Goal: Task Accomplishment & Management: Use online tool/utility

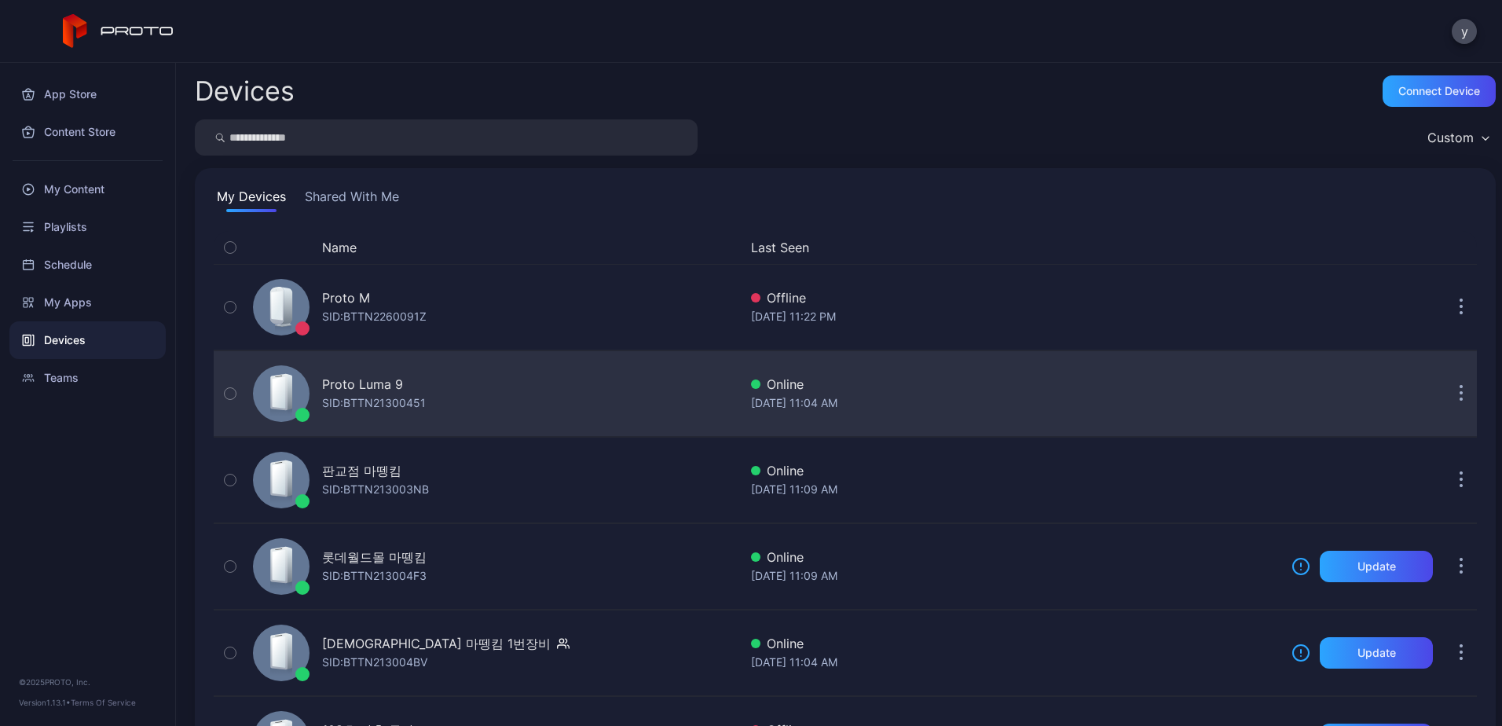
click at [386, 390] on div "Proto Luma 9" at bounding box center [362, 384] width 81 height 19
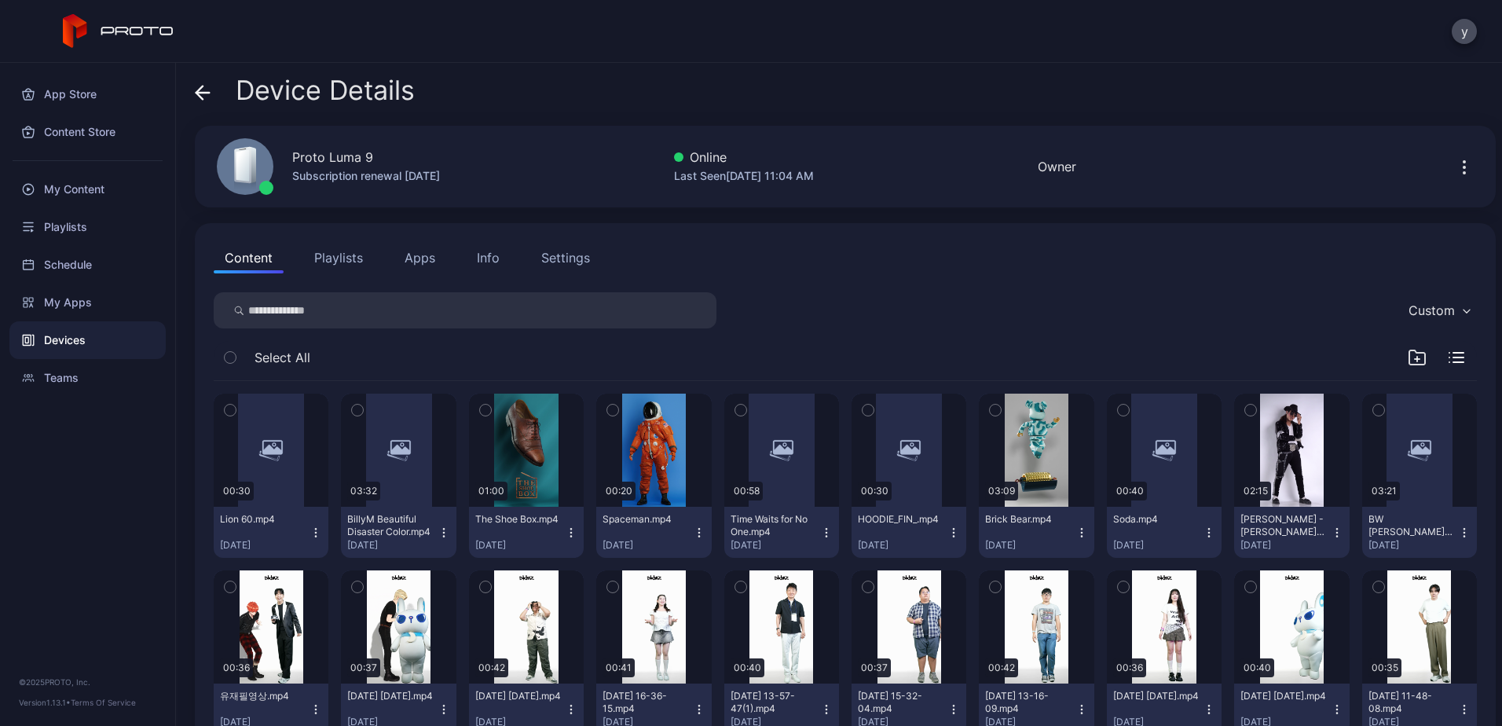
drag, startPoint x: 412, startPoint y: 371, endPoint x: 766, endPoint y: 339, distance: 354.9
click at [766, 339] on div "Custom Select All 00:30 Lion 60.mp4 [DATE] 03:32 BillyM Beautiful Disaster Colo…" at bounding box center [845, 525] width 1263 height 467
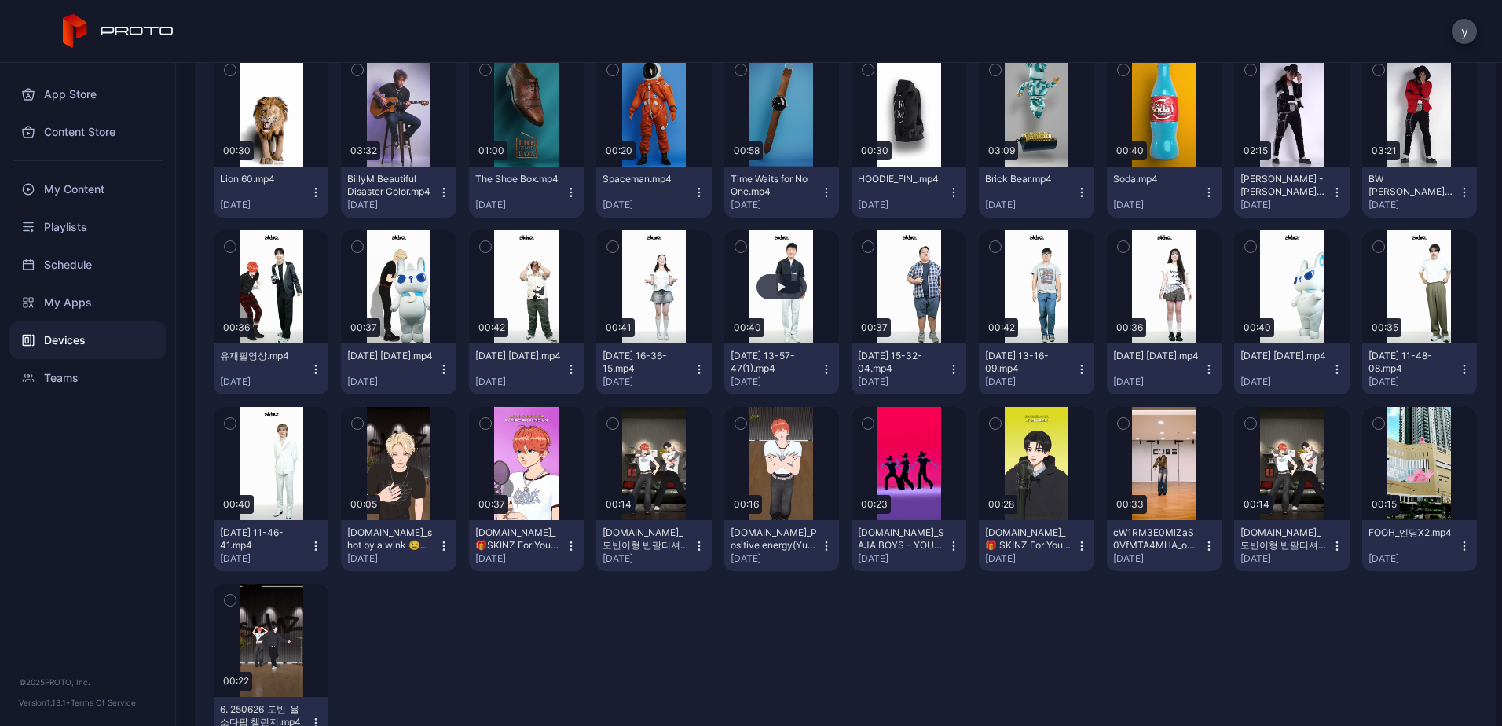
scroll to position [249, 0]
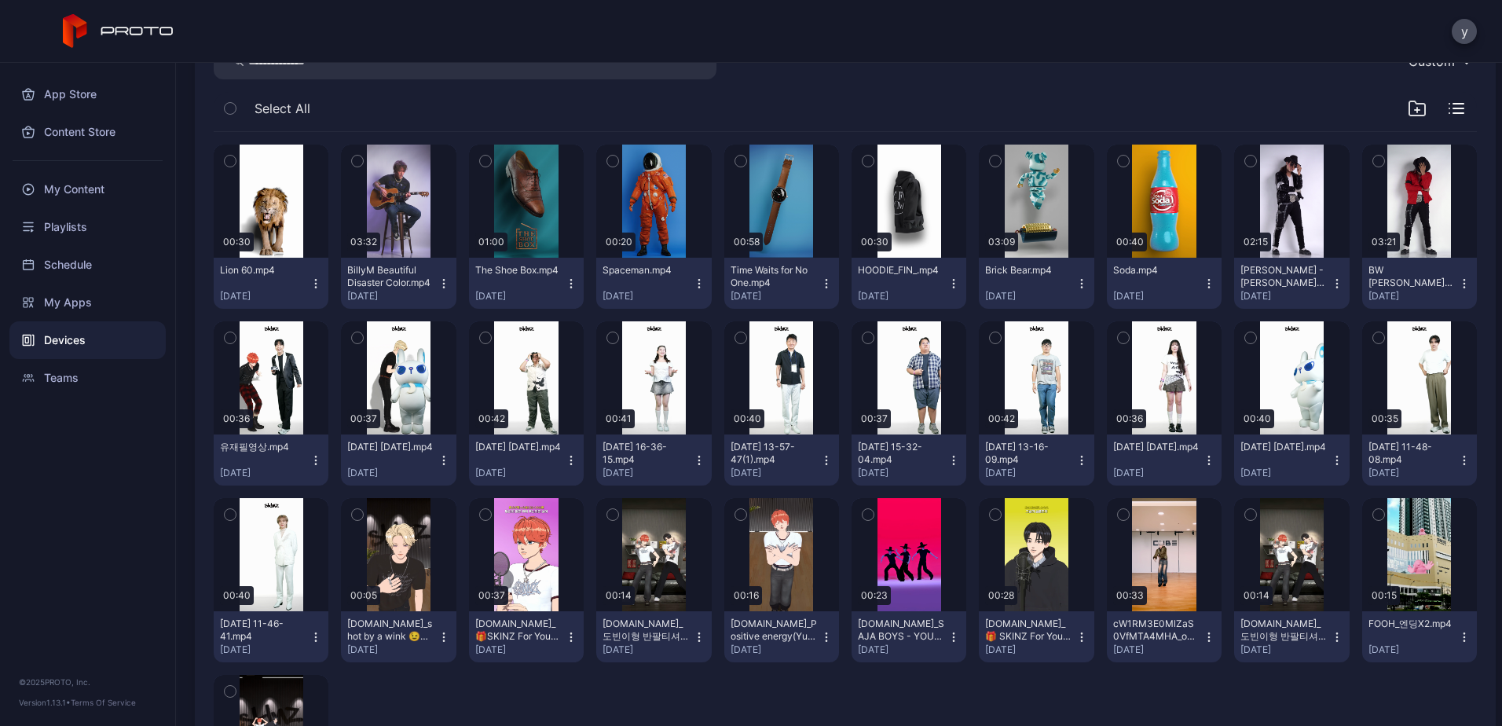
click at [230, 340] on icon "button" at bounding box center [230, 337] width 11 height 17
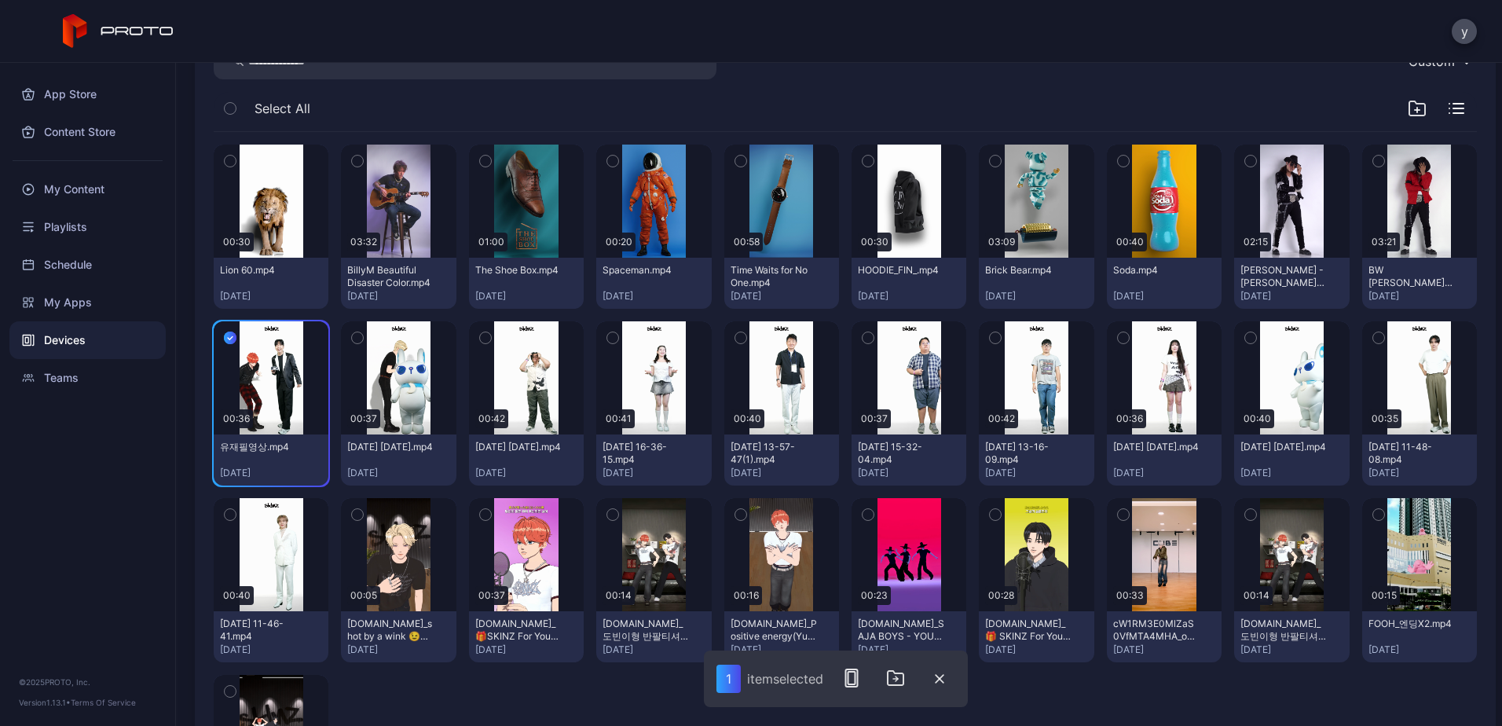
click at [349, 341] on button "button" at bounding box center [357, 337] width 33 height 33
click at [471, 338] on button "button" at bounding box center [485, 337] width 33 height 33
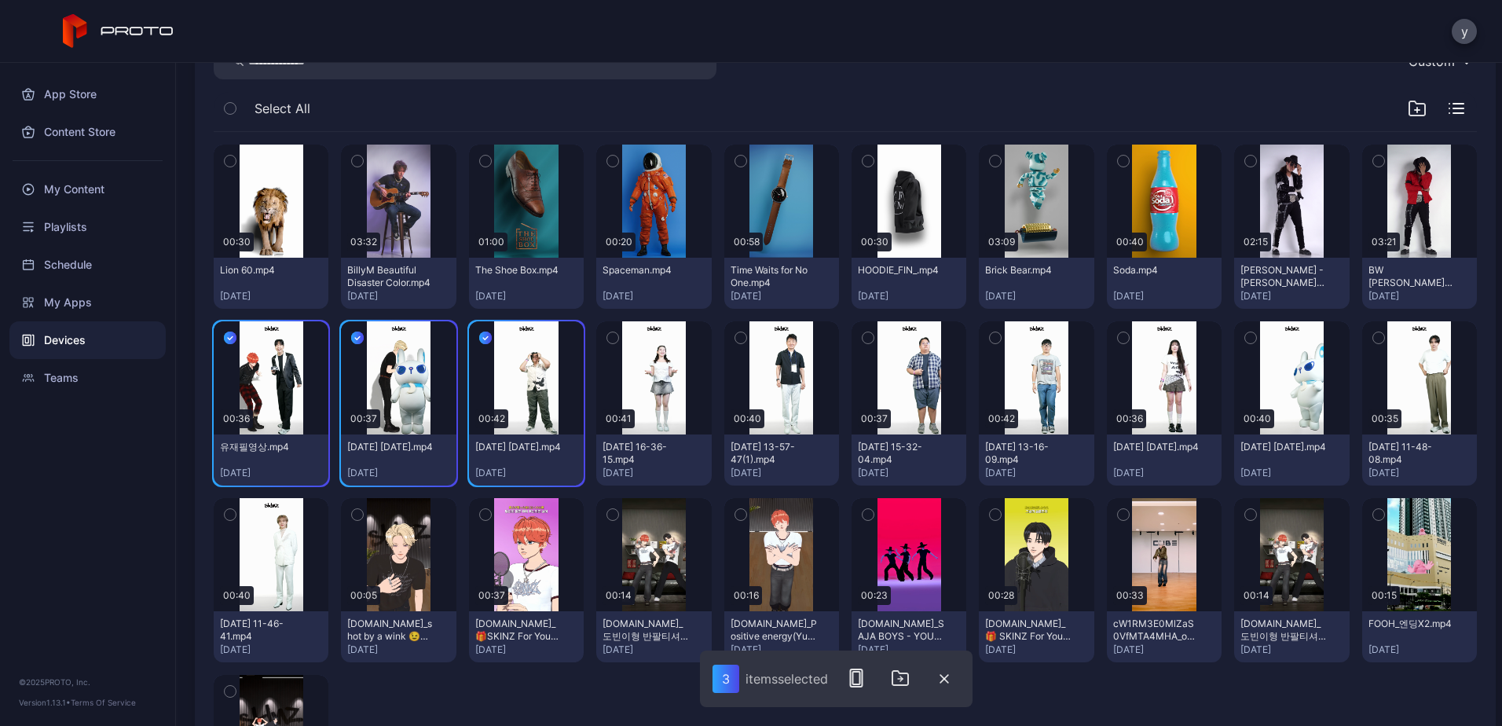
click at [607, 340] on icon "button" at bounding box center [612, 337] width 11 height 17
click at [735, 335] on icon "button" at bounding box center [740, 337] width 11 height 17
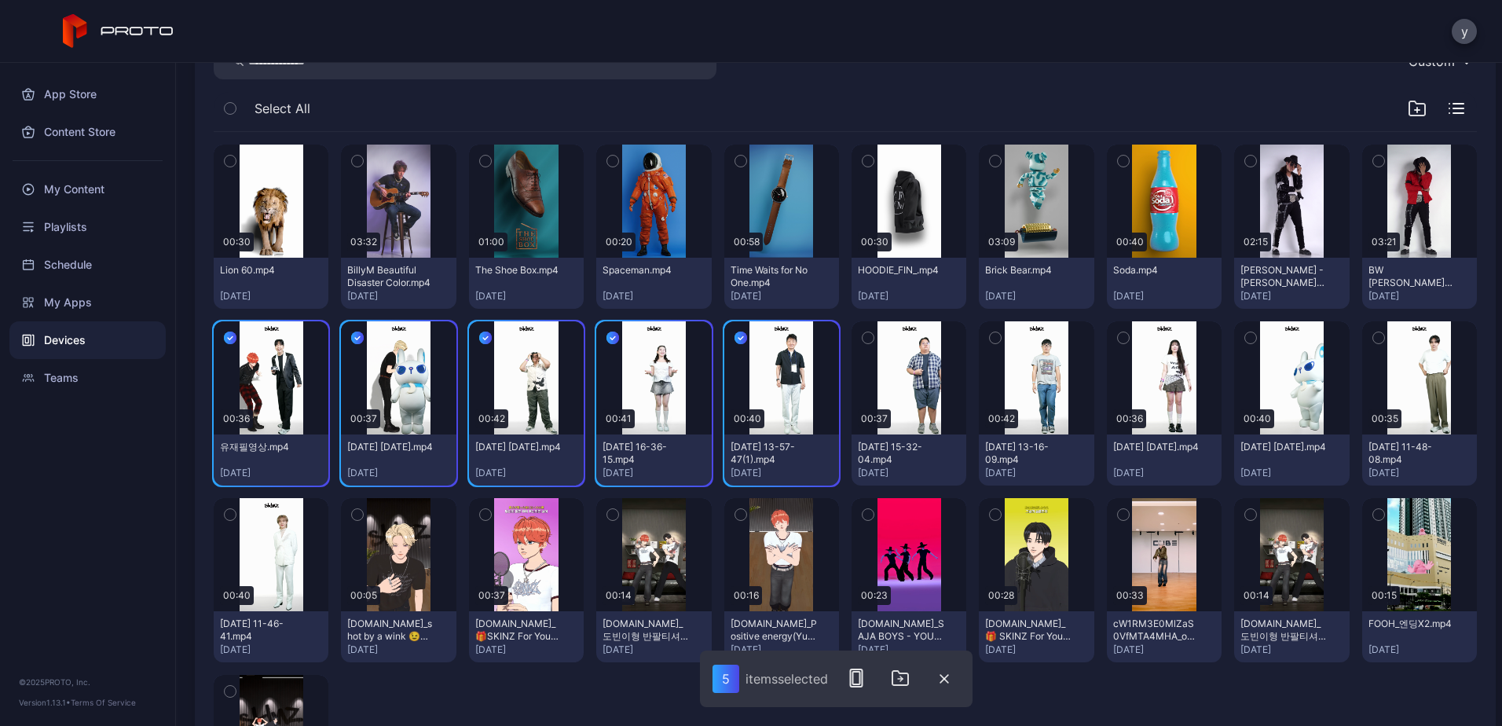
click at [851, 334] on button "button" at bounding box center [867, 337] width 33 height 33
click at [990, 337] on icon "button" at bounding box center [995, 337] width 11 height 17
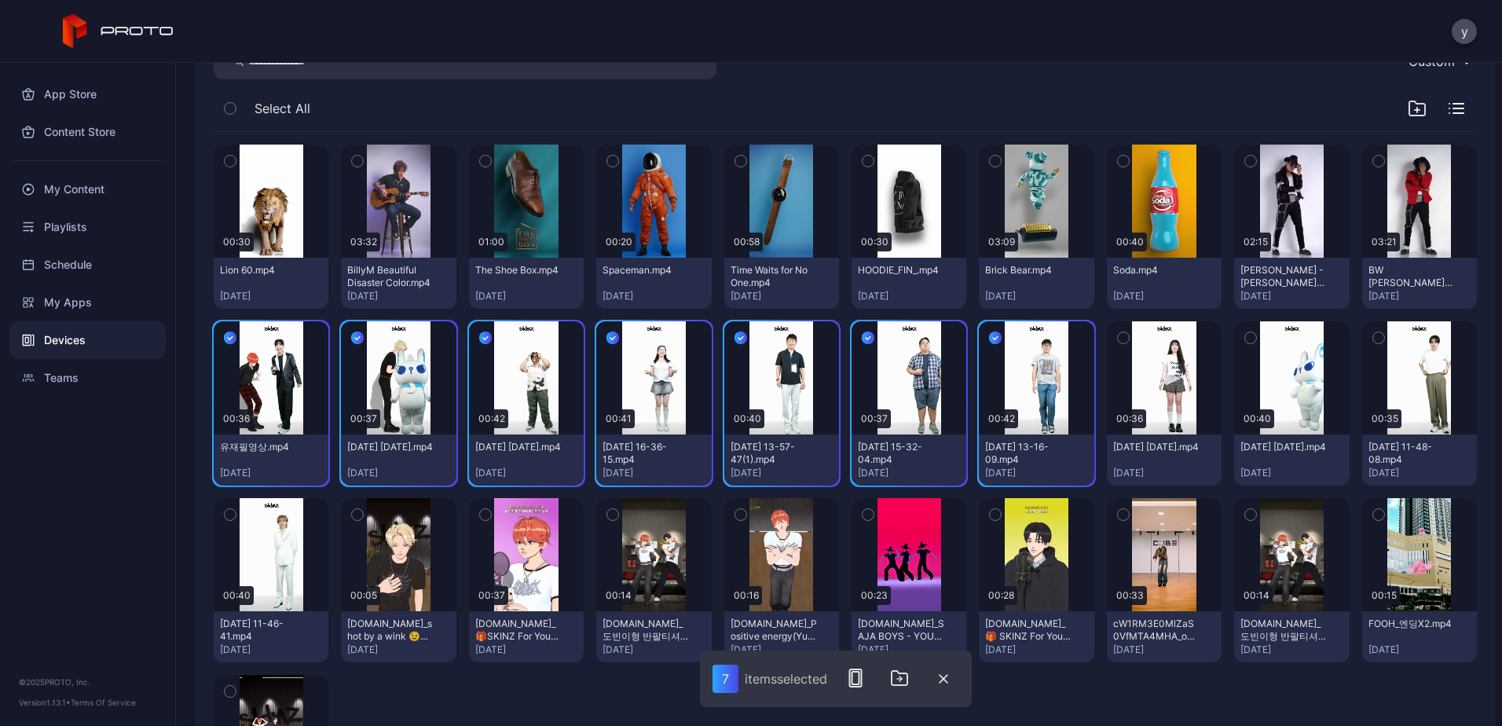
click at [1122, 338] on button "button" at bounding box center [1123, 337] width 33 height 33
click at [1246, 337] on button "button" at bounding box center [1250, 337] width 33 height 33
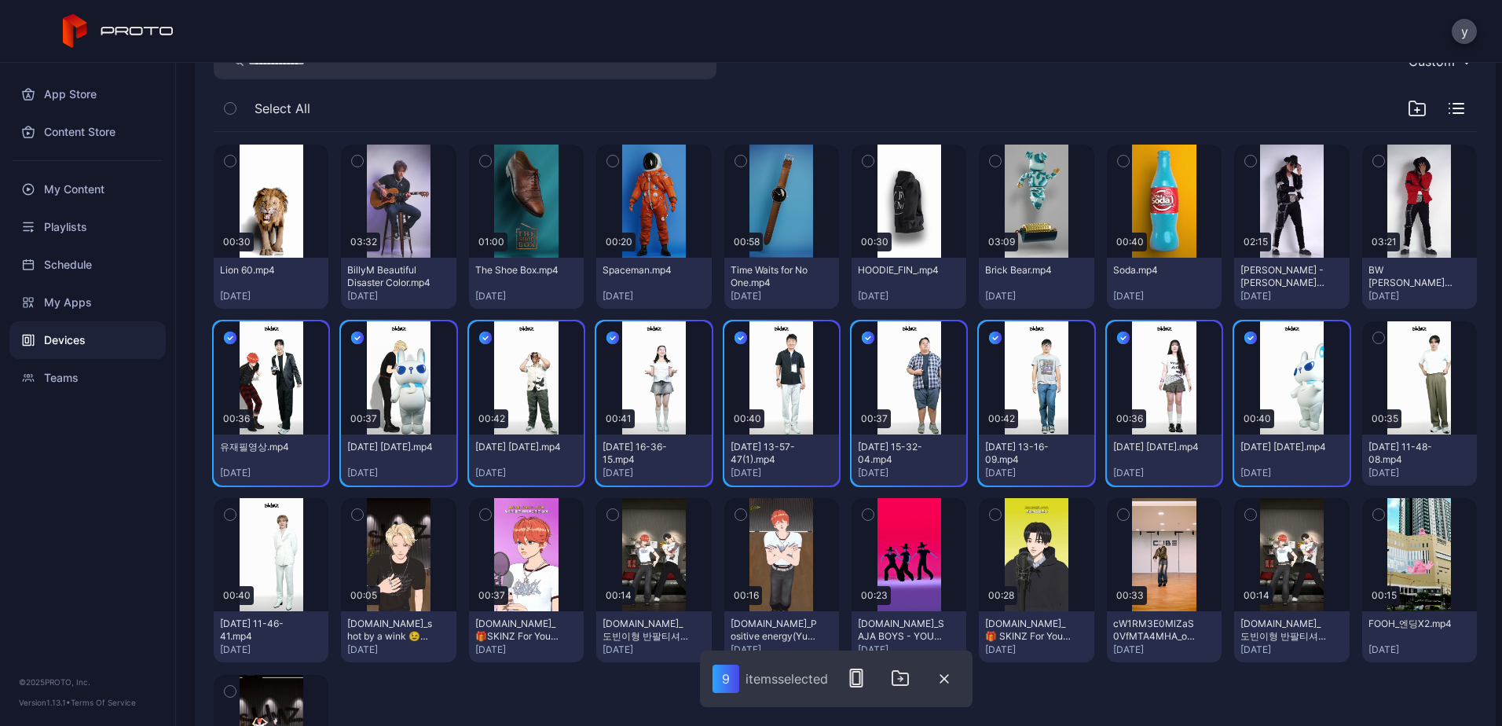
click at [1369, 337] on button "button" at bounding box center [1378, 337] width 33 height 33
click at [1373, 511] on icon "button" at bounding box center [1378, 514] width 11 height 17
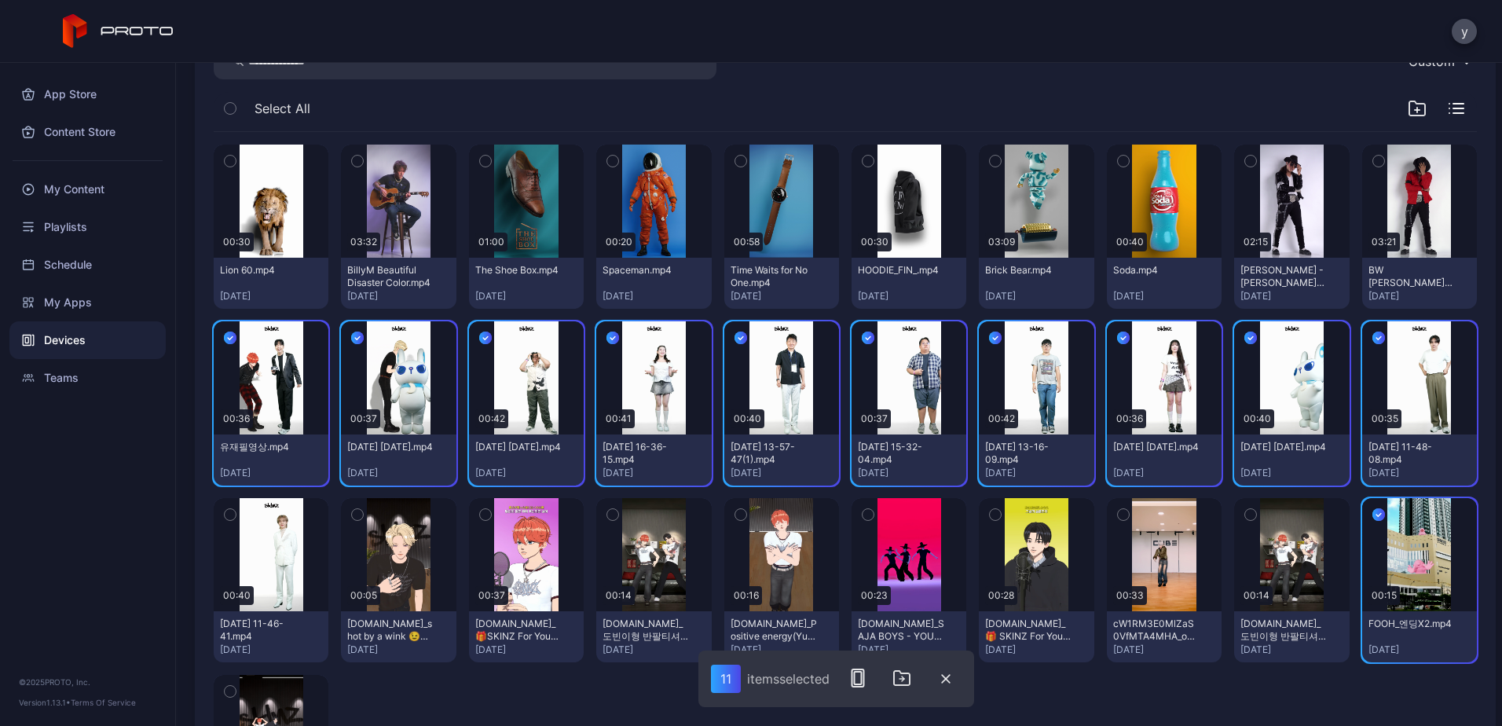
click at [1245, 514] on icon "button" at bounding box center [1250, 514] width 11 height 17
click at [1121, 514] on icon "button" at bounding box center [1123, 515] width 4 height 2
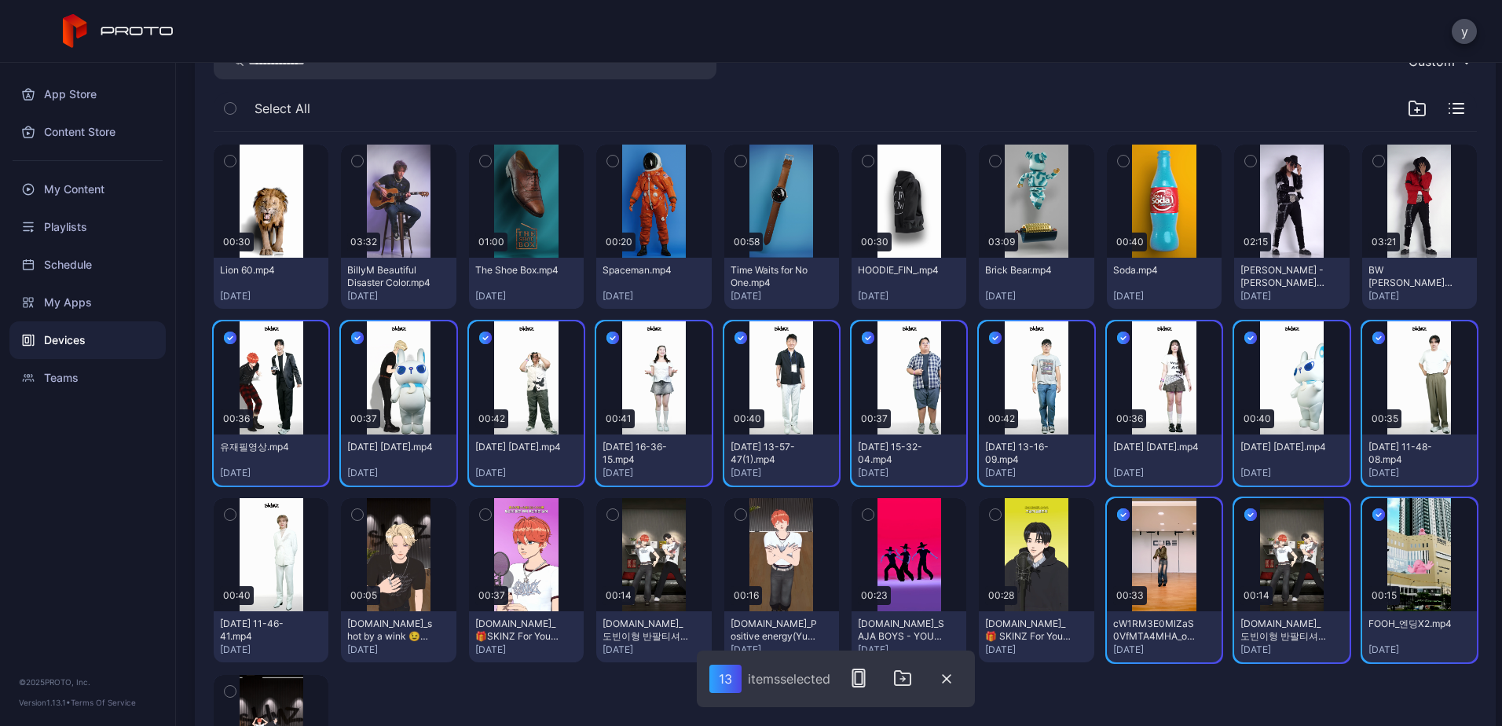
click at [979, 514] on button "button" at bounding box center [995, 514] width 33 height 33
click at [862, 508] on icon "button" at bounding box center [867, 514] width 11 height 17
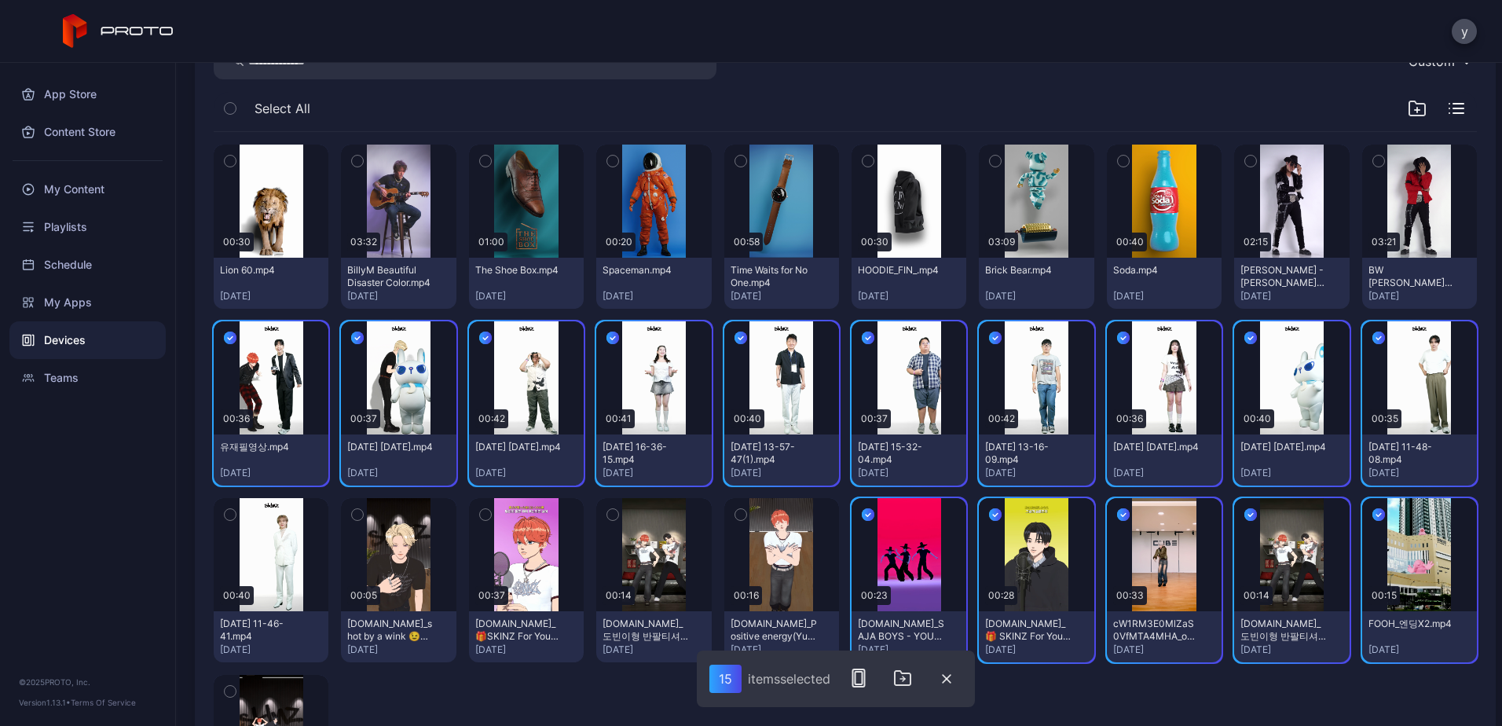
click at [735, 511] on icon "button" at bounding box center [740, 514] width 11 height 17
click at [612, 515] on icon "button" at bounding box center [612, 514] width 11 height 17
click at [479, 514] on div "button" at bounding box center [485, 514] width 13 height 13
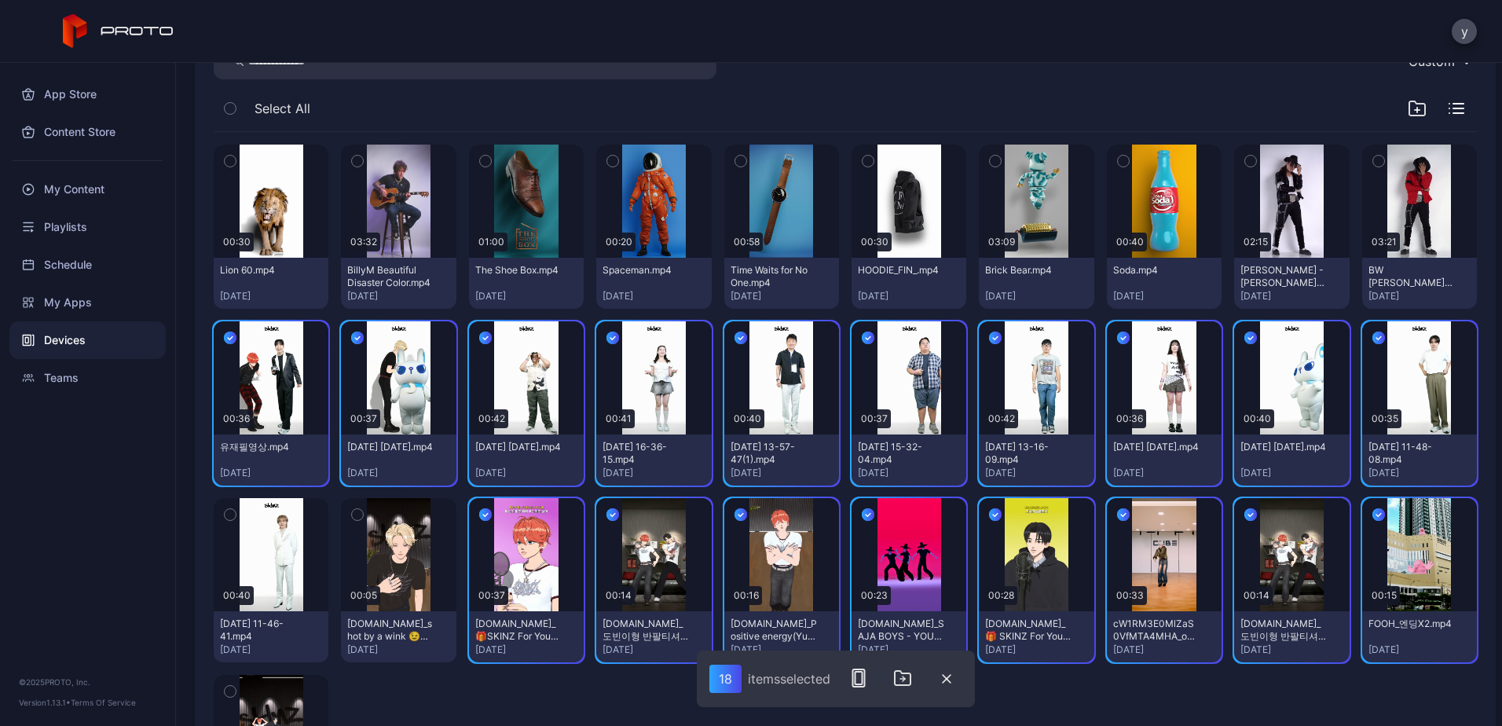
drag, startPoint x: 365, startPoint y: 516, endPoint x: 331, endPoint y: 518, distance: 33.8
click at [364, 517] on button "button" at bounding box center [357, 514] width 33 height 33
click at [231, 515] on icon "button" at bounding box center [230, 514] width 11 height 17
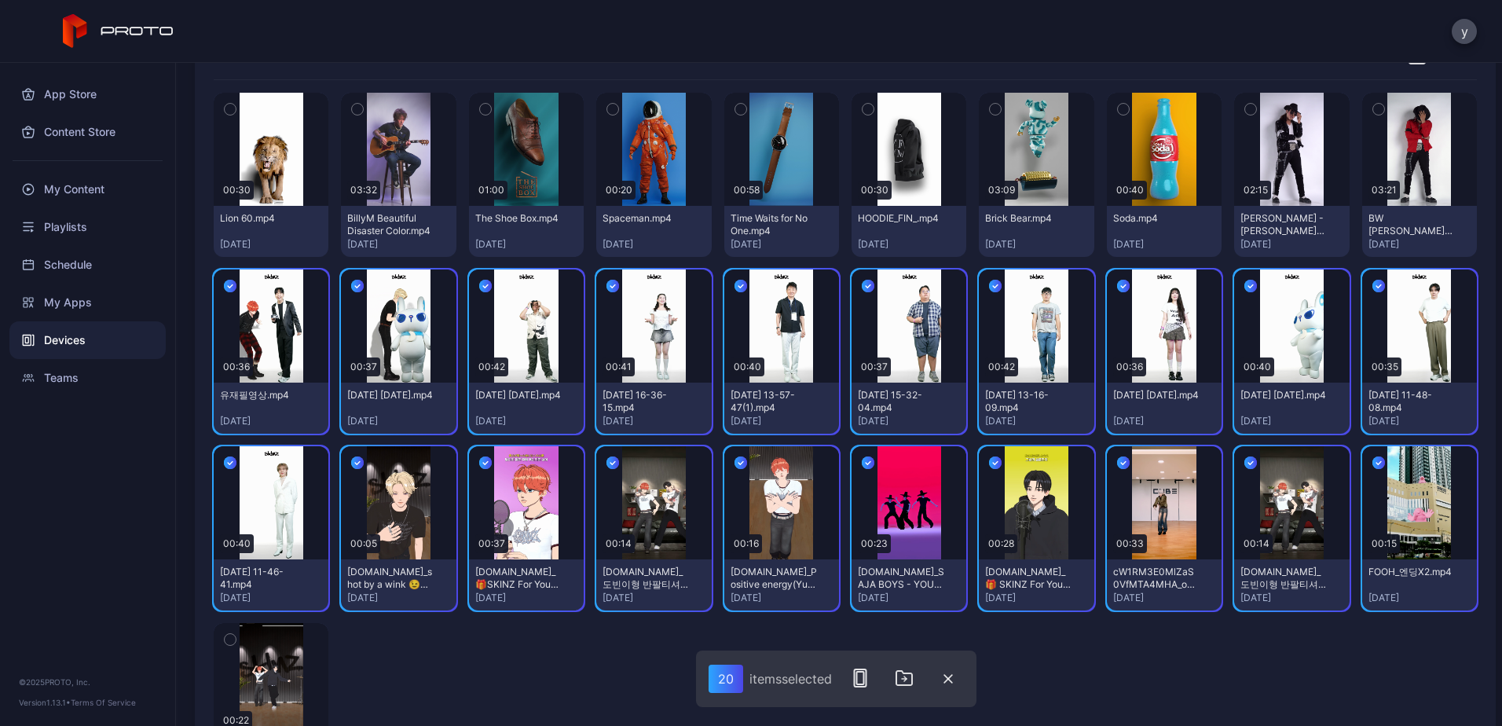
scroll to position [406, 0]
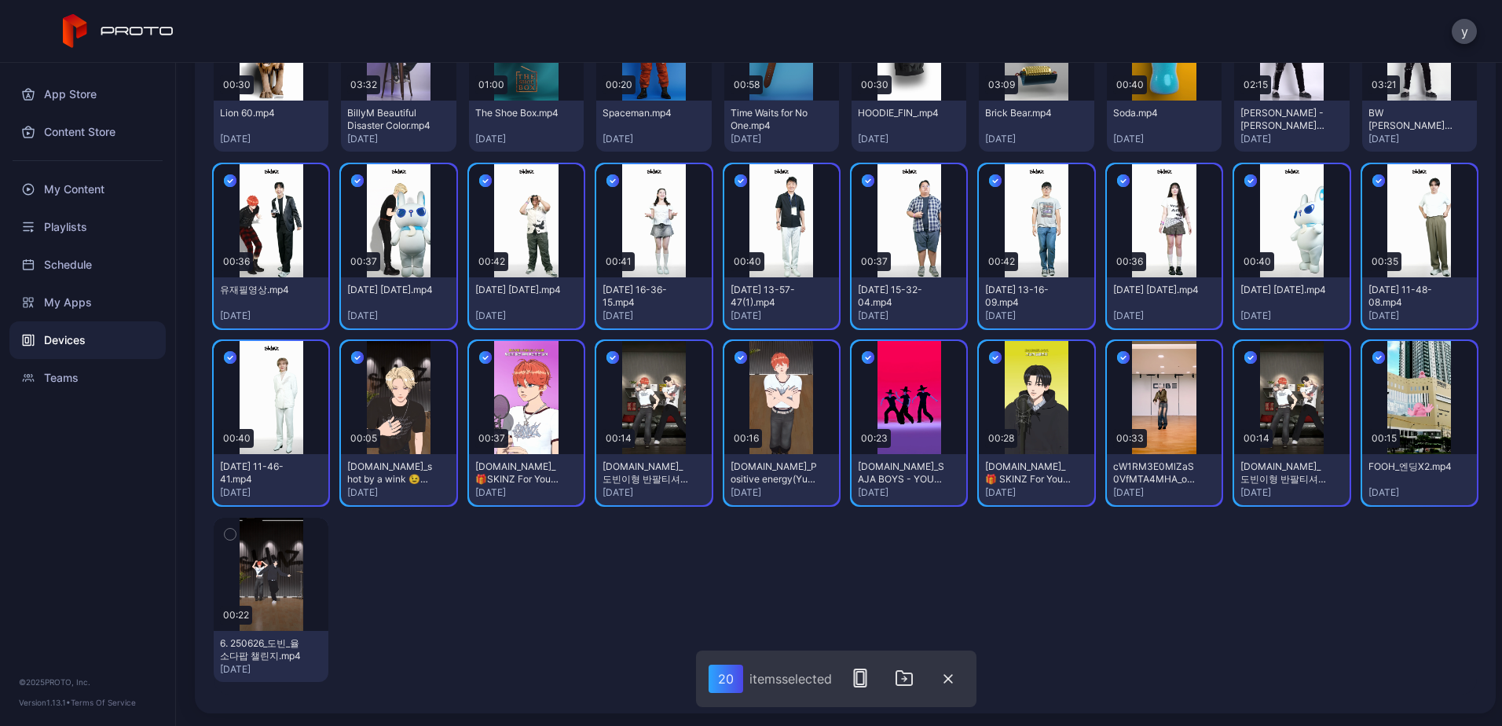
click at [230, 536] on icon "button" at bounding box center [230, 534] width 4 height 2
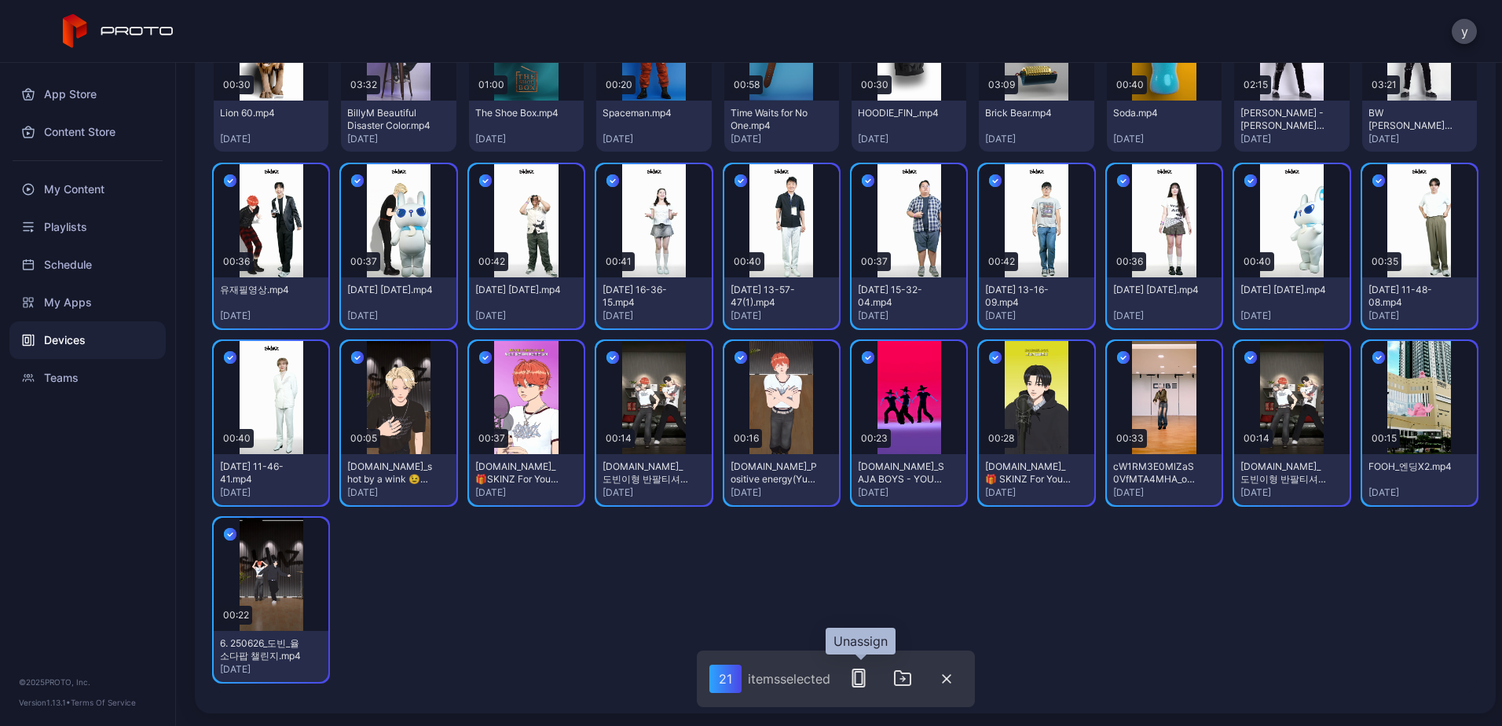
click at [868, 680] on icon "button" at bounding box center [858, 677] width 19 height 19
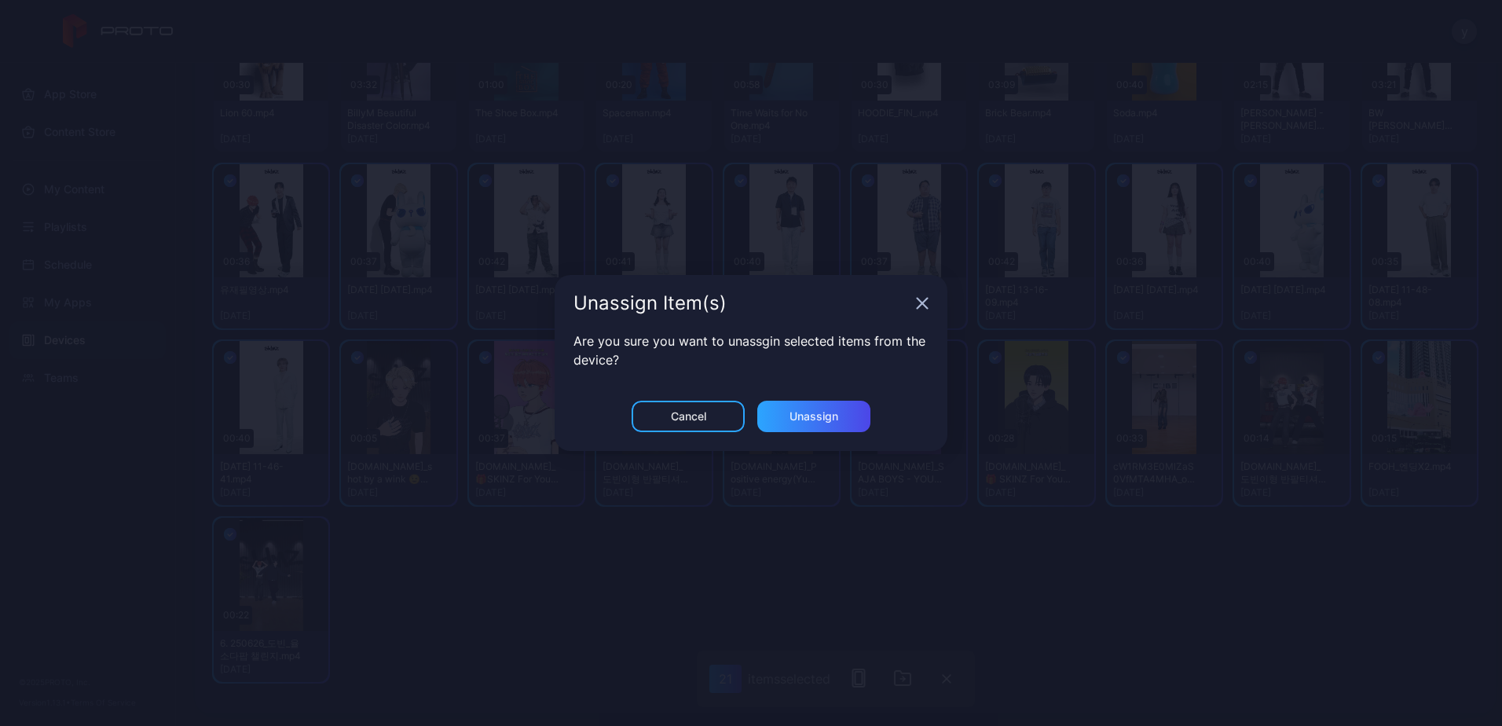
click at [816, 434] on div "Cancel Unassign" at bounding box center [750, 426] width 393 height 50
click at [827, 427] on div "Unassign" at bounding box center [813, 416] width 113 height 31
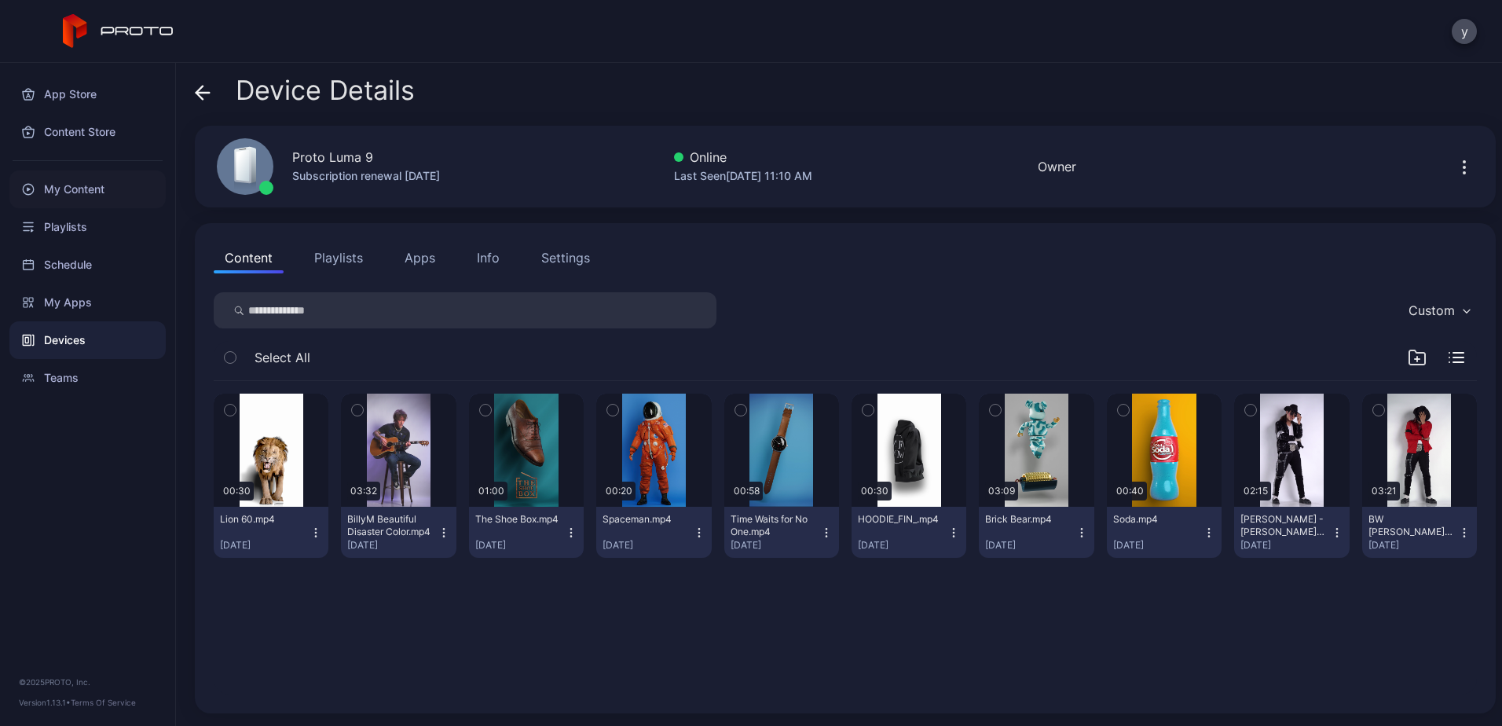
click at [90, 190] on div "My Content" at bounding box center [87, 189] width 156 height 38
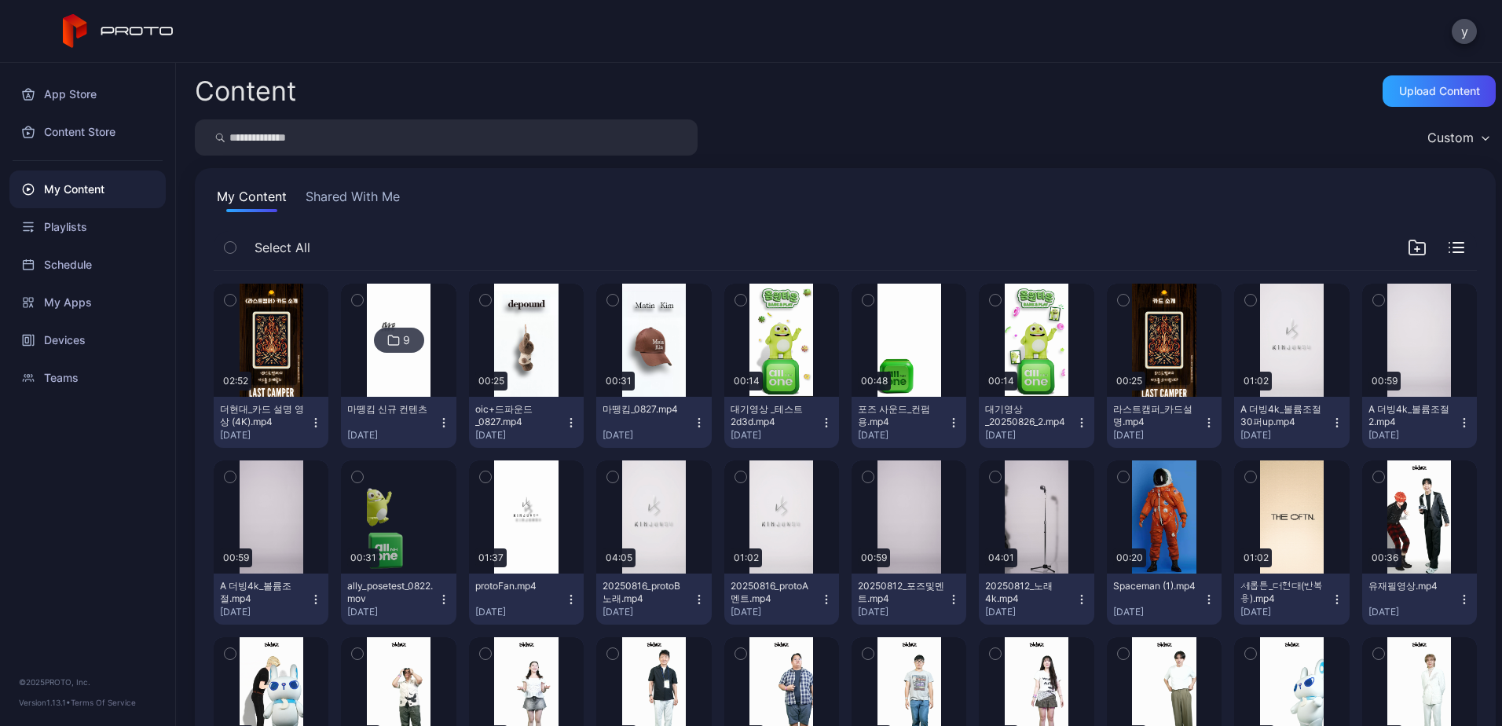
click at [483, 478] on icon "button" at bounding box center [485, 477] width 4 height 2
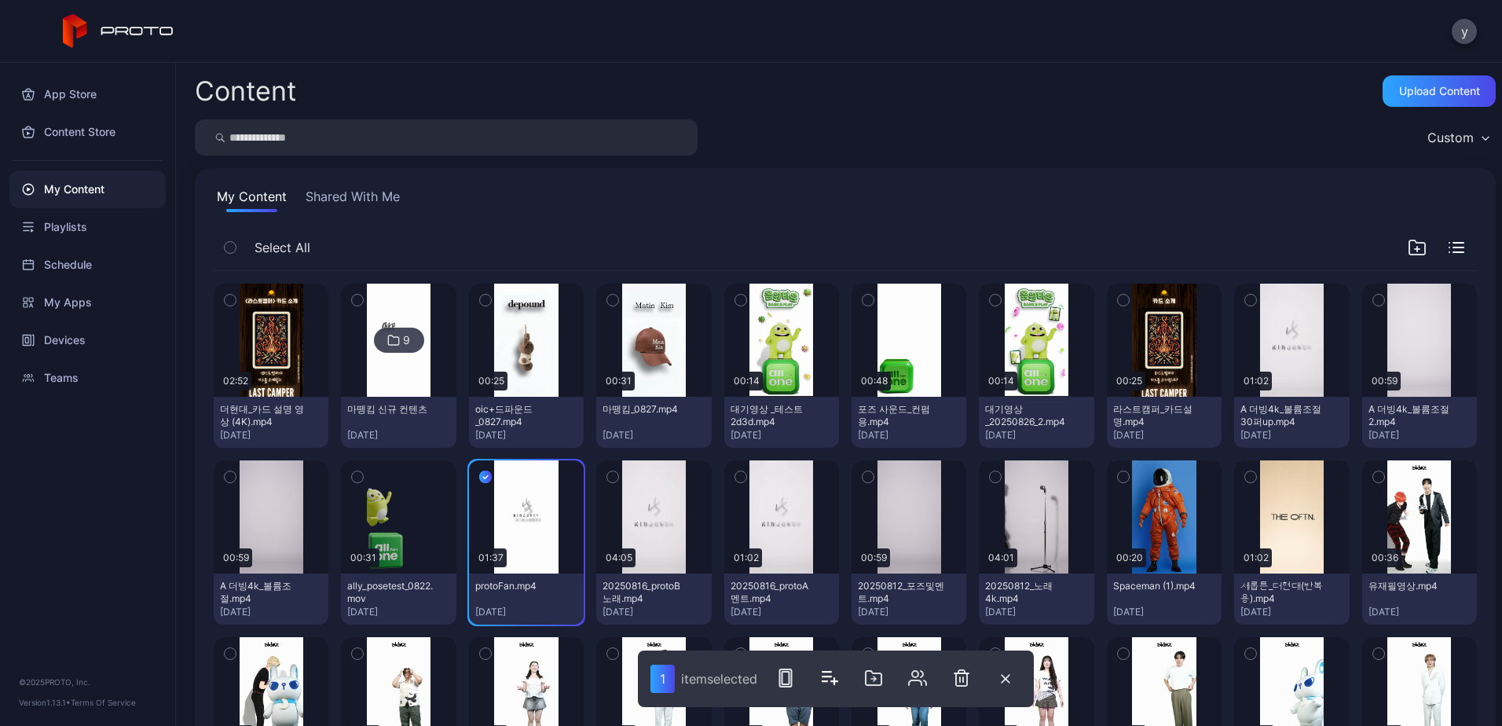
click at [607, 468] on icon "button" at bounding box center [612, 476] width 11 height 17
click at [726, 470] on button "button" at bounding box center [740, 476] width 33 height 33
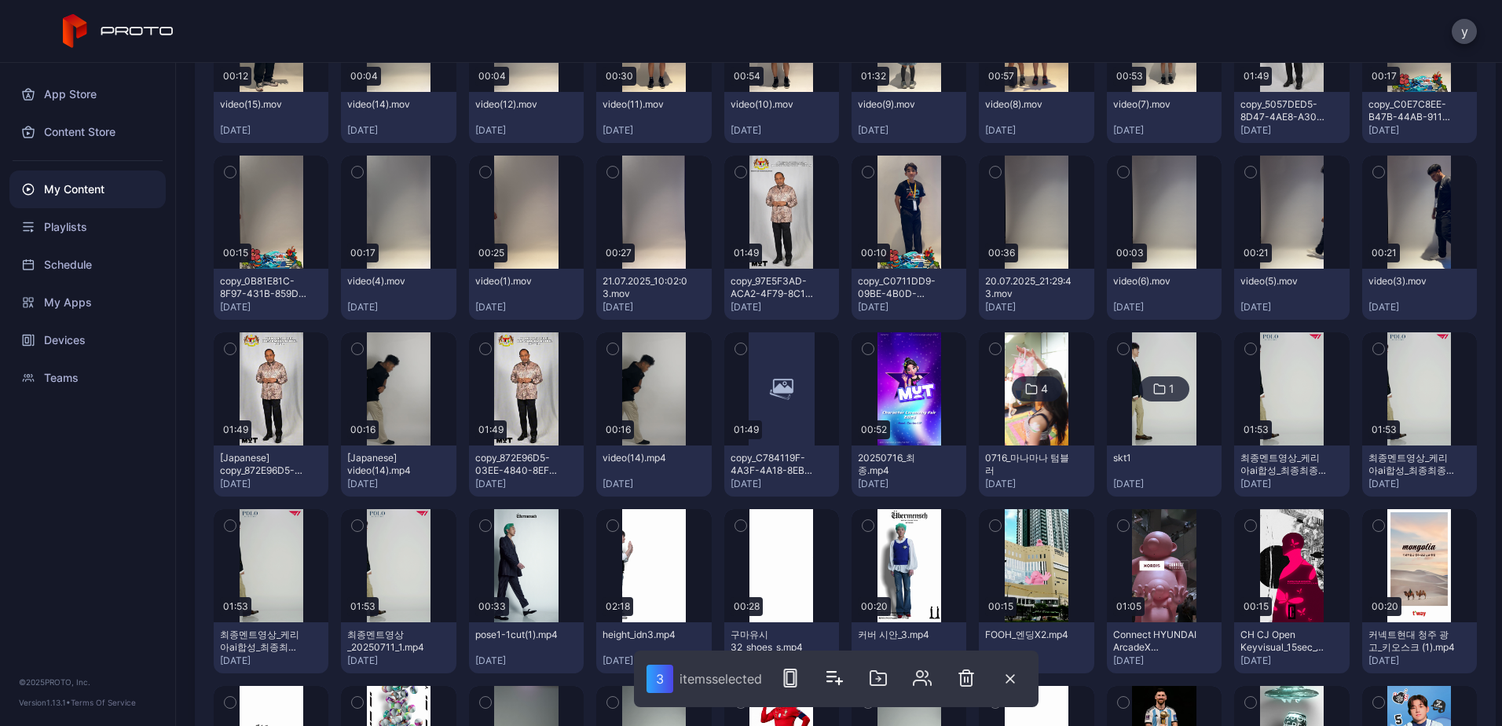
scroll to position [1251, 0]
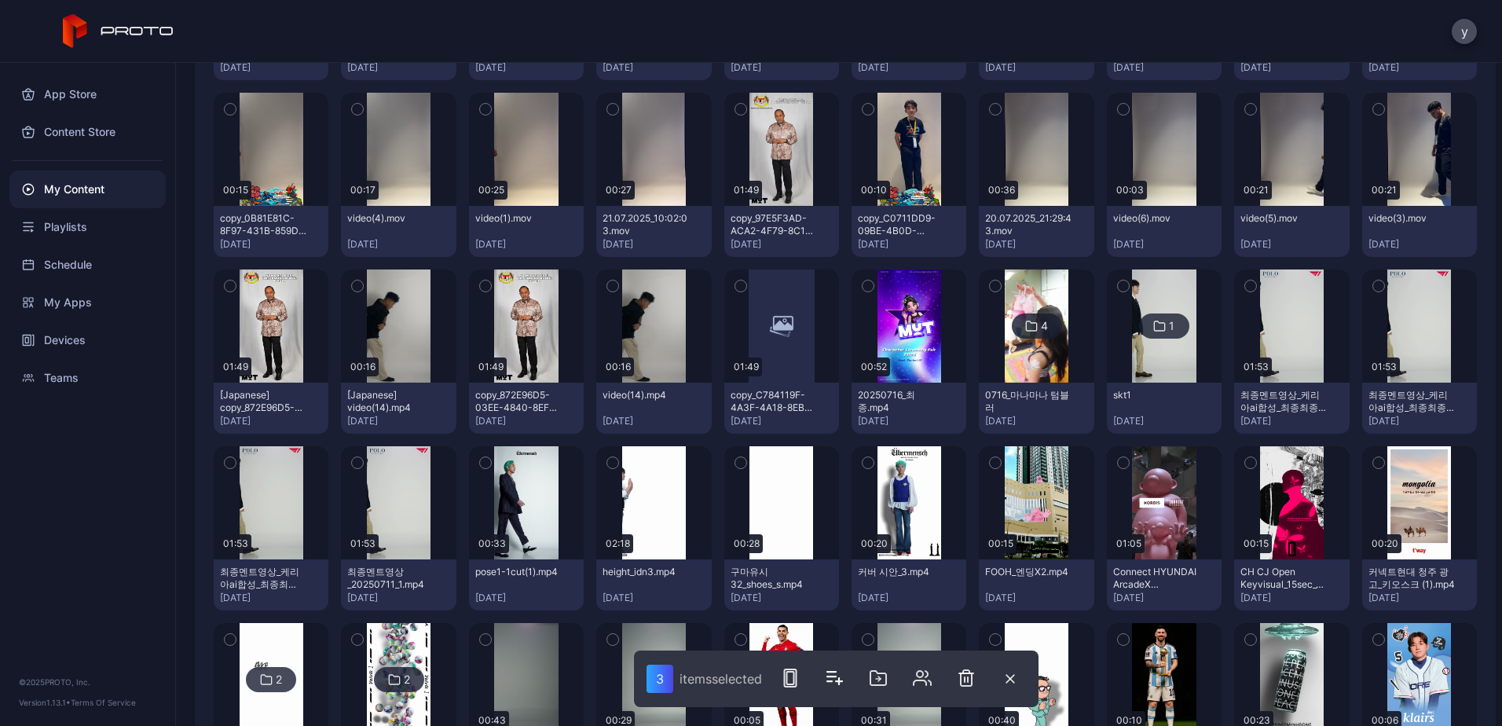
click at [1245, 283] on icon "button" at bounding box center [1250, 285] width 11 height 17
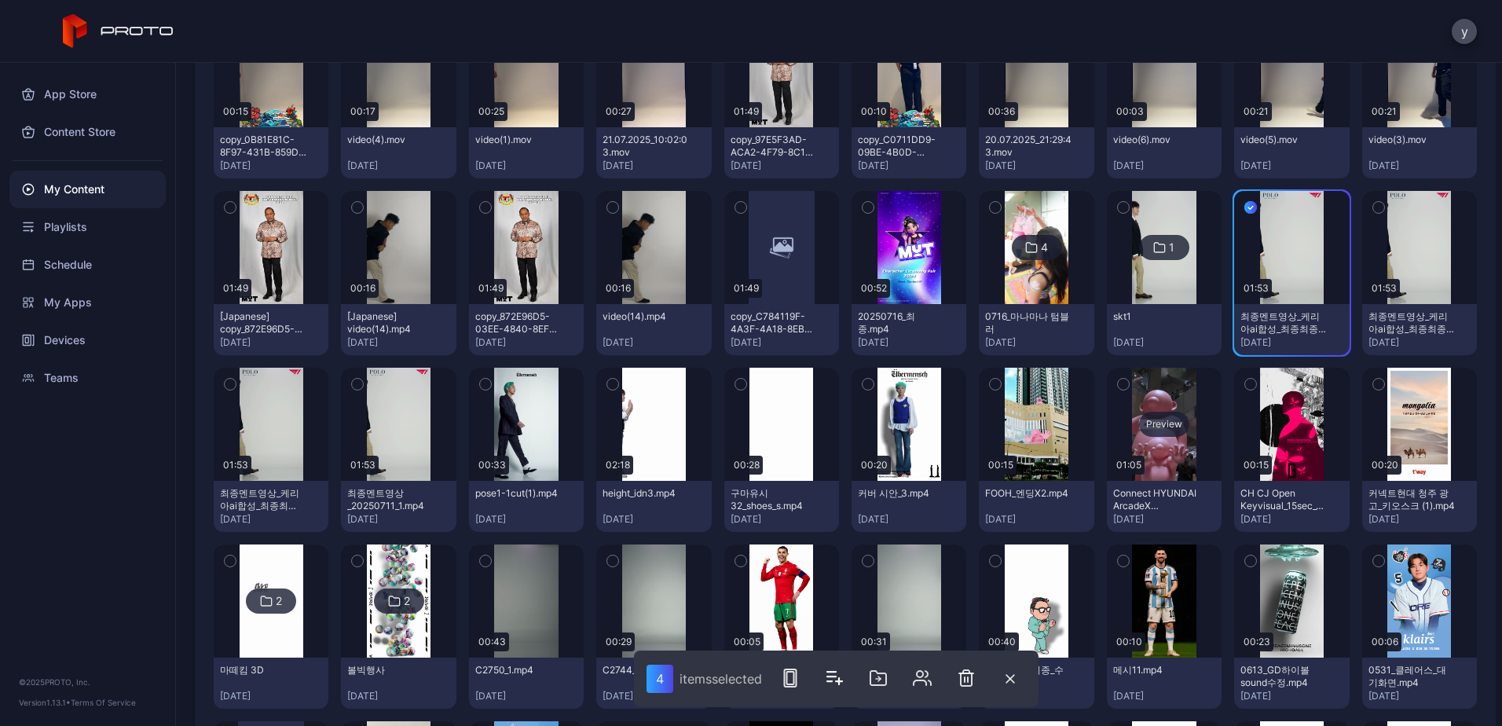
scroll to position [1408, 0]
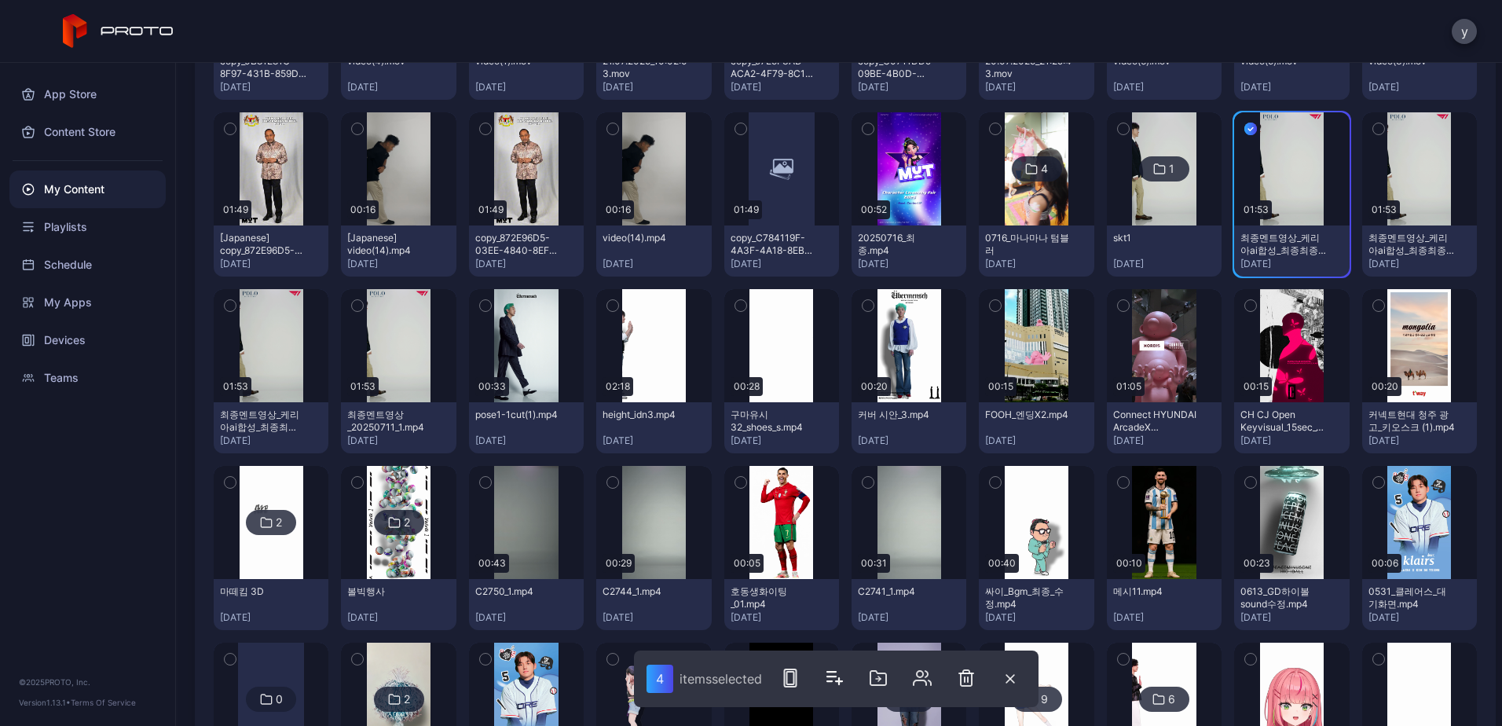
click at [1245, 486] on icon "button" at bounding box center [1250, 482] width 11 height 17
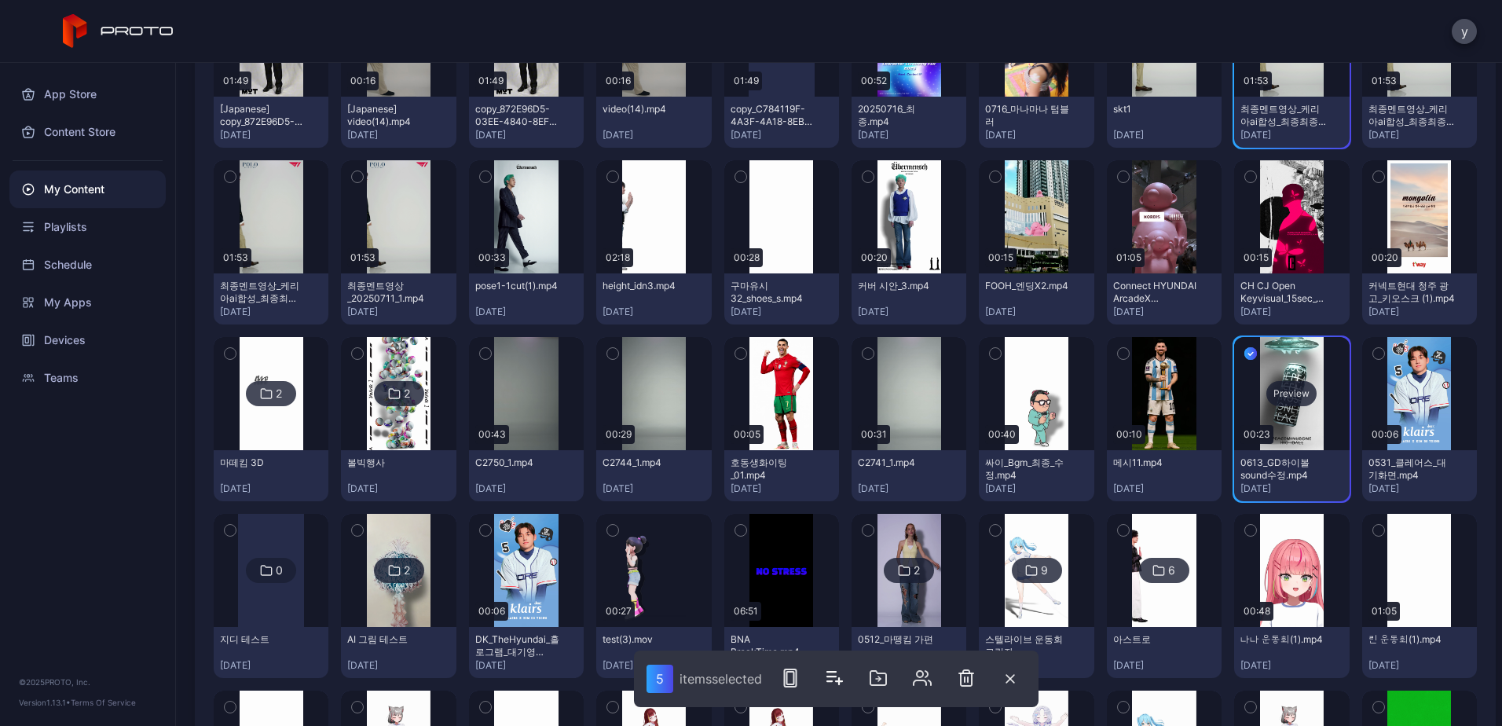
scroll to position [1565, 0]
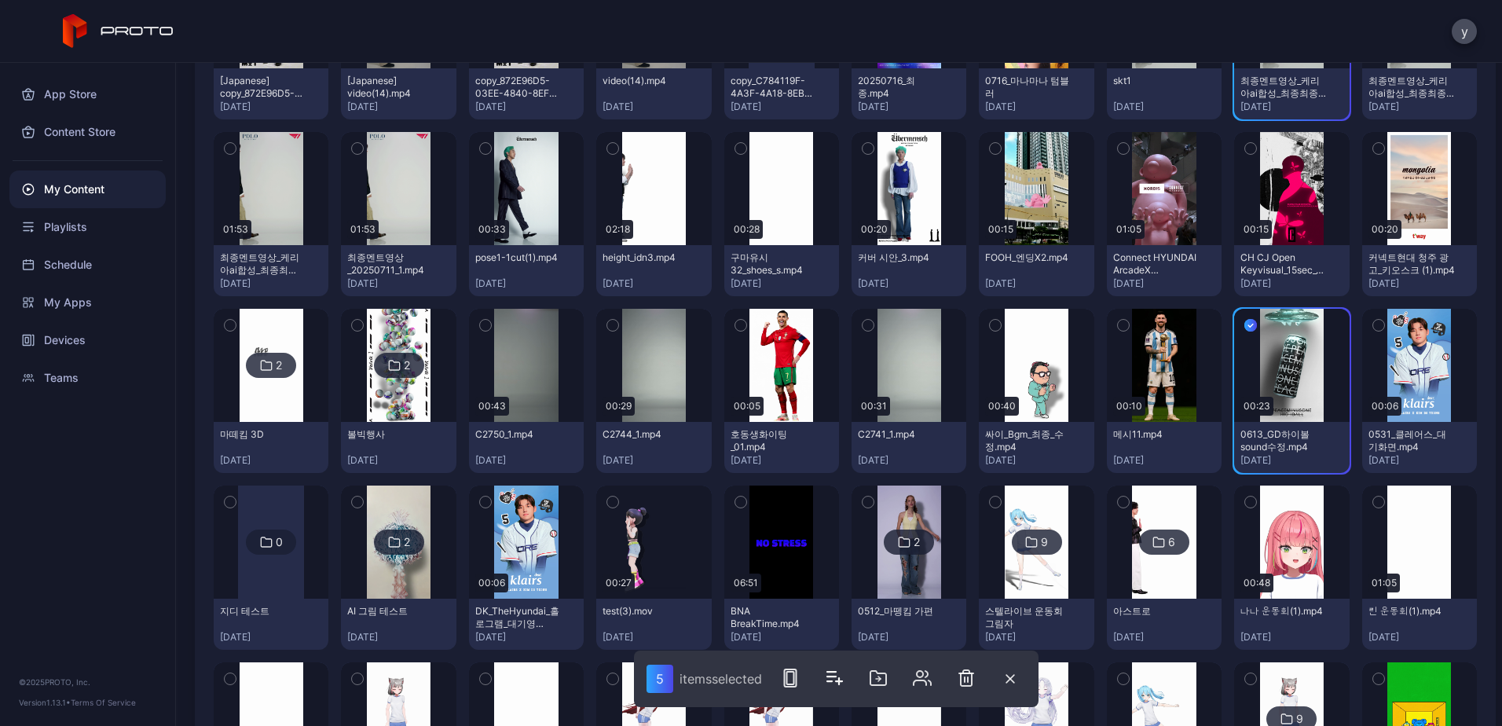
click at [1373, 331] on icon "button" at bounding box center [1378, 325] width 11 height 17
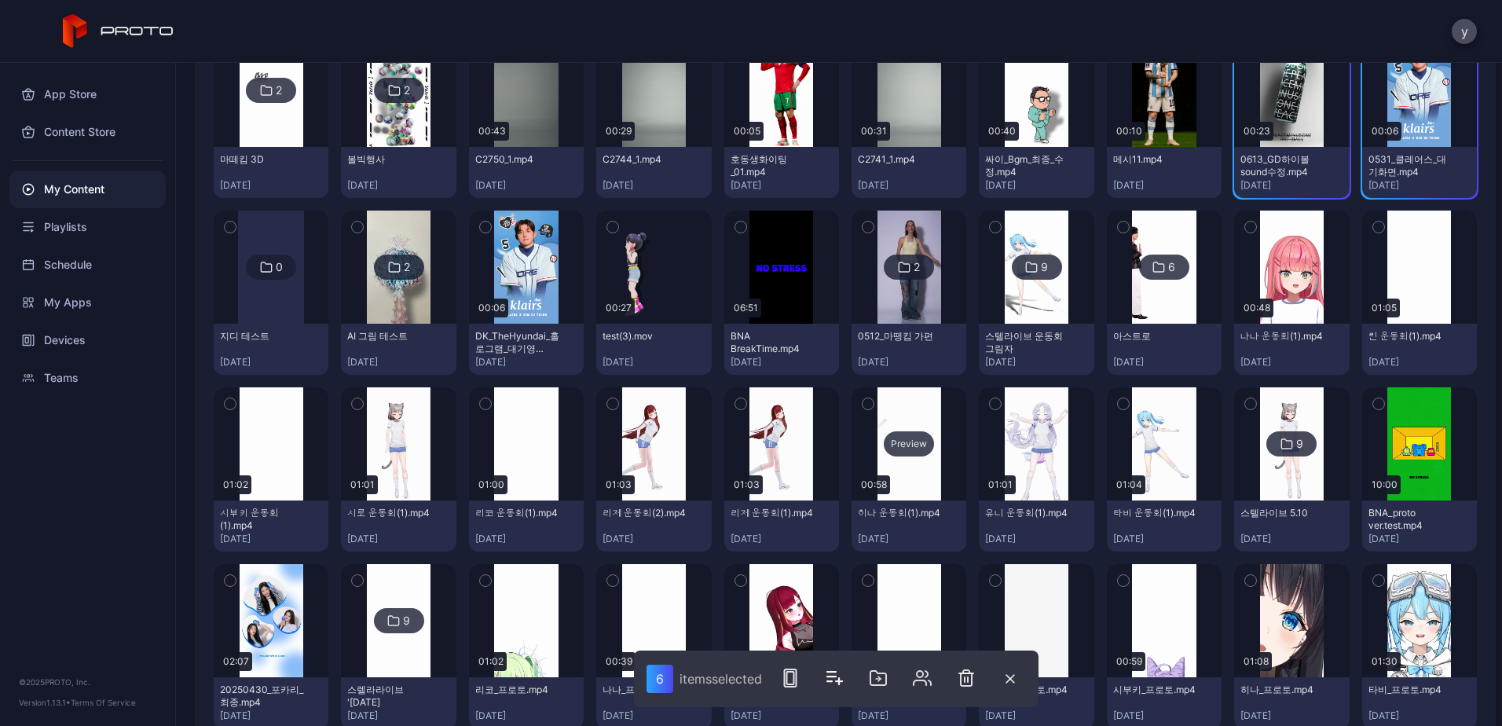
scroll to position [1879, 0]
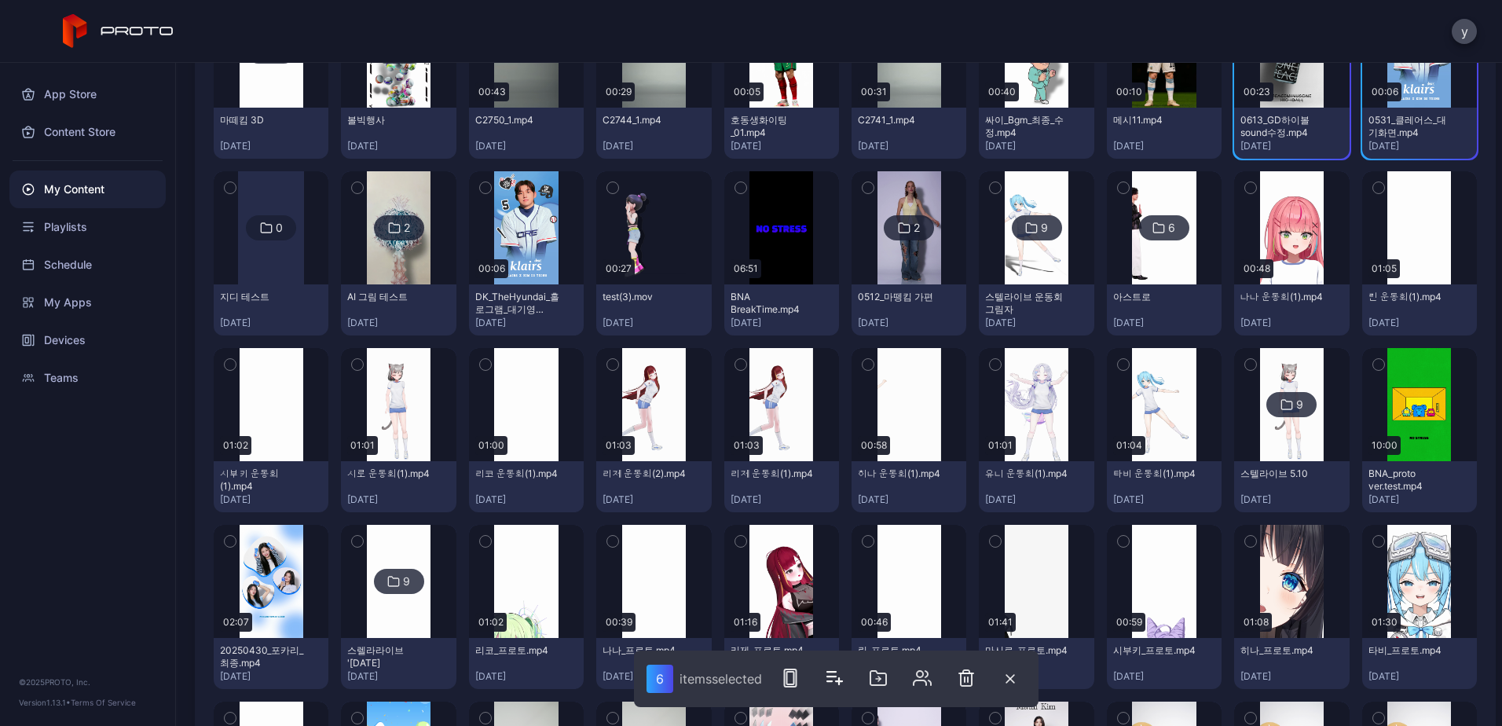
click at [1373, 364] on icon "button" at bounding box center [1378, 364] width 11 height 17
click at [236, 539] on div "button" at bounding box center [230, 541] width 13 height 13
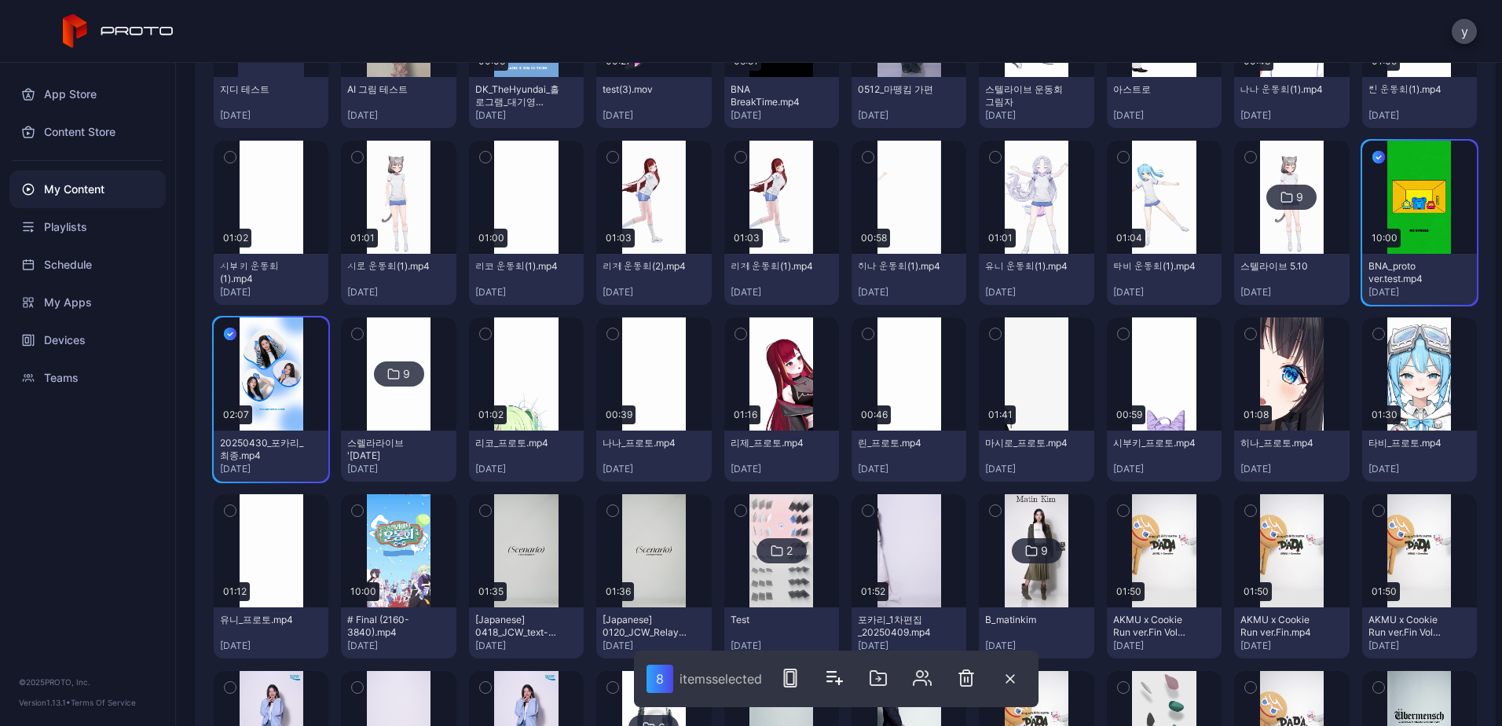
scroll to position [2115, 0]
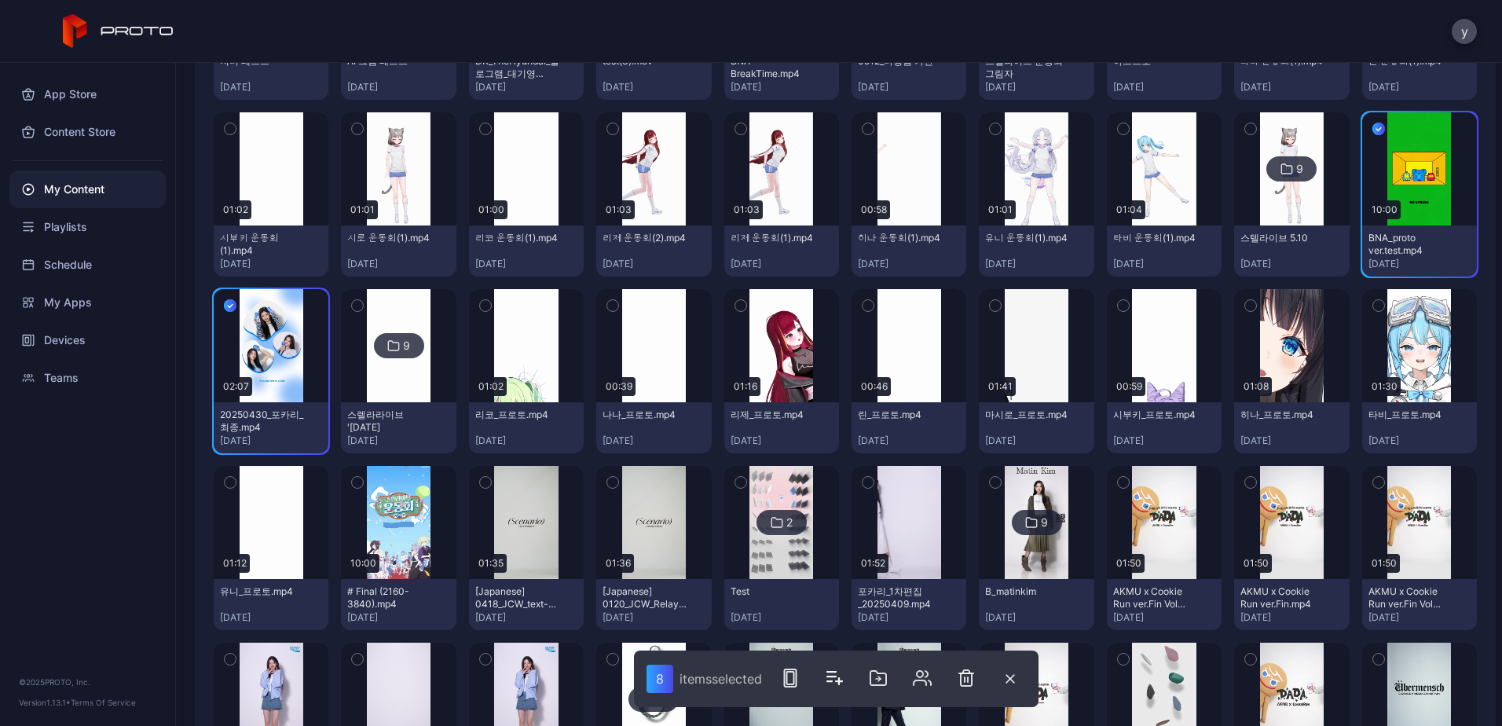
click at [482, 478] on icon "button" at bounding box center [485, 482] width 11 height 17
click at [360, 479] on icon "button" at bounding box center [357, 482] width 11 height 17
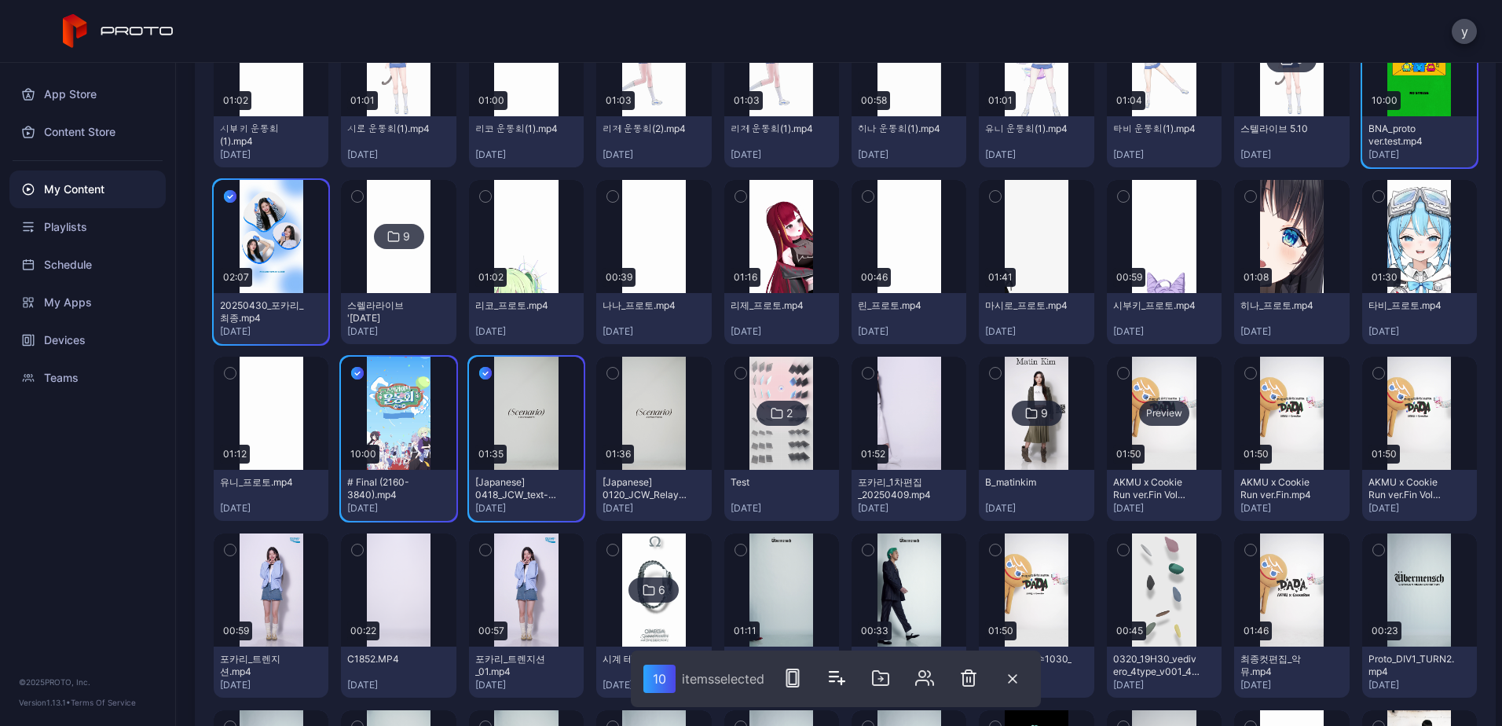
scroll to position [2272, 0]
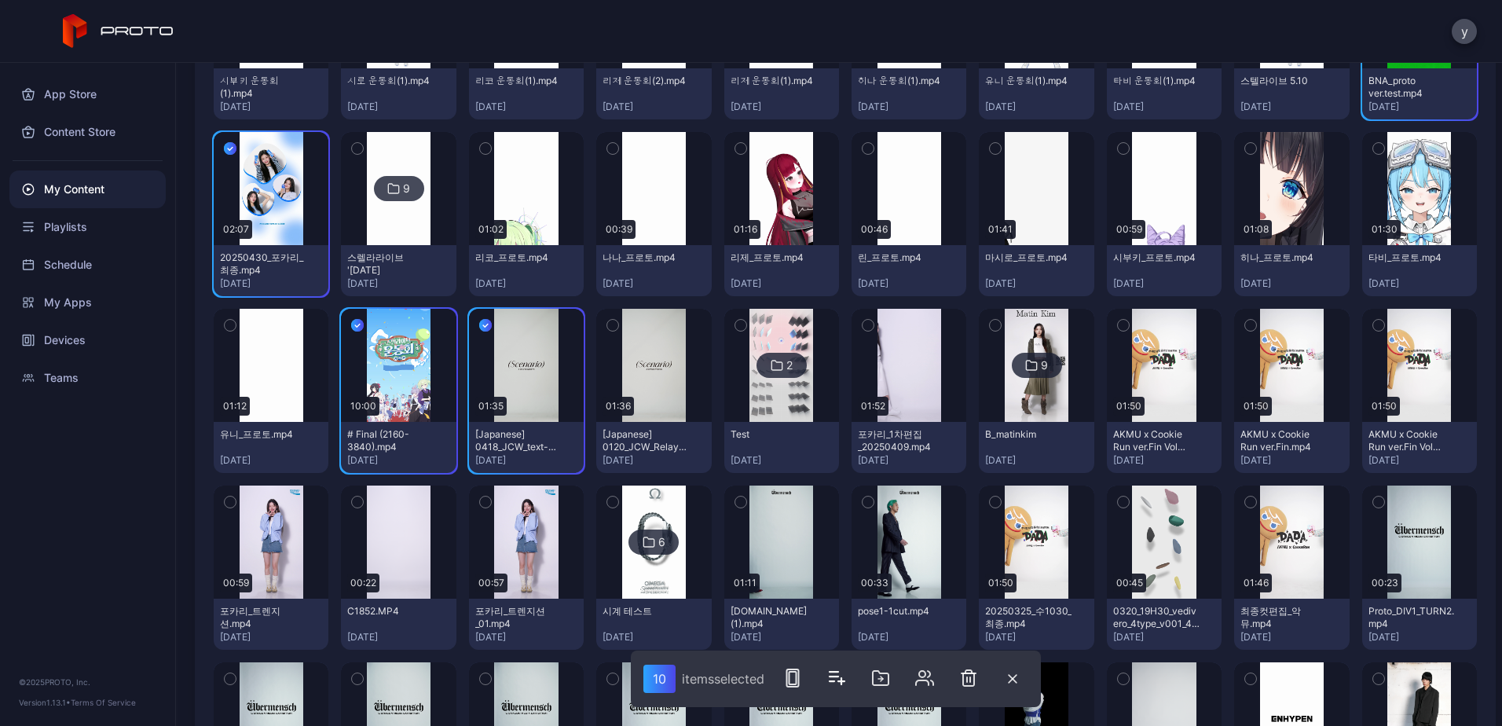
click at [1121, 327] on icon "button" at bounding box center [1123, 325] width 4 height 2
click at [990, 322] on icon "button" at bounding box center [995, 325] width 11 height 17
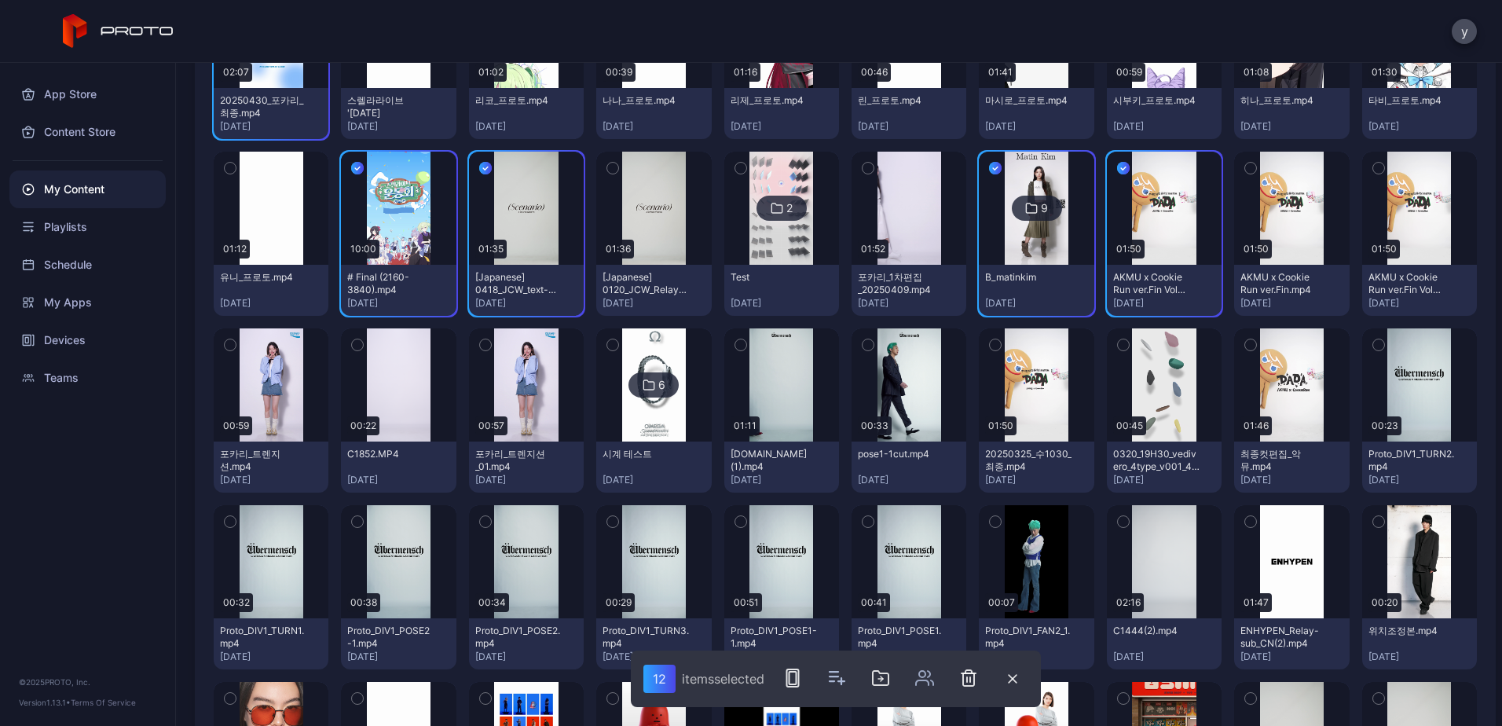
scroll to position [2508, 0]
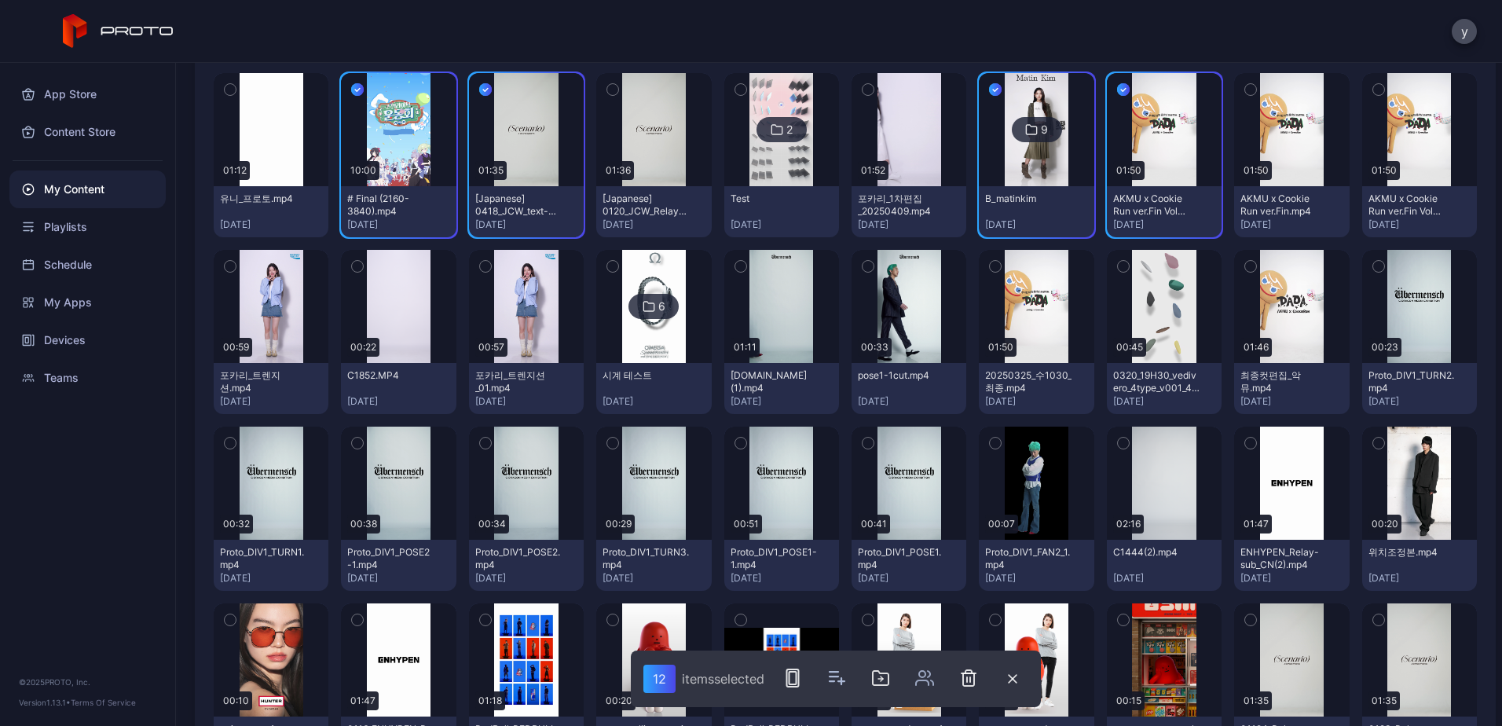
click at [1373, 264] on icon "button" at bounding box center [1378, 266] width 11 height 17
click at [232, 437] on icon "button" at bounding box center [230, 442] width 11 height 17
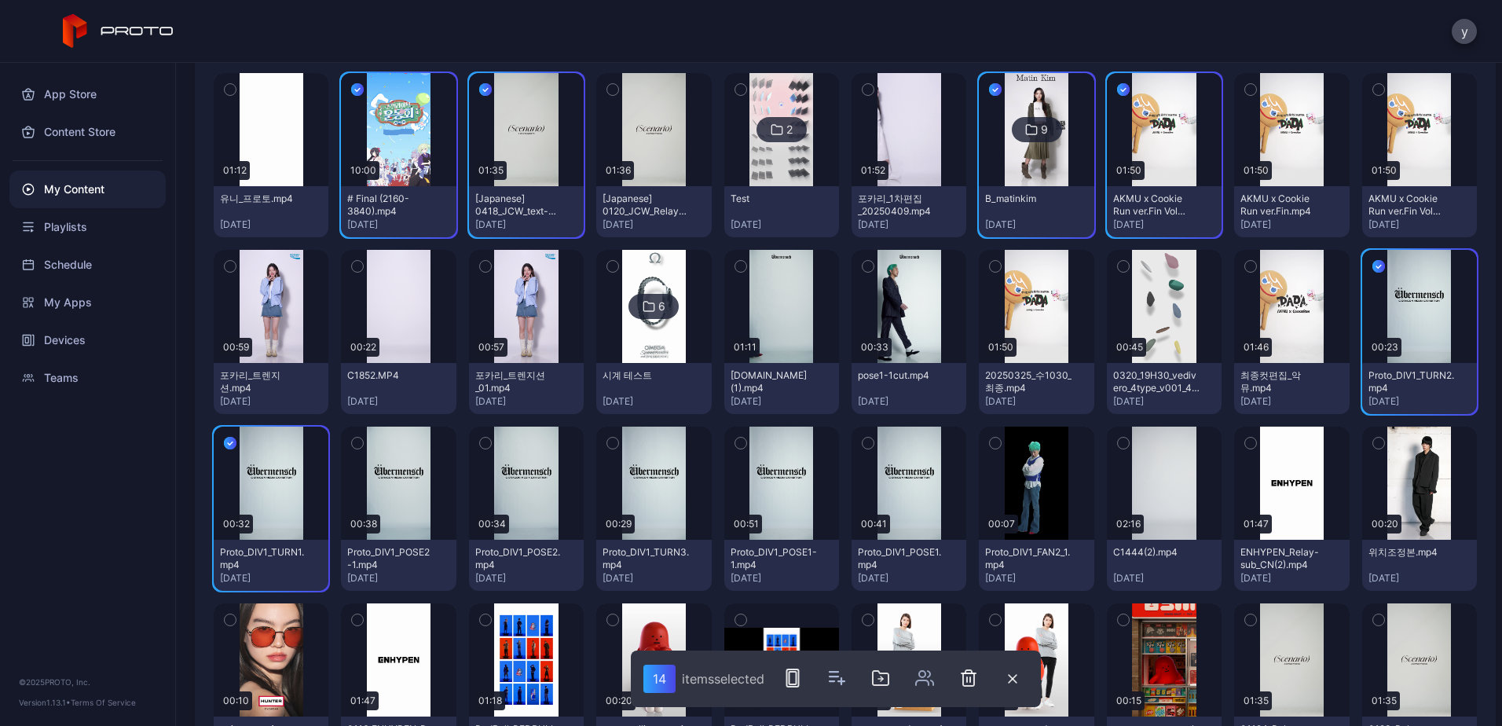
click at [362, 440] on button "button" at bounding box center [357, 442] width 33 height 33
drag, startPoint x: 474, startPoint y: 442, endPoint x: 519, endPoint y: 444, distance: 44.8
click at [474, 442] on button "button" at bounding box center [485, 442] width 33 height 33
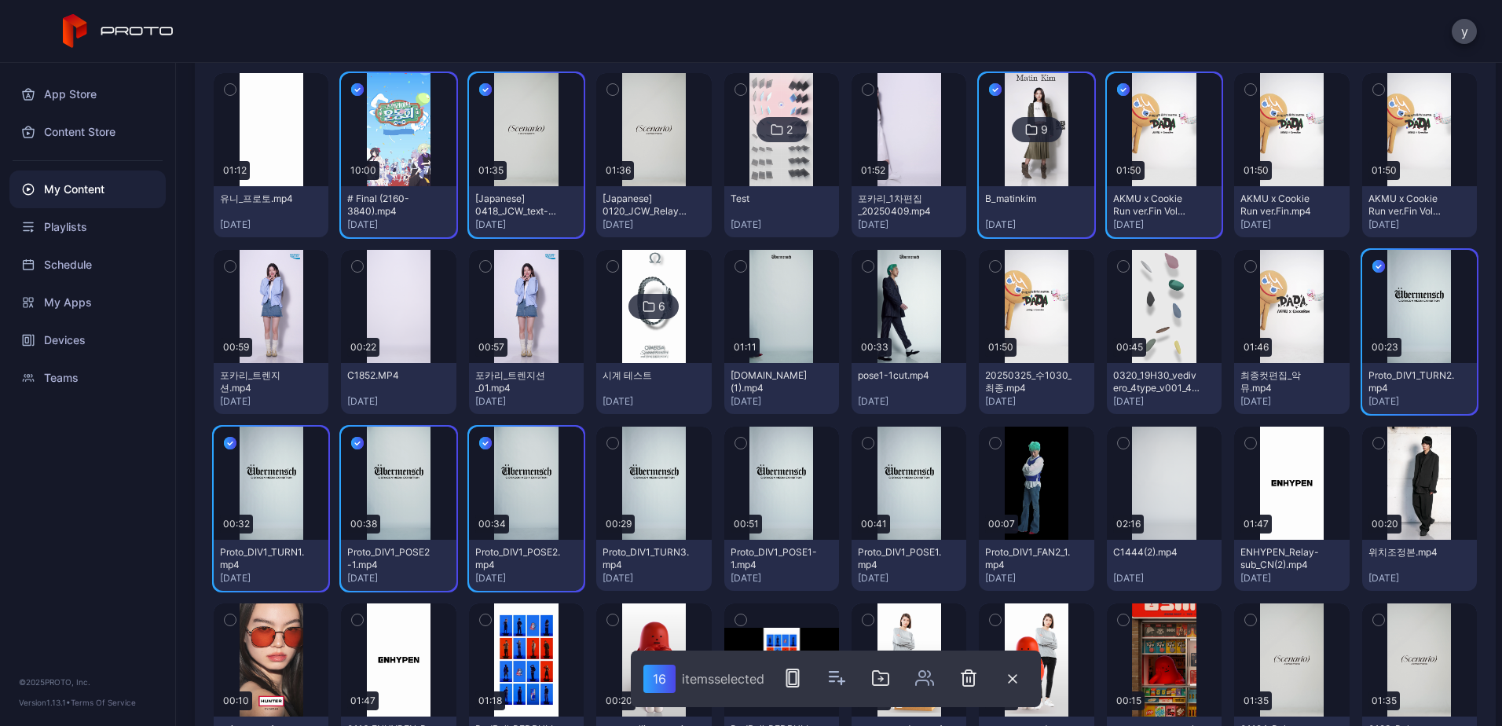
click at [598, 442] on button "button" at bounding box center [612, 442] width 33 height 33
drag, startPoint x: 730, startPoint y: 444, endPoint x: 816, endPoint y: 445, distance: 86.4
click at [735, 444] on icon "button" at bounding box center [740, 442] width 11 height 17
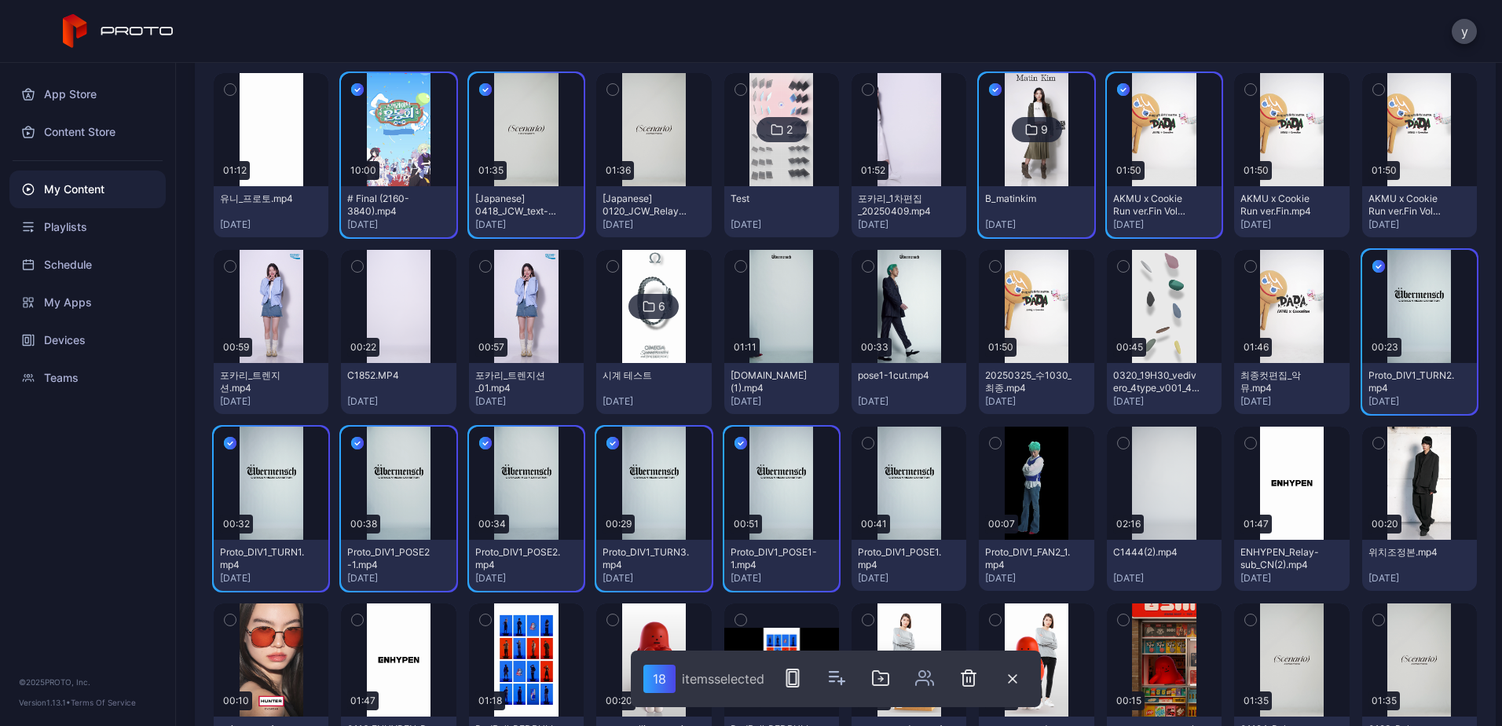
click at [865, 442] on button "button" at bounding box center [867, 442] width 33 height 33
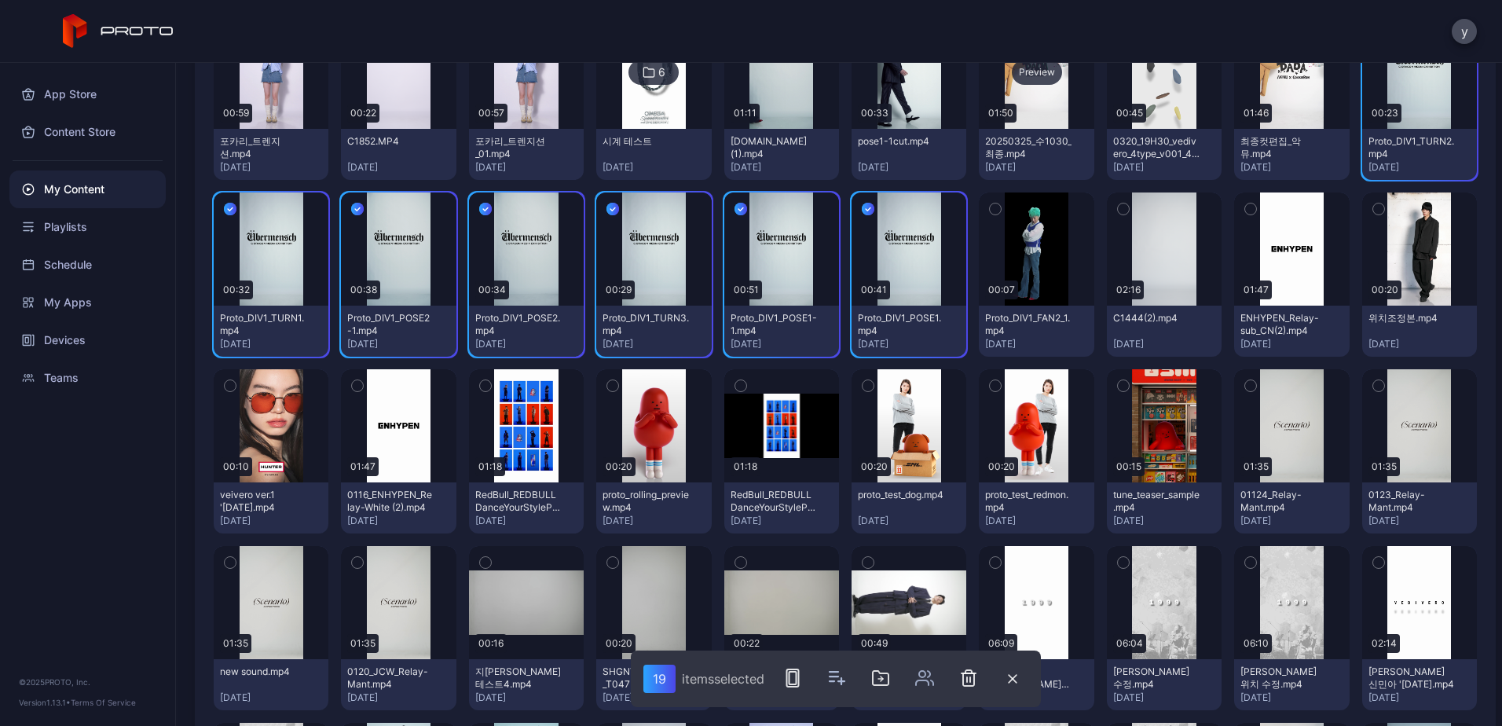
scroll to position [2743, 0]
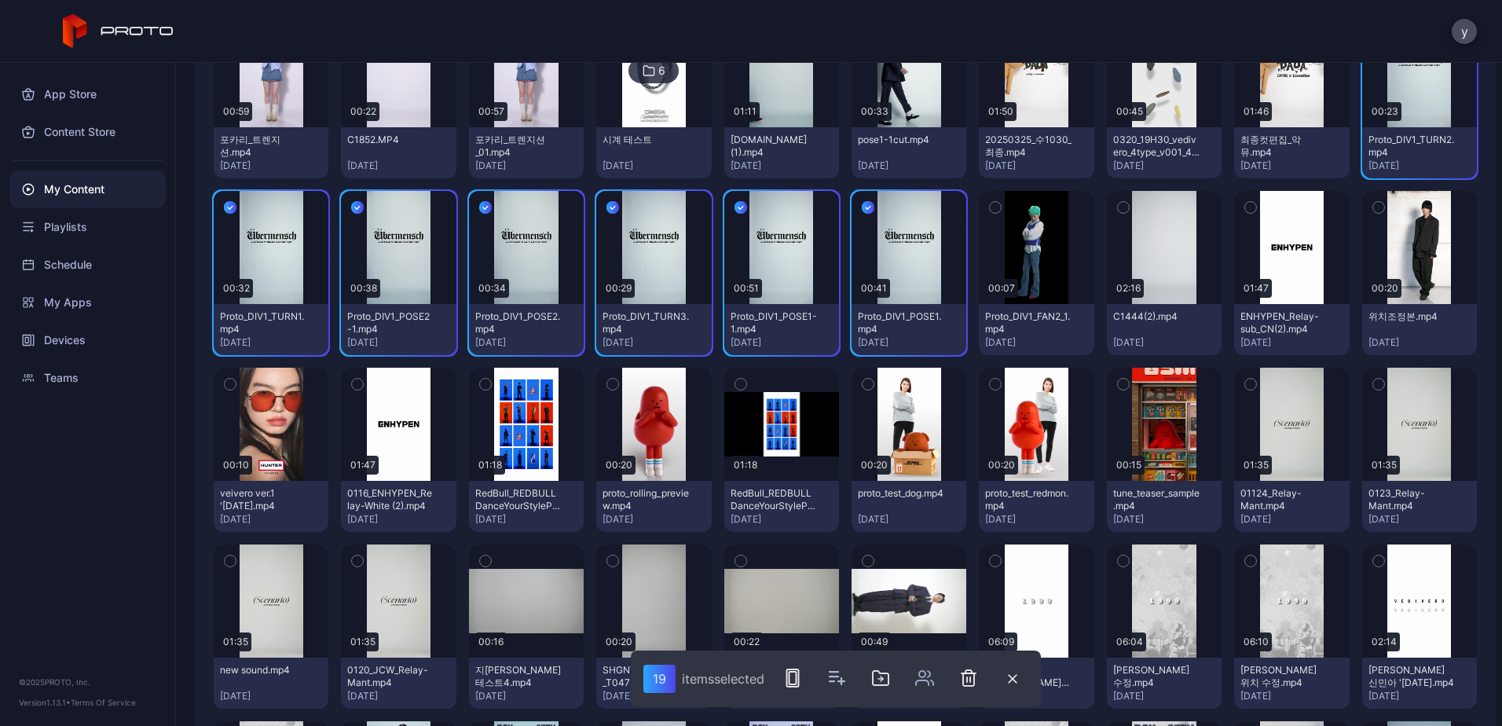
click at [360, 384] on icon "button" at bounding box center [357, 383] width 11 height 17
click at [1107, 382] on button "button" at bounding box center [1123, 384] width 33 height 33
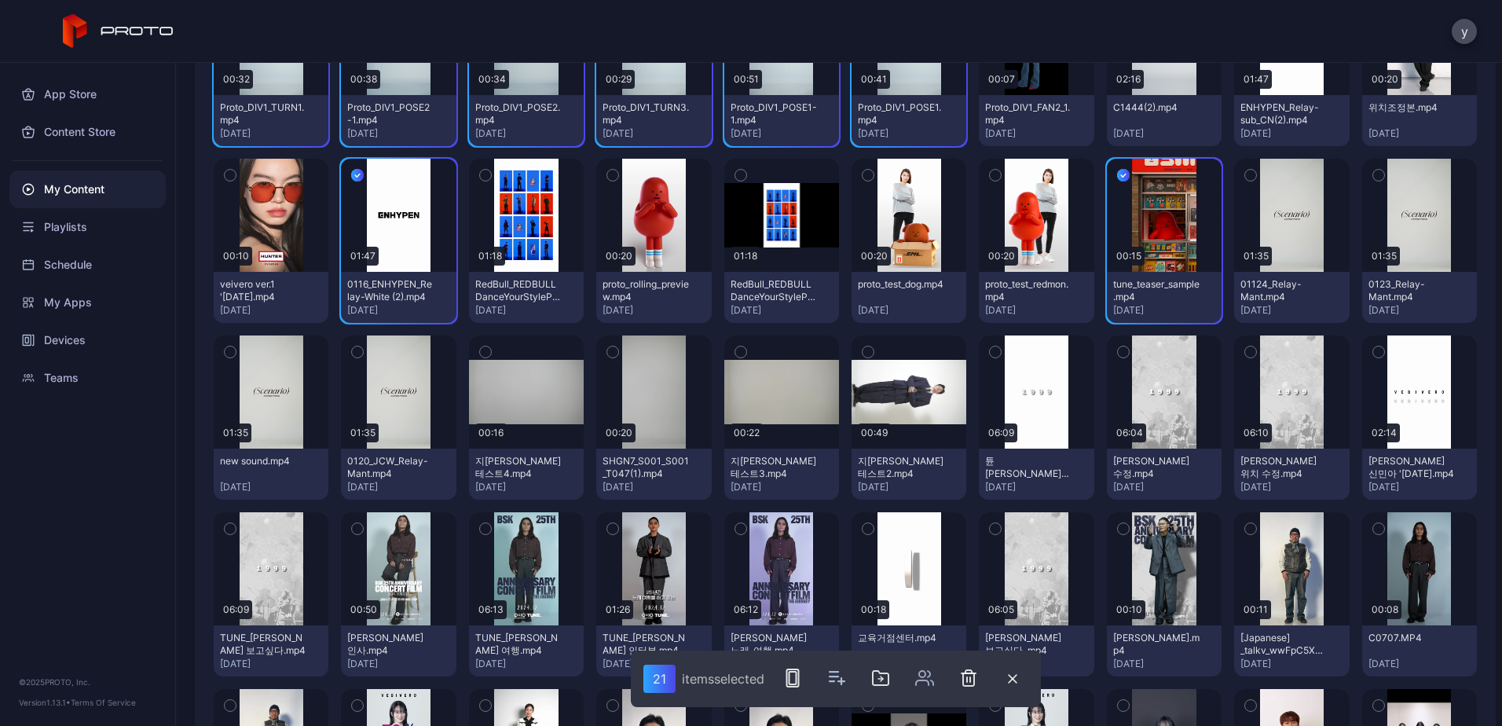
scroll to position [3058, 0]
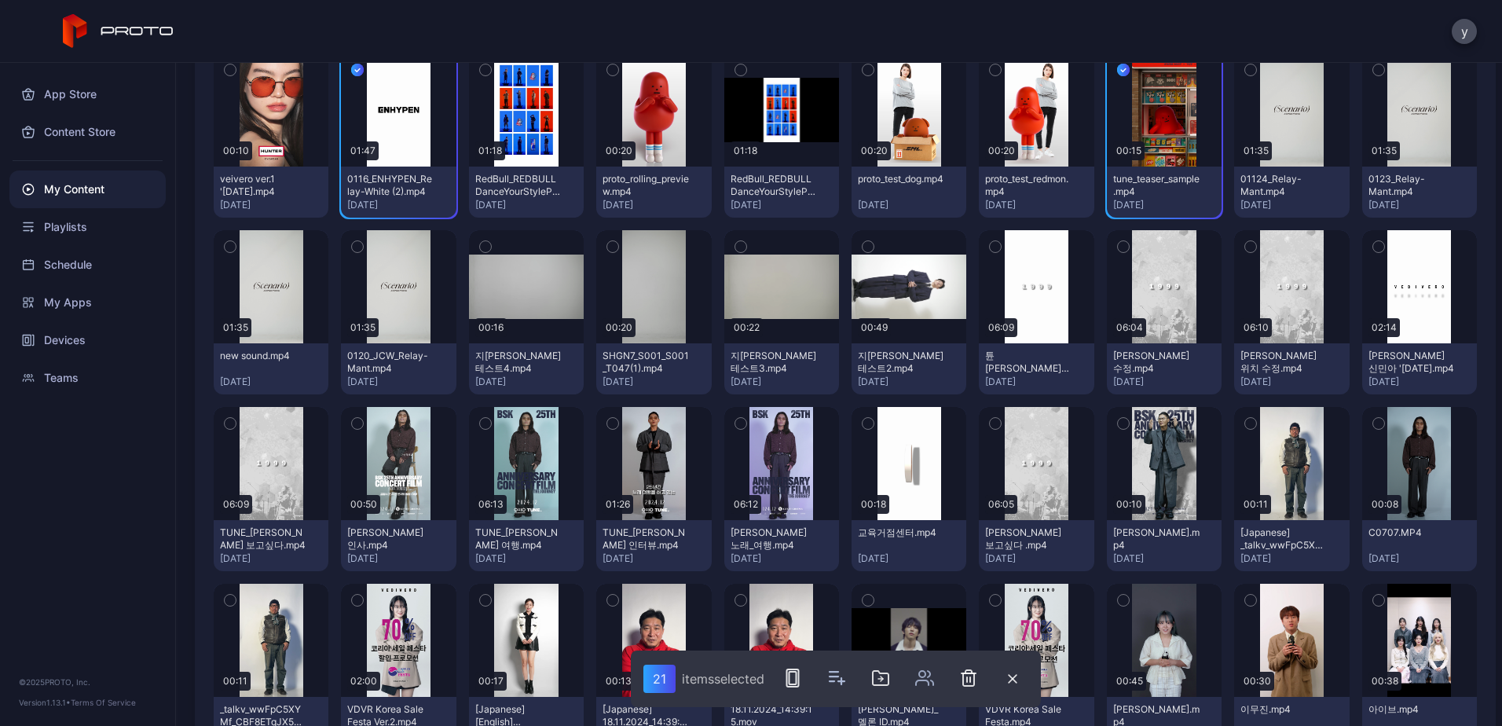
click at [360, 428] on icon "button" at bounding box center [357, 423] width 11 height 17
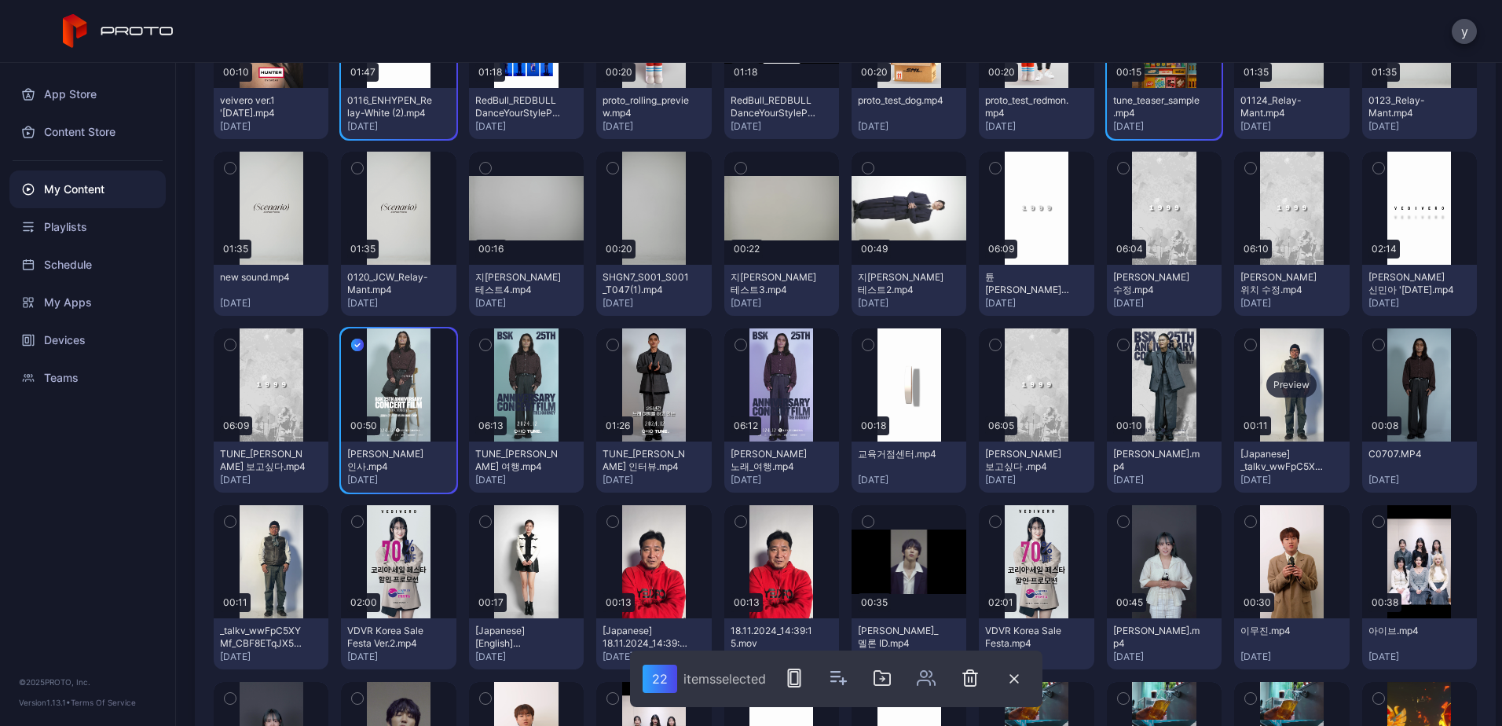
scroll to position [3215, 0]
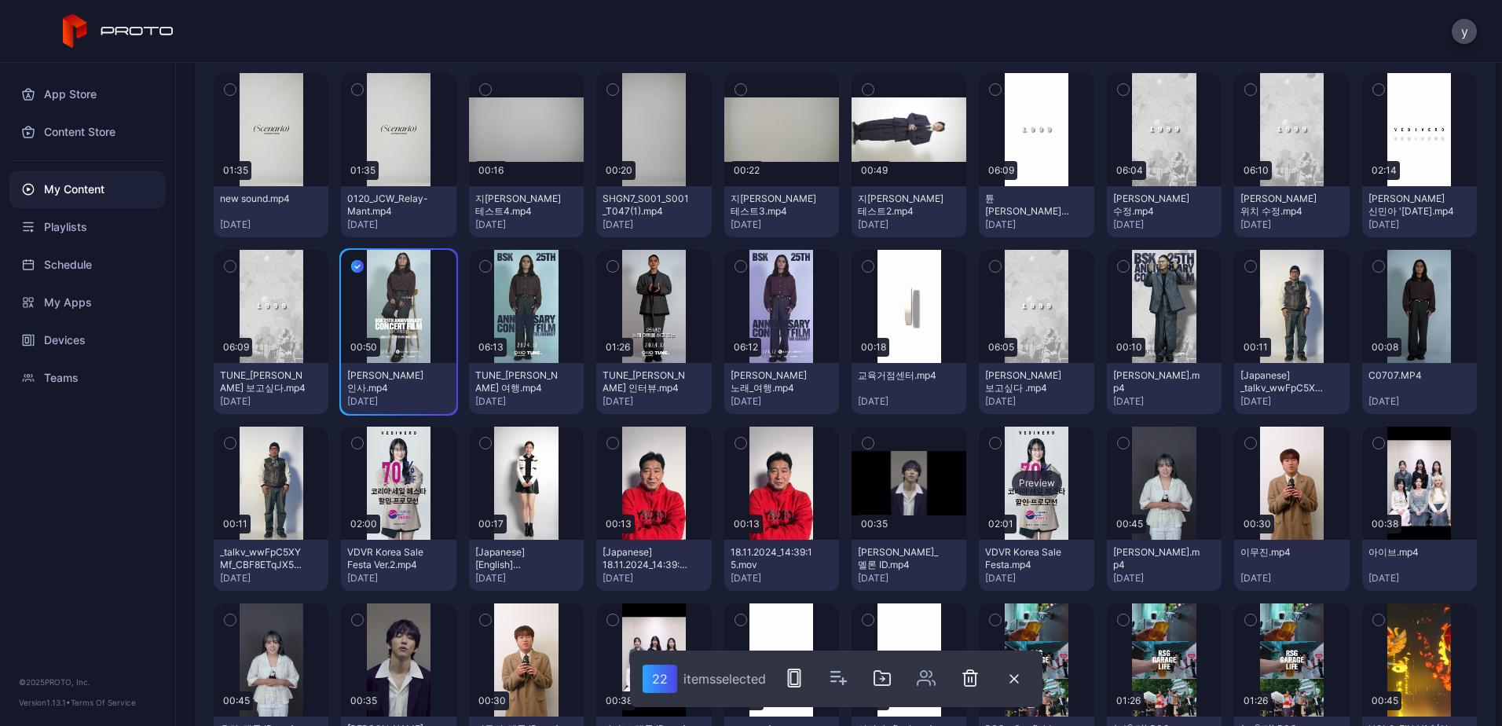
drag, startPoint x: 986, startPoint y: 444, endPoint x: 1026, endPoint y: 446, distance: 40.1
click at [990, 443] on icon "button" at bounding box center [995, 442] width 11 height 17
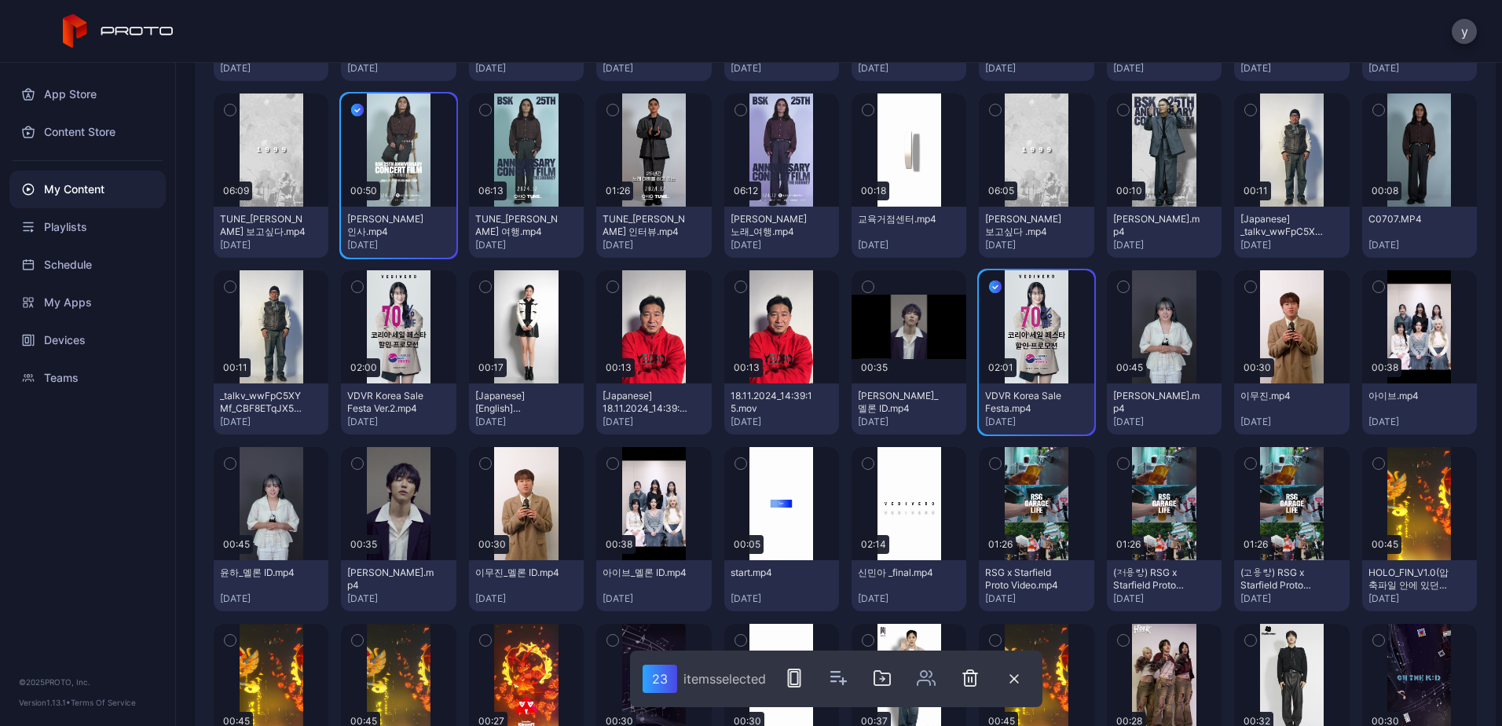
scroll to position [3372, 0]
click at [862, 459] on icon "button" at bounding box center [867, 462] width 11 height 17
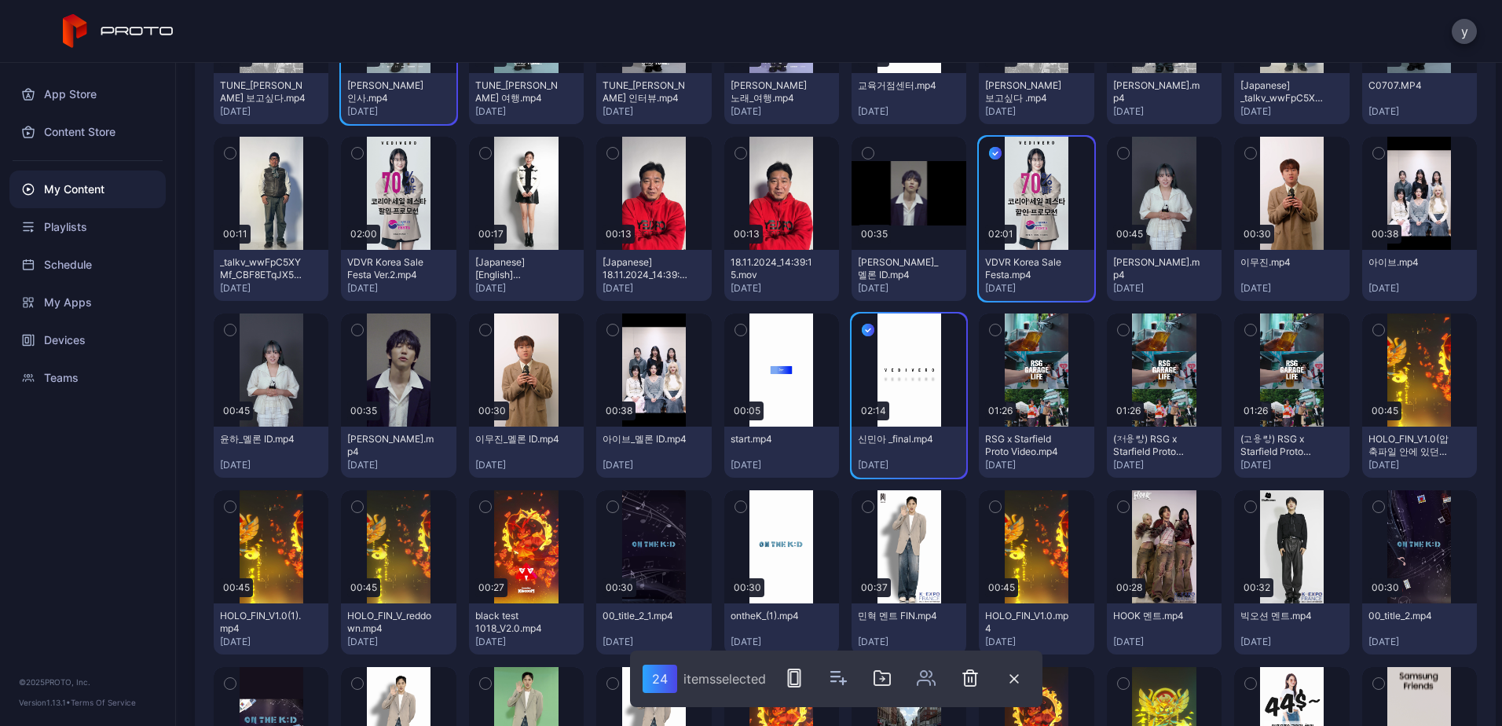
scroll to position [3529, 0]
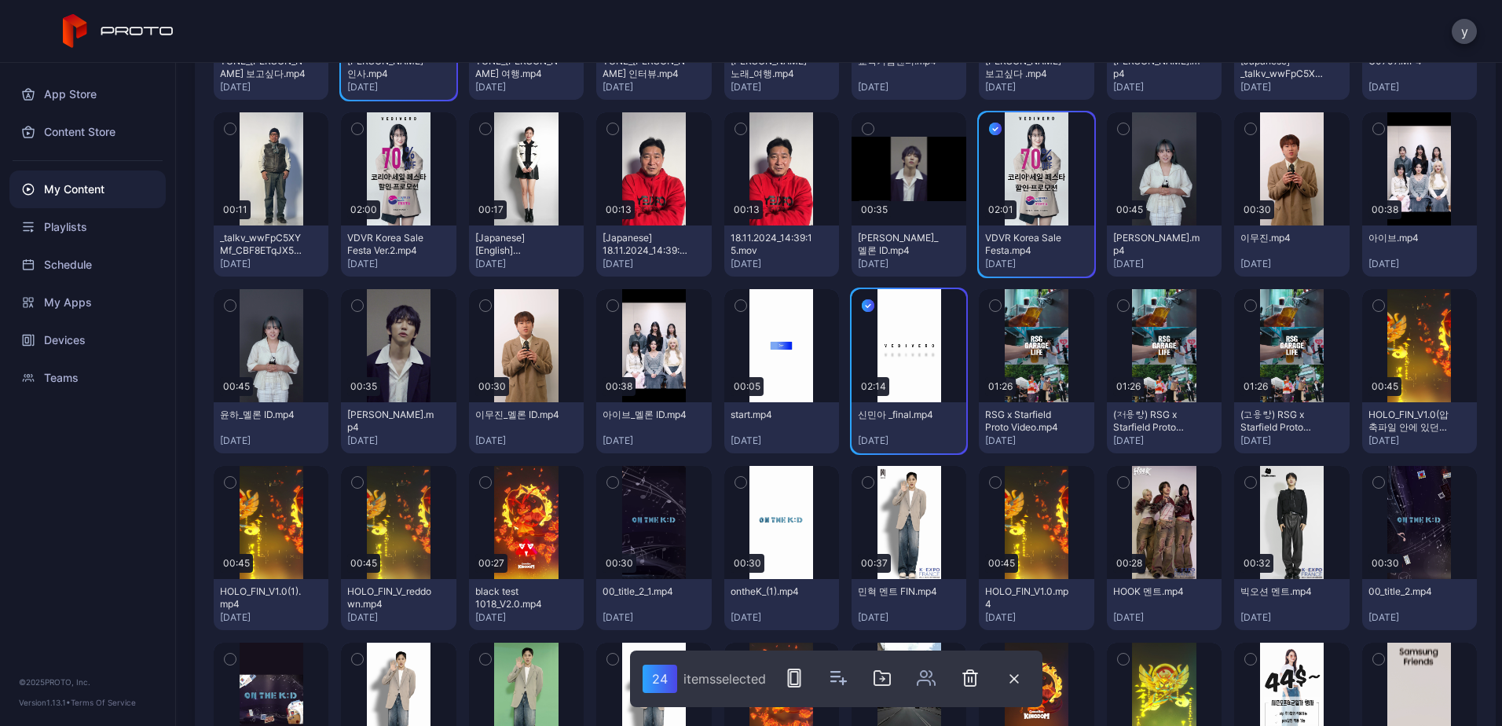
click at [862, 485] on icon "button" at bounding box center [867, 482] width 11 height 17
click at [1107, 485] on button "button" at bounding box center [1123, 482] width 33 height 33
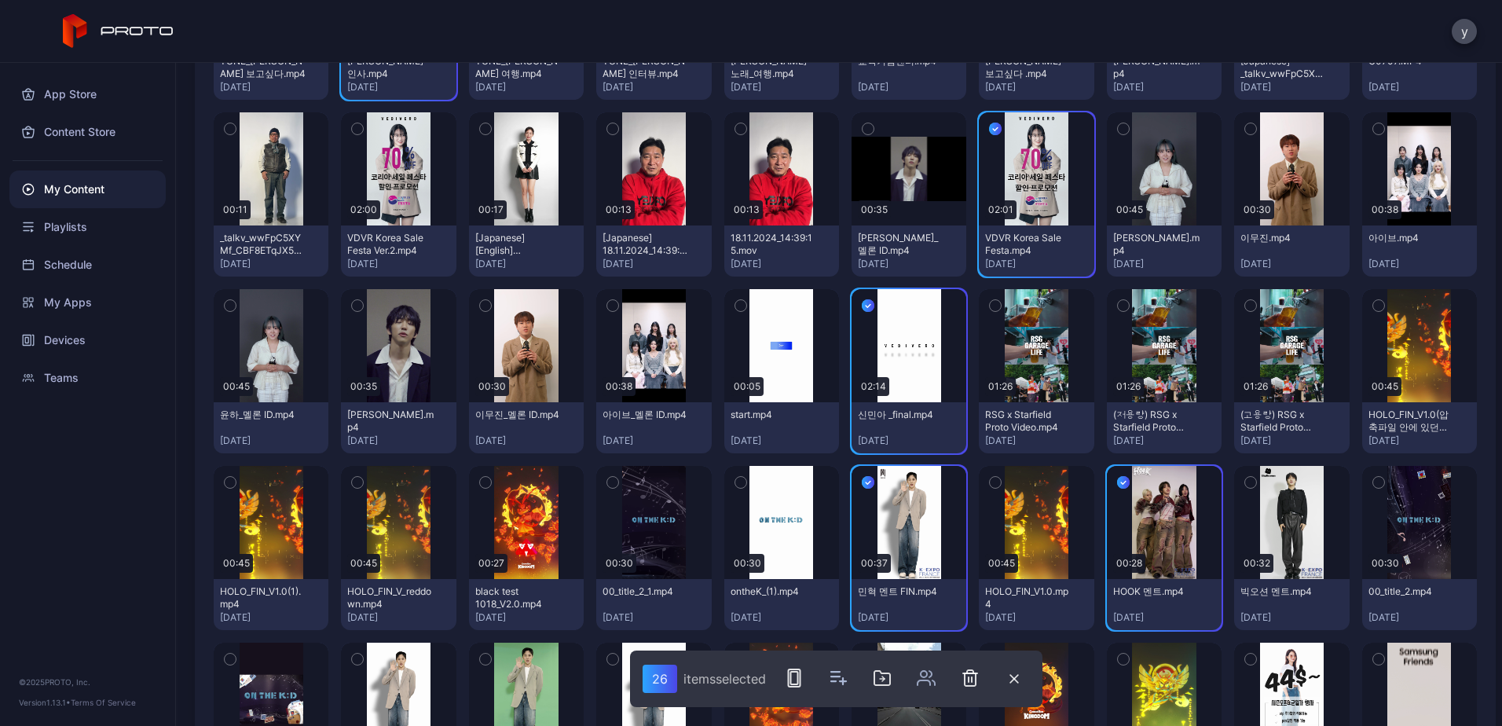
click at [1245, 479] on icon "button" at bounding box center [1250, 482] width 11 height 17
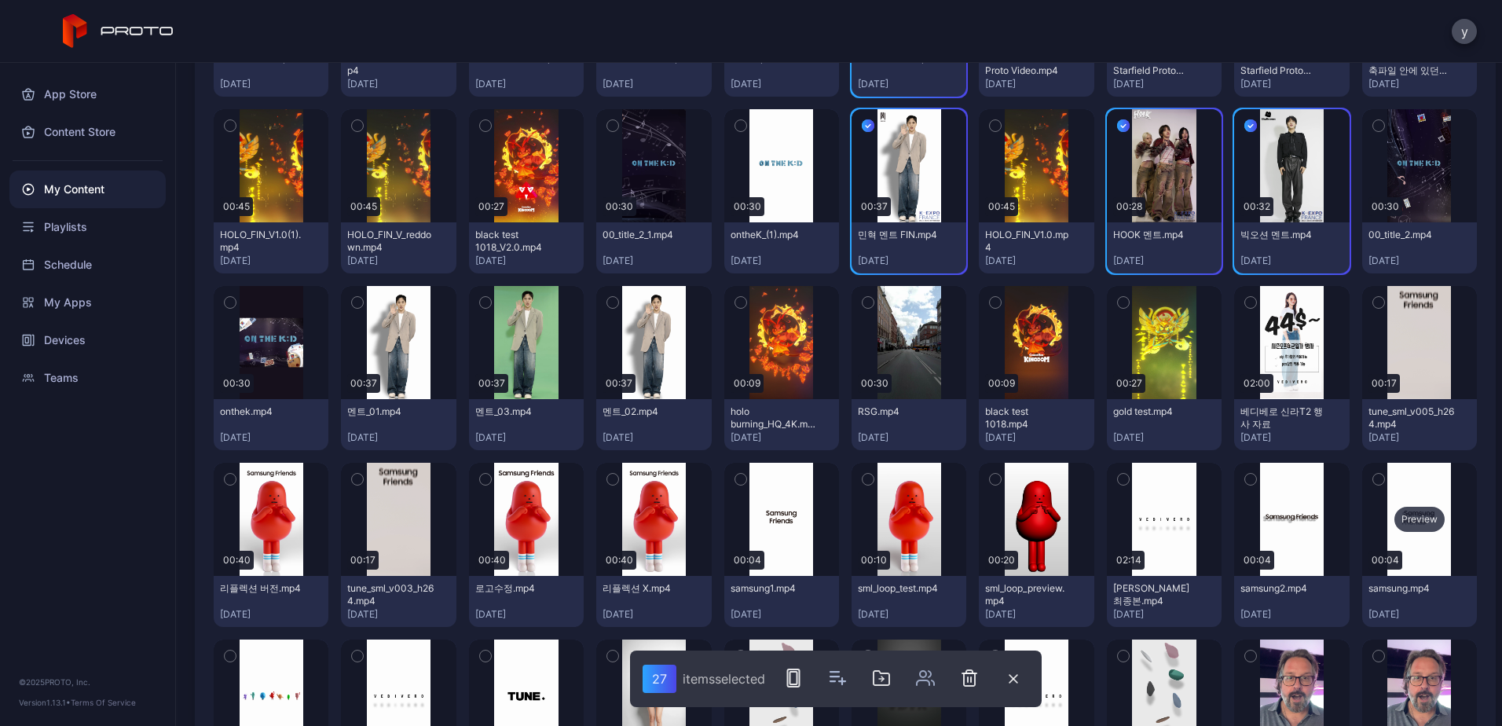
scroll to position [3921, 0]
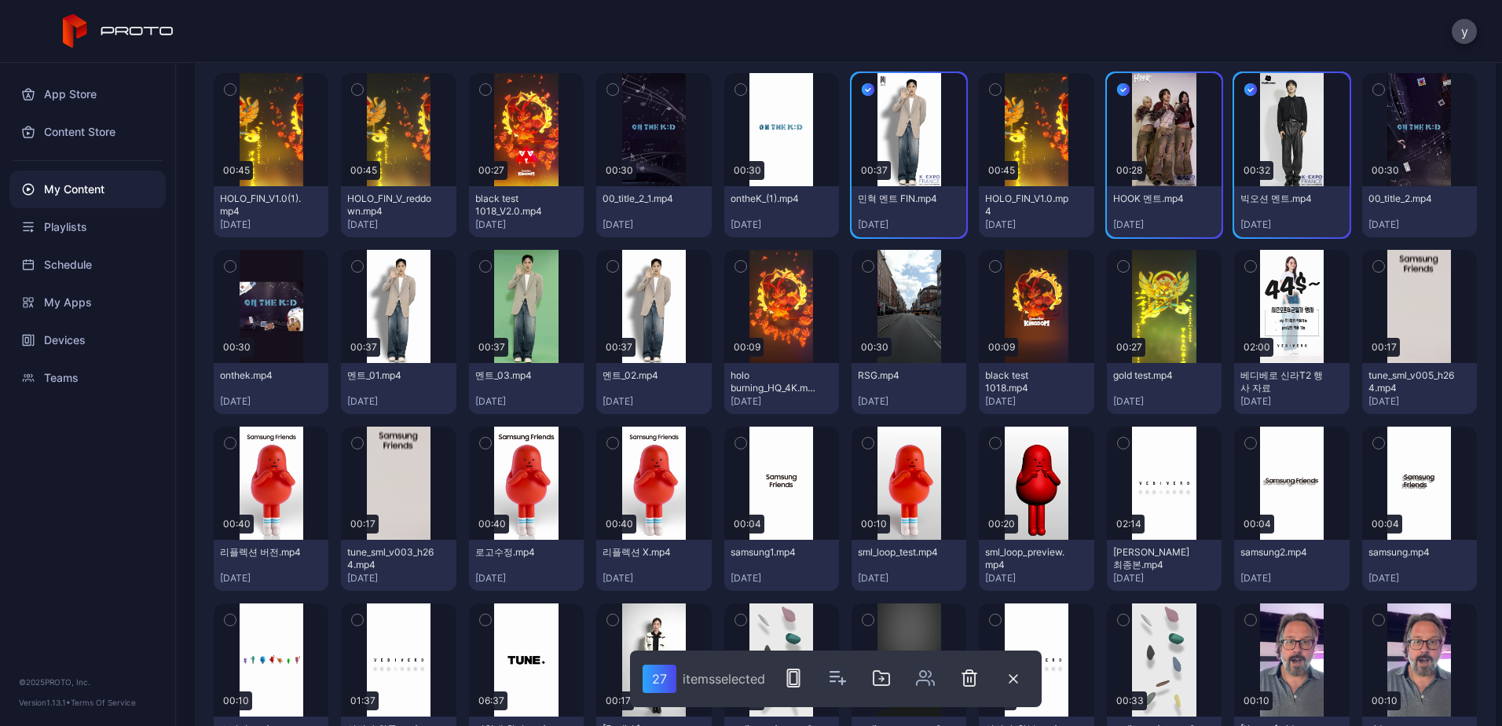
click at [1367, 270] on button "button" at bounding box center [1378, 266] width 33 height 33
click at [220, 441] on button "button" at bounding box center [230, 442] width 33 height 33
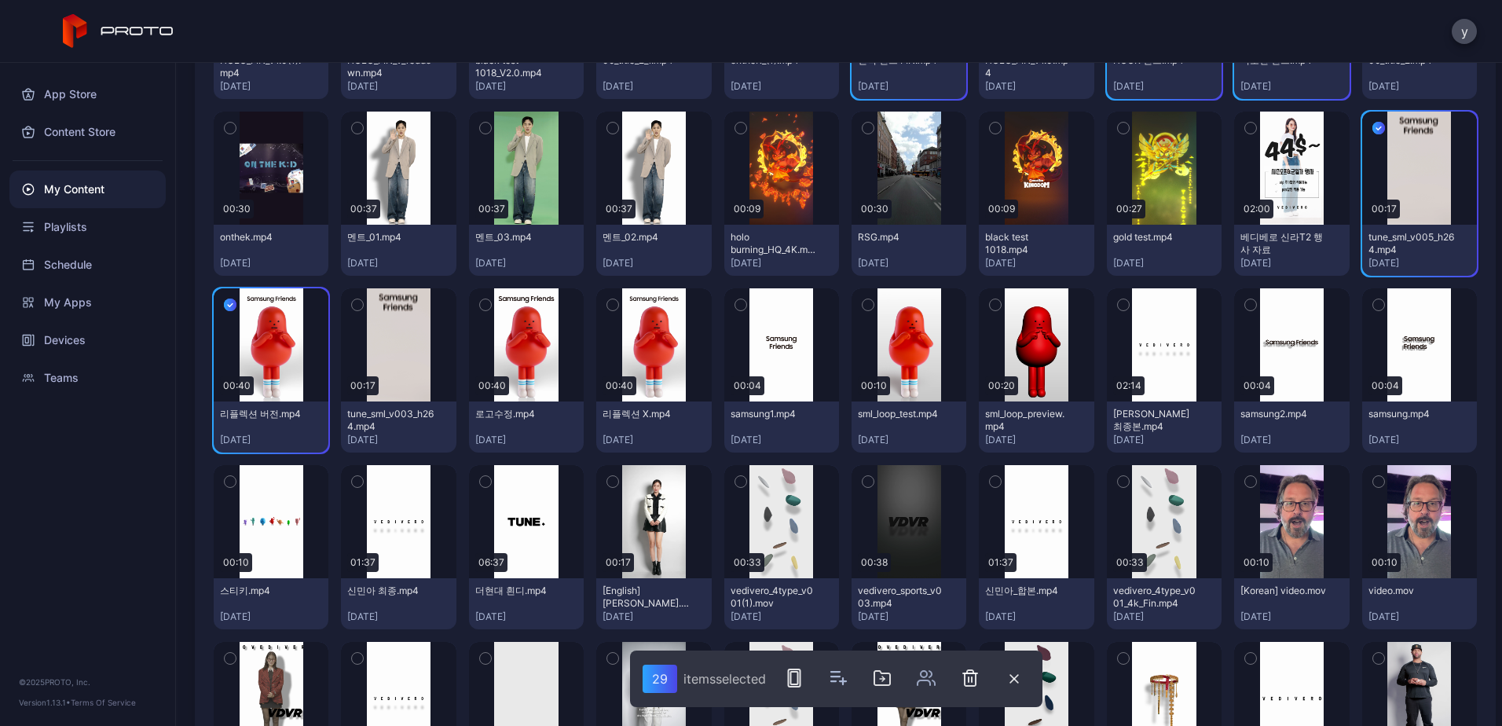
scroll to position [4079, 0]
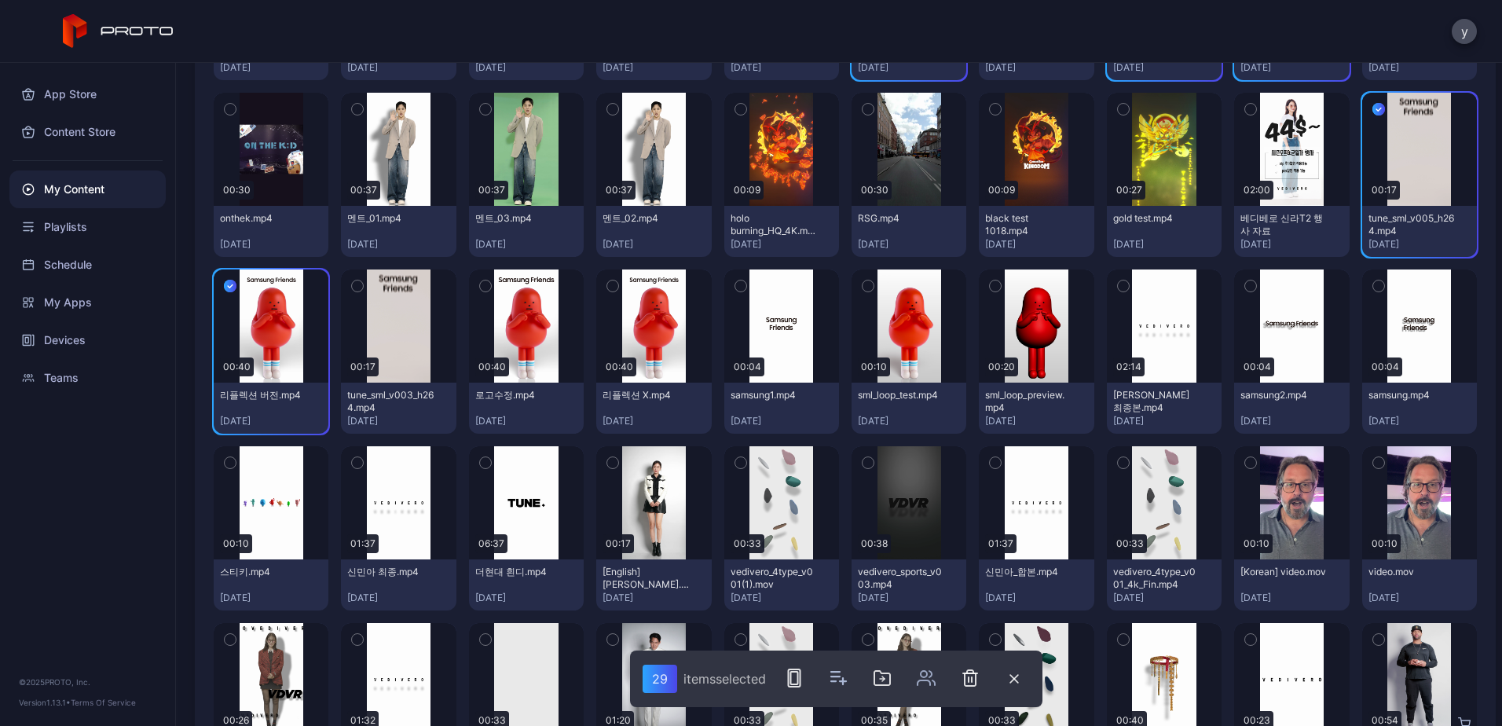
click at [481, 456] on icon "button" at bounding box center [485, 462] width 11 height 17
click at [228, 456] on icon "button" at bounding box center [230, 462] width 11 height 17
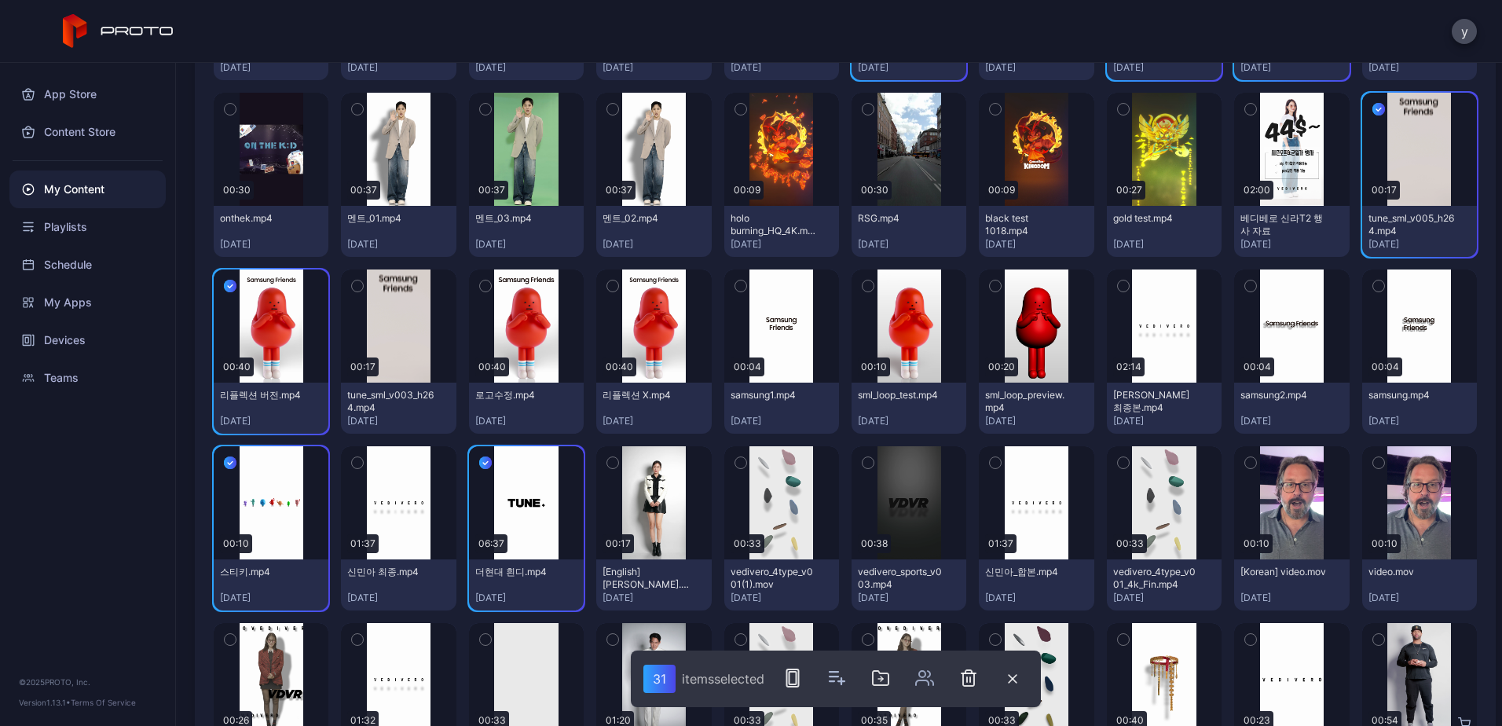
click at [356, 459] on icon "button" at bounding box center [357, 462] width 11 height 17
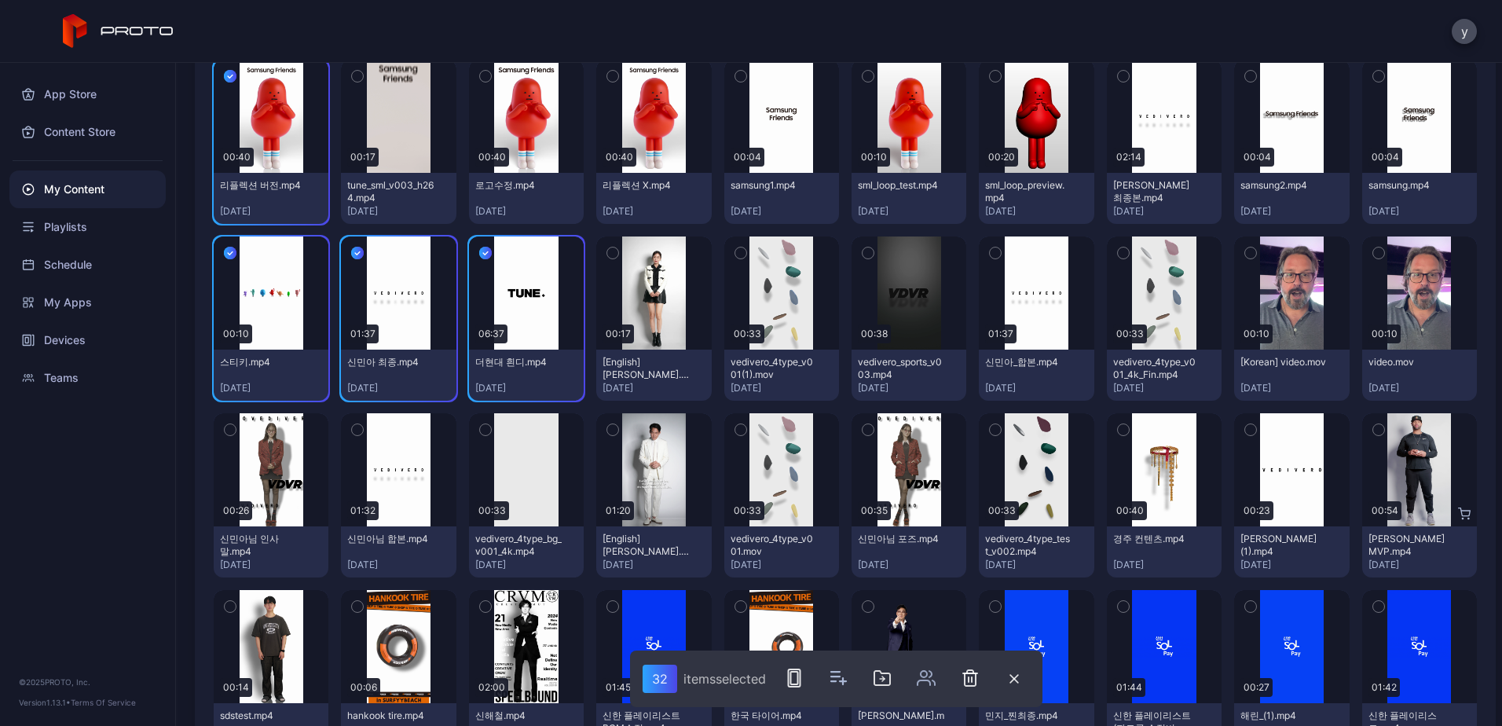
scroll to position [4314, 0]
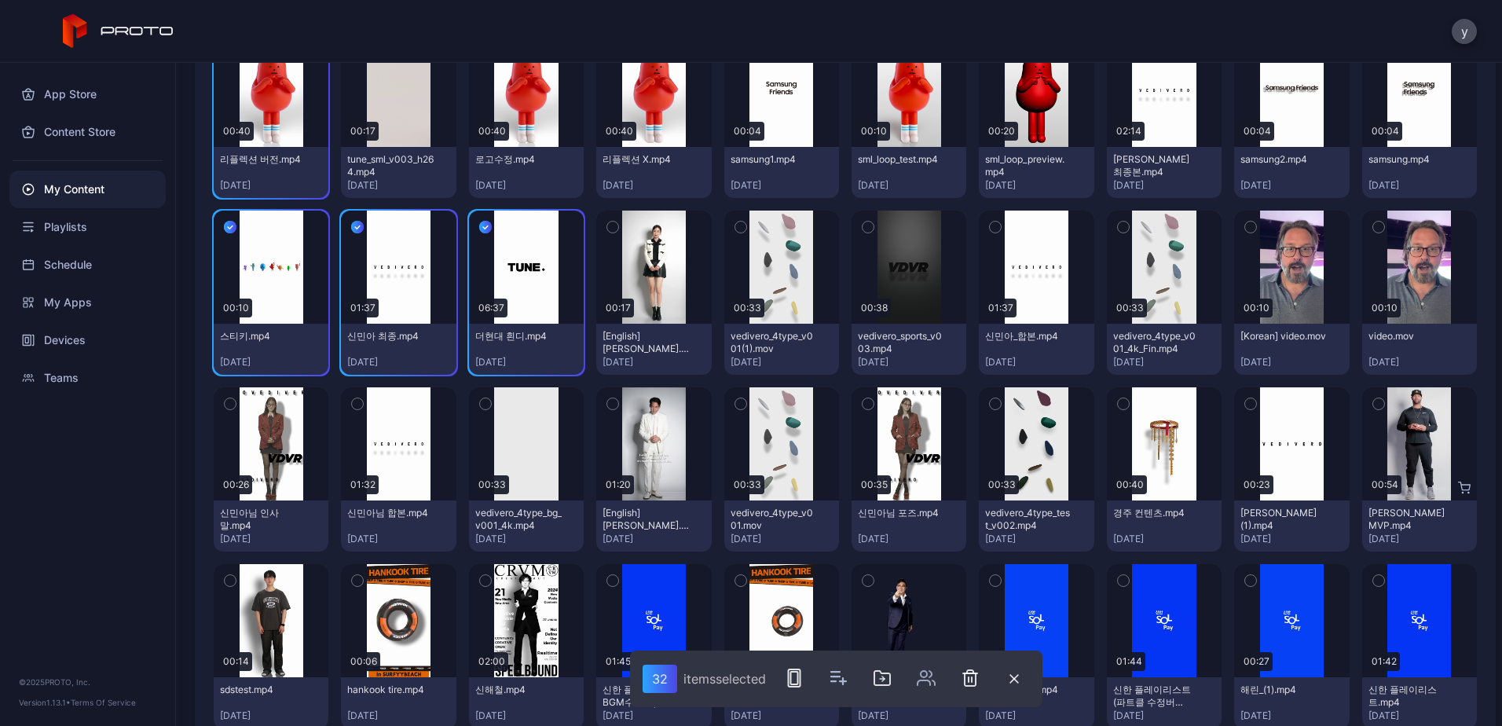
click at [607, 400] on icon "button" at bounding box center [612, 403] width 11 height 17
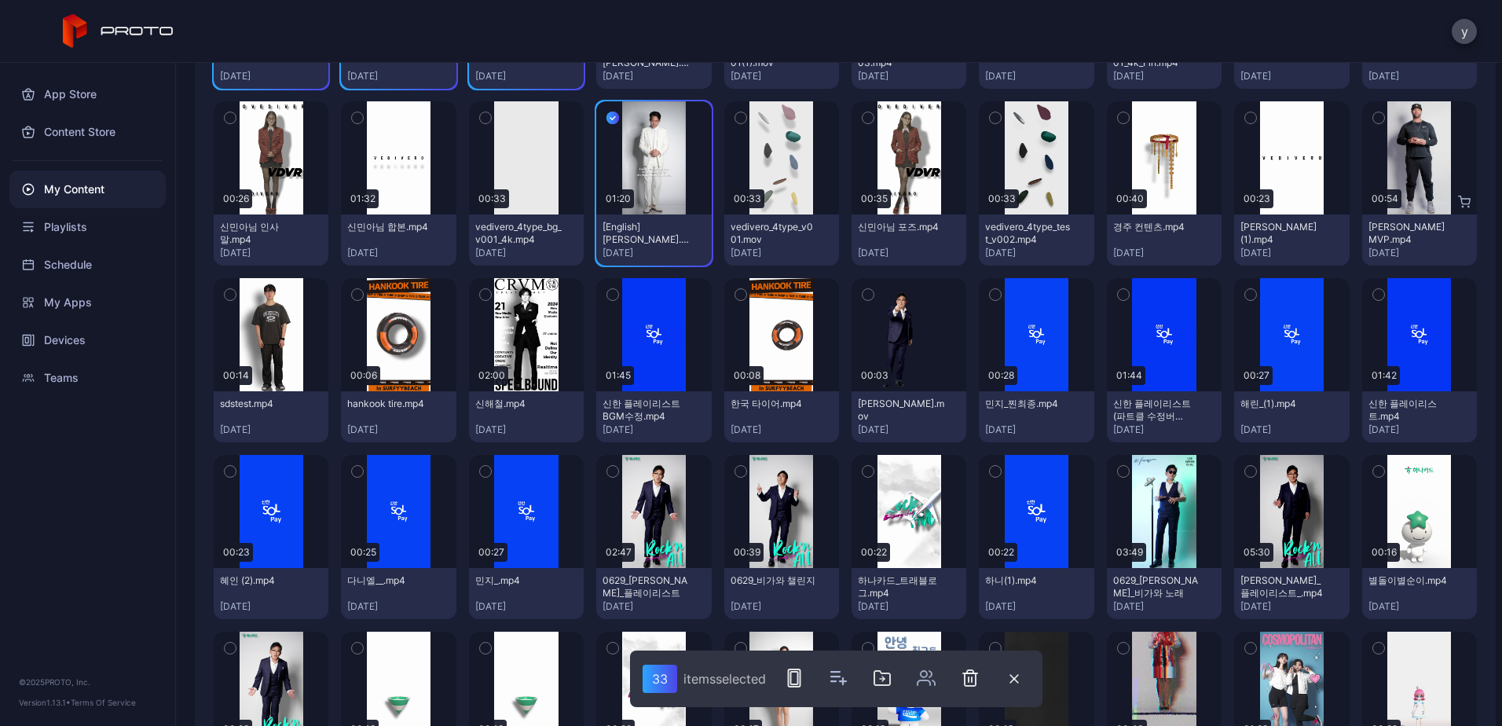
scroll to position [4628, 0]
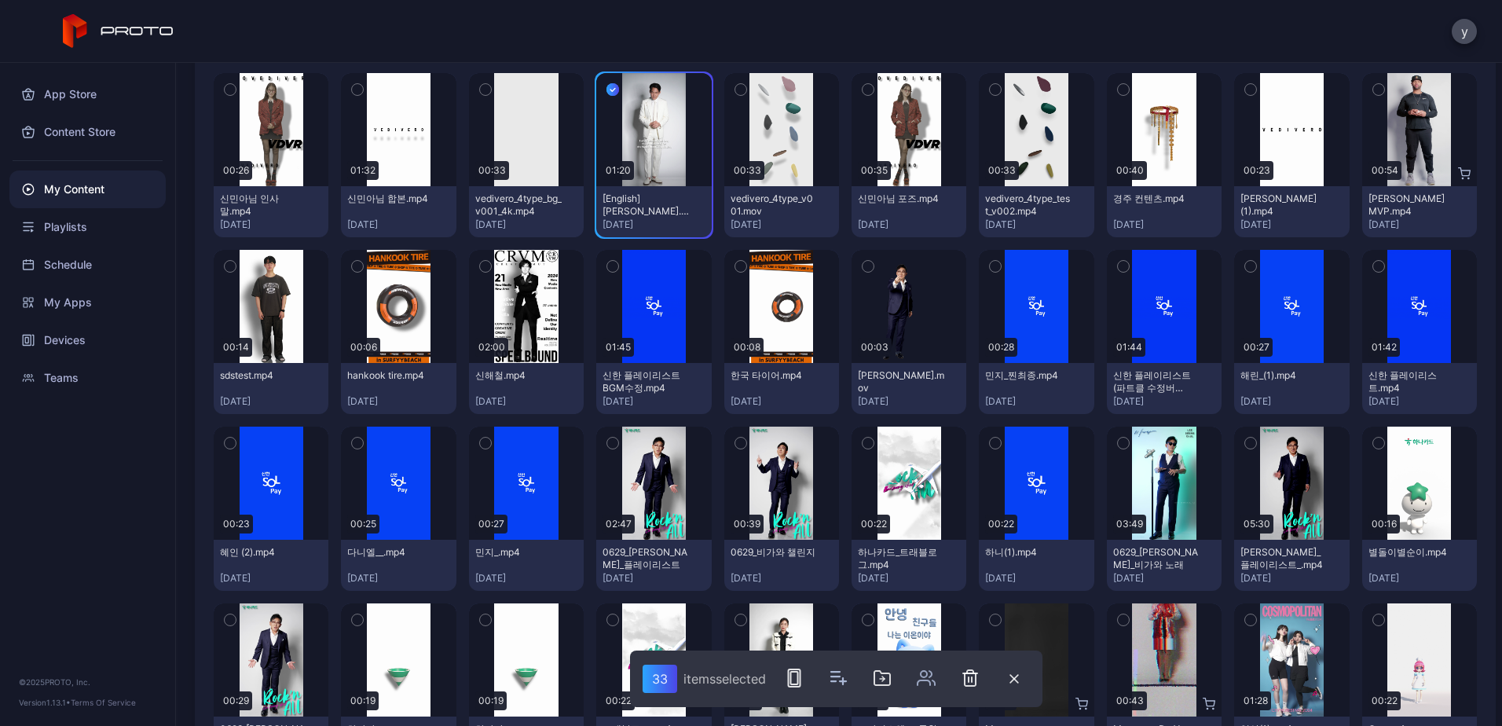
click at [599, 264] on button "button" at bounding box center [612, 266] width 33 height 33
click at [482, 276] on button "button" at bounding box center [485, 266] width 33 height 33
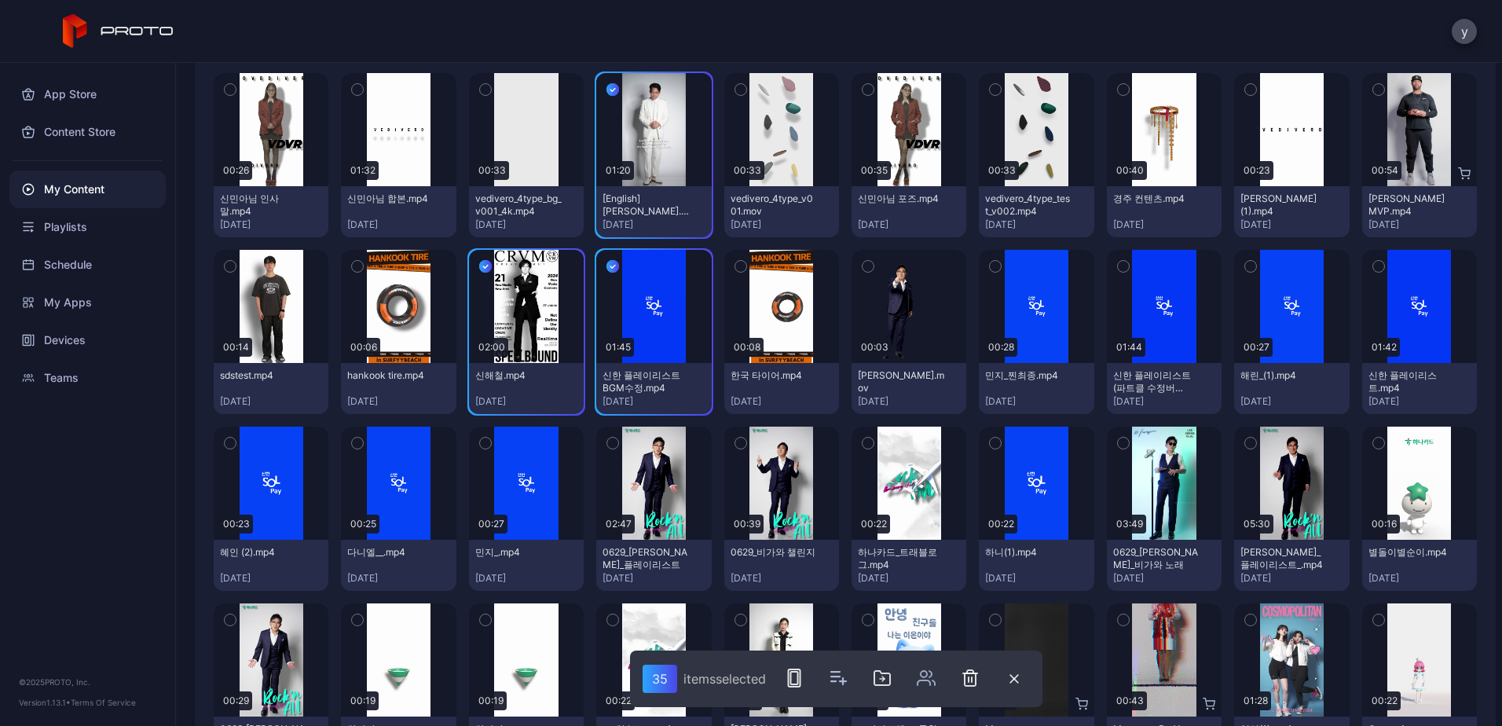
click at [737, 437] on icon "button" at bounding box center [740, 442] width 11 height 17
click at [1117, 444] on div "button" at bounding box center [1123, 443] width 13 height 13
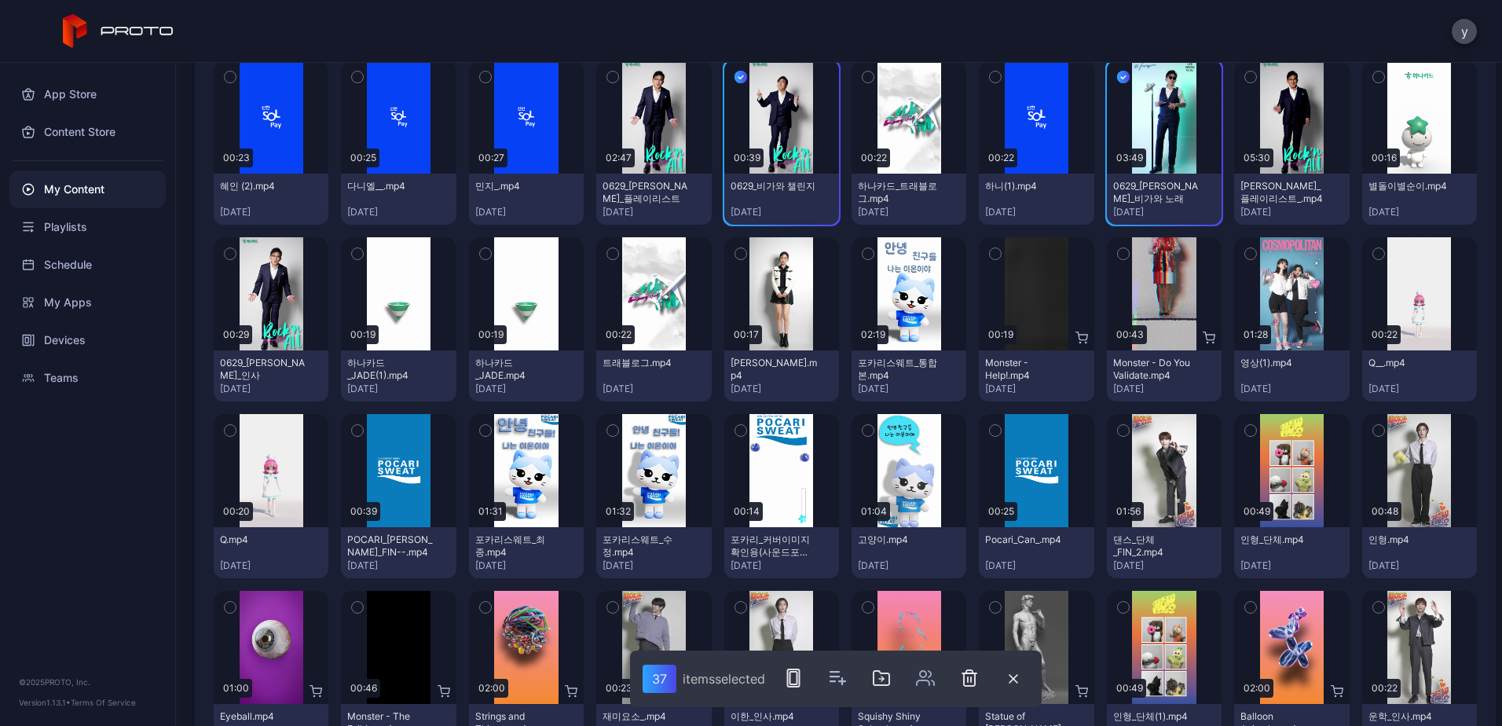
scroll to position [5021, 0]
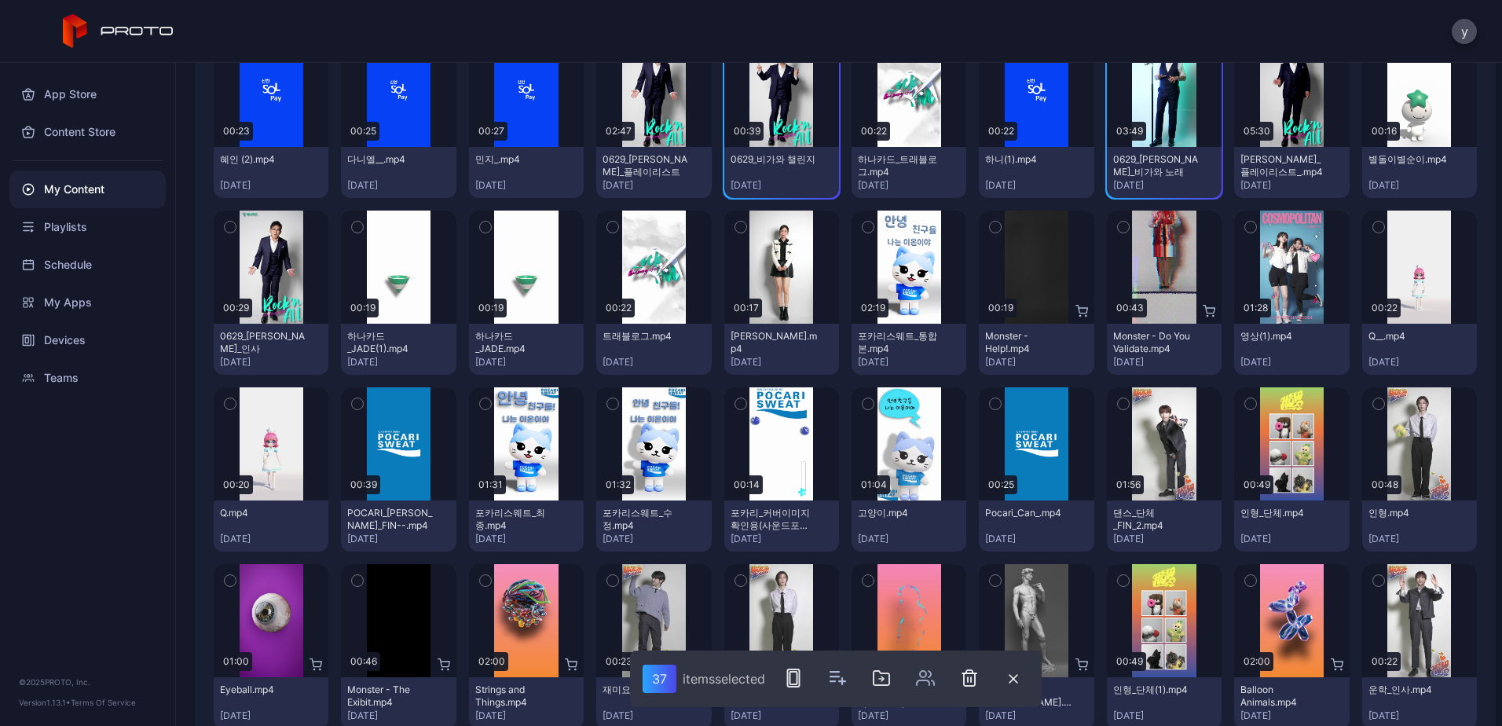
click at [1118, 404] on icon "button" at bounding box center [1123, 403] width 11 height 17
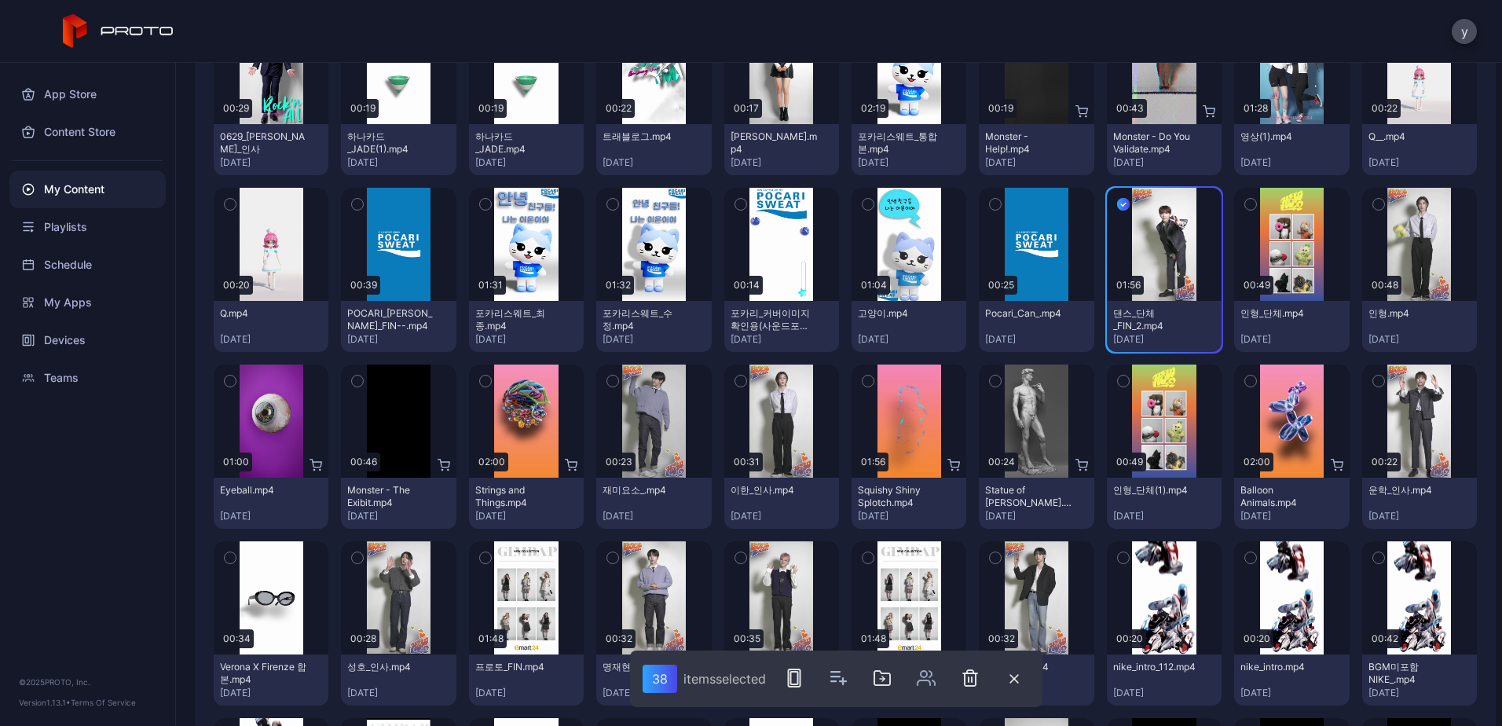
scroll to position [5257, 0]
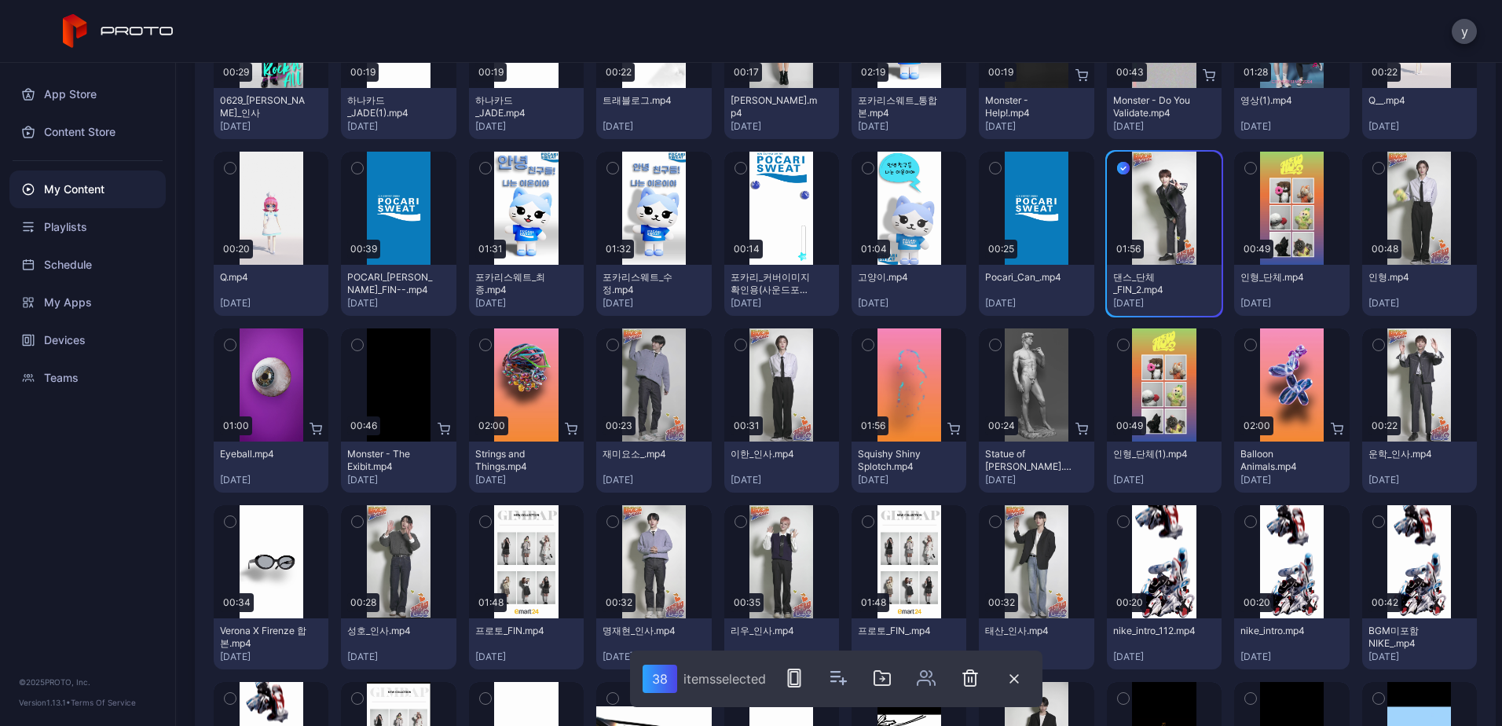
click at [1245, 171] on icon "button" at bounding box center [1250, 167] width 11 height 17
click at [1373, 170] on icon "button" at bounding box center [1378, 167] width 11 height 17
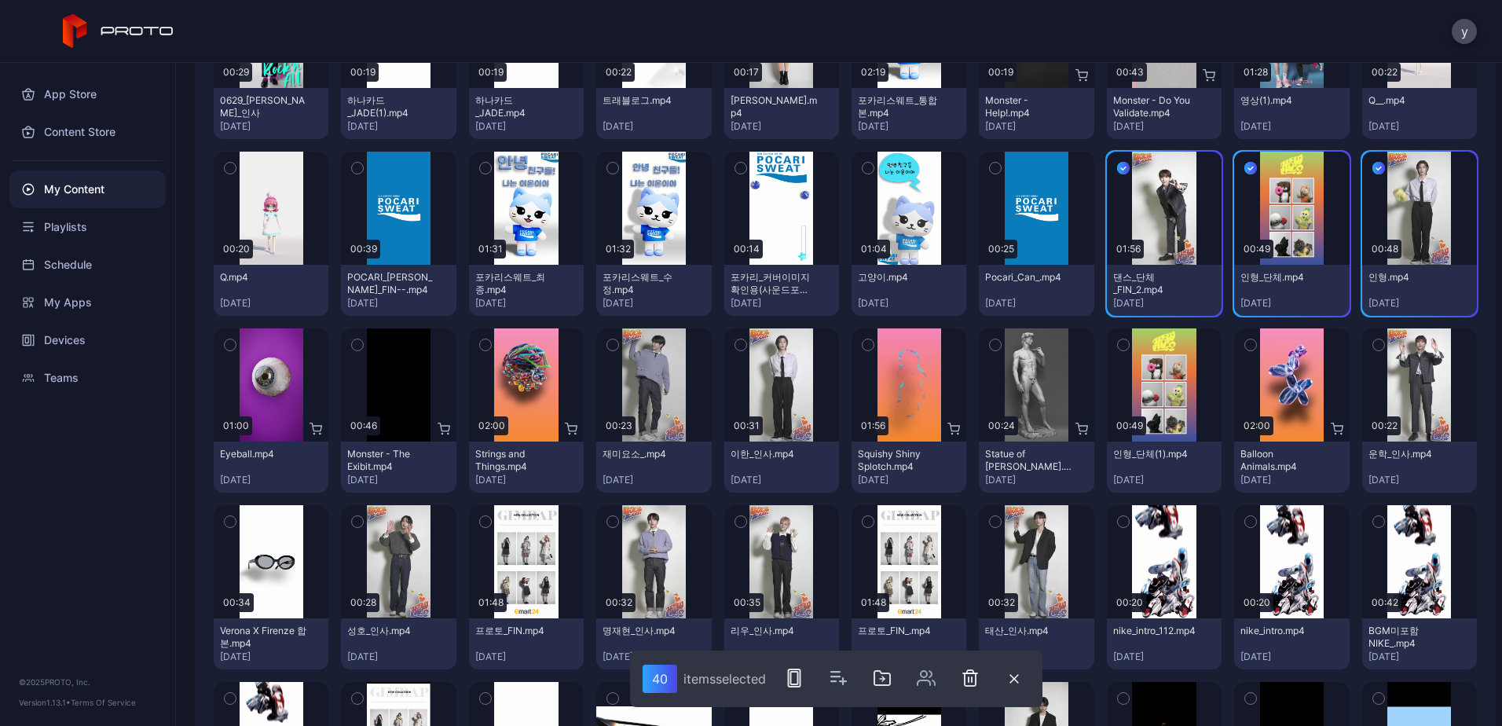
click at [234, 343] on icon "button" at bounding box center [230, 344] width 11 height 17
click at [483, 344] on icon "button" at bounding box center [485, 345] width 4 height 2
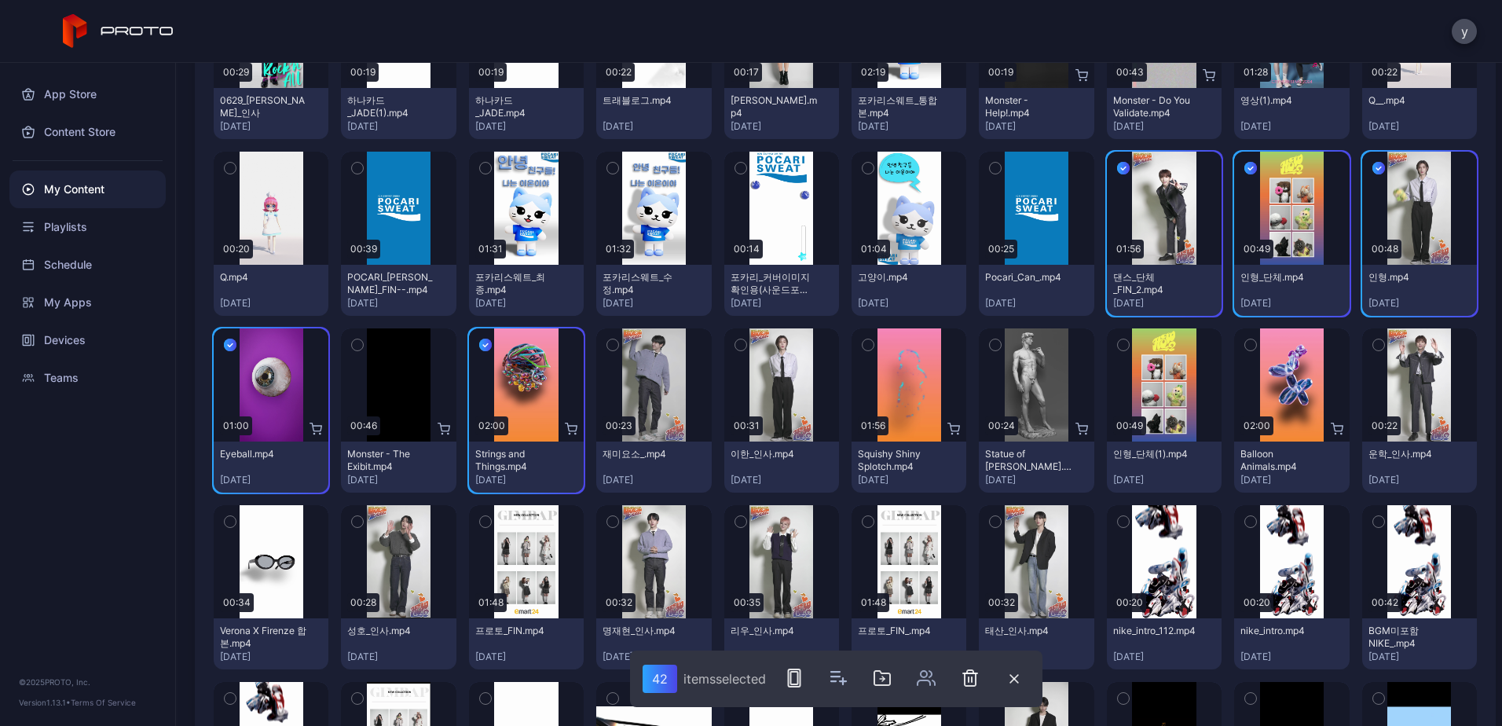
click at [862, 342] on icon "button" at bounding box center [867, 344] width 11 height 17
drag, startPoint x: 598, startPoint y: 345, endPoint x: 657, endPoint y: 346, distance: 59.7
click at [600, 345] on button "button" at bounding box center [612, 344] width 33 height 33
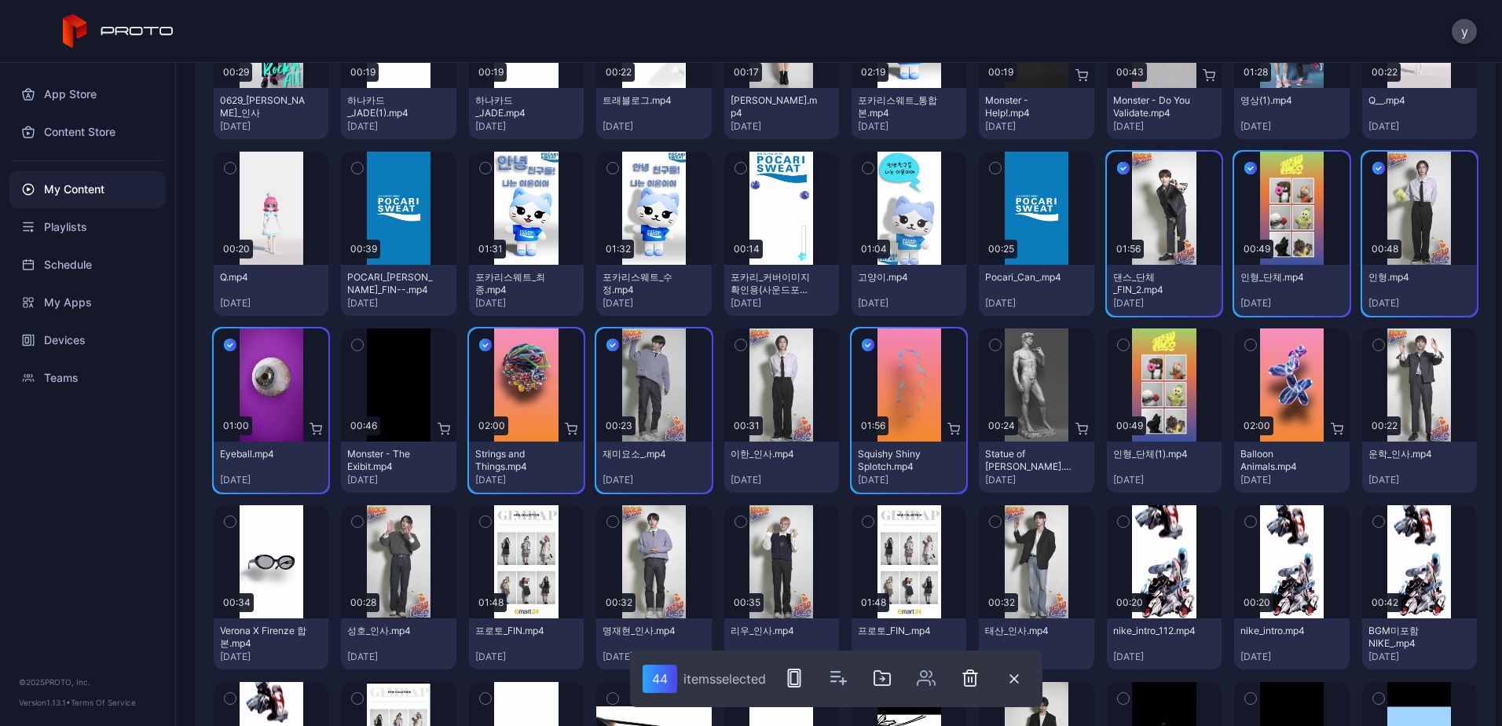
click at [739, 343] on button "button" at bounding box center [740, 344] width 33 height 33
click at [990, 343] on icon "button" at bounding box center [995, 344] width 11 height 17
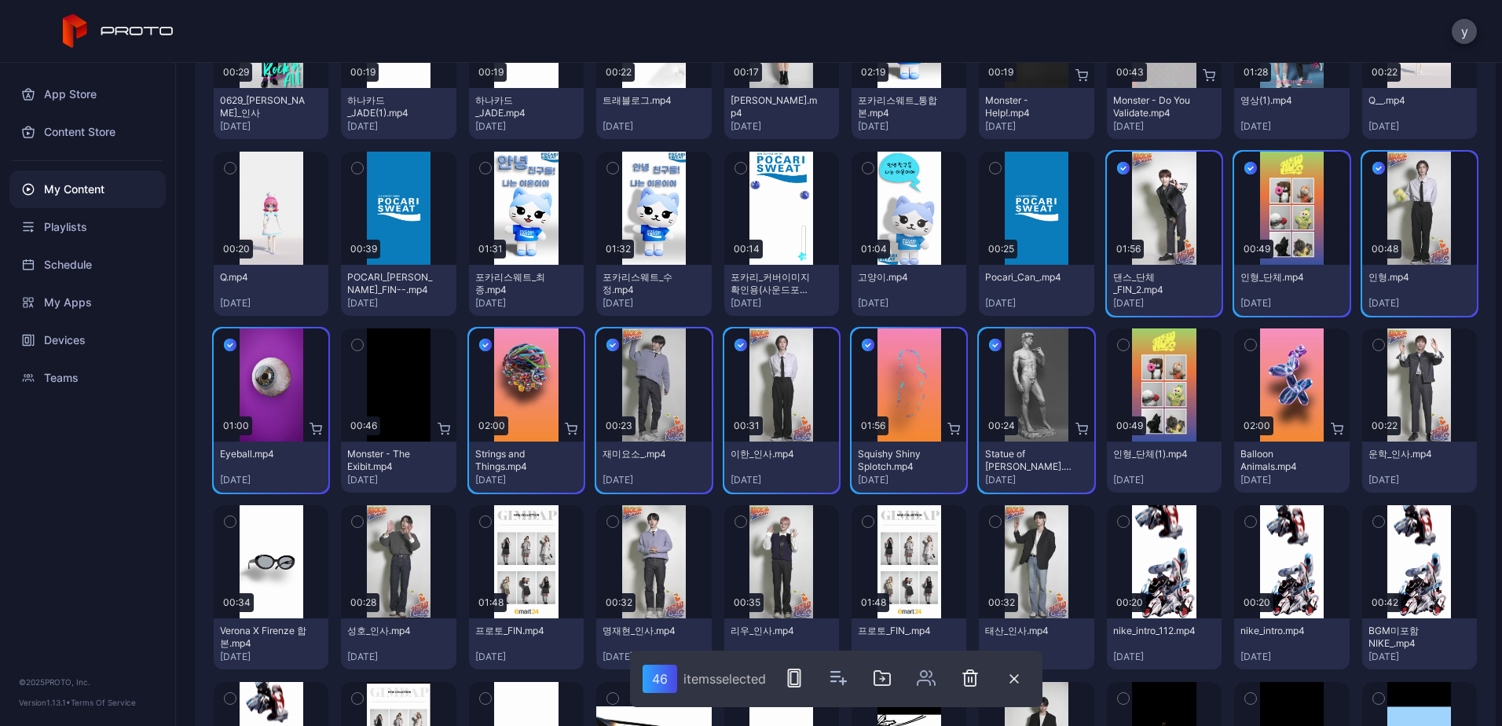
click at [1245, 343] on icon "button" at bounding box center [1250, 344] width 11 height 17
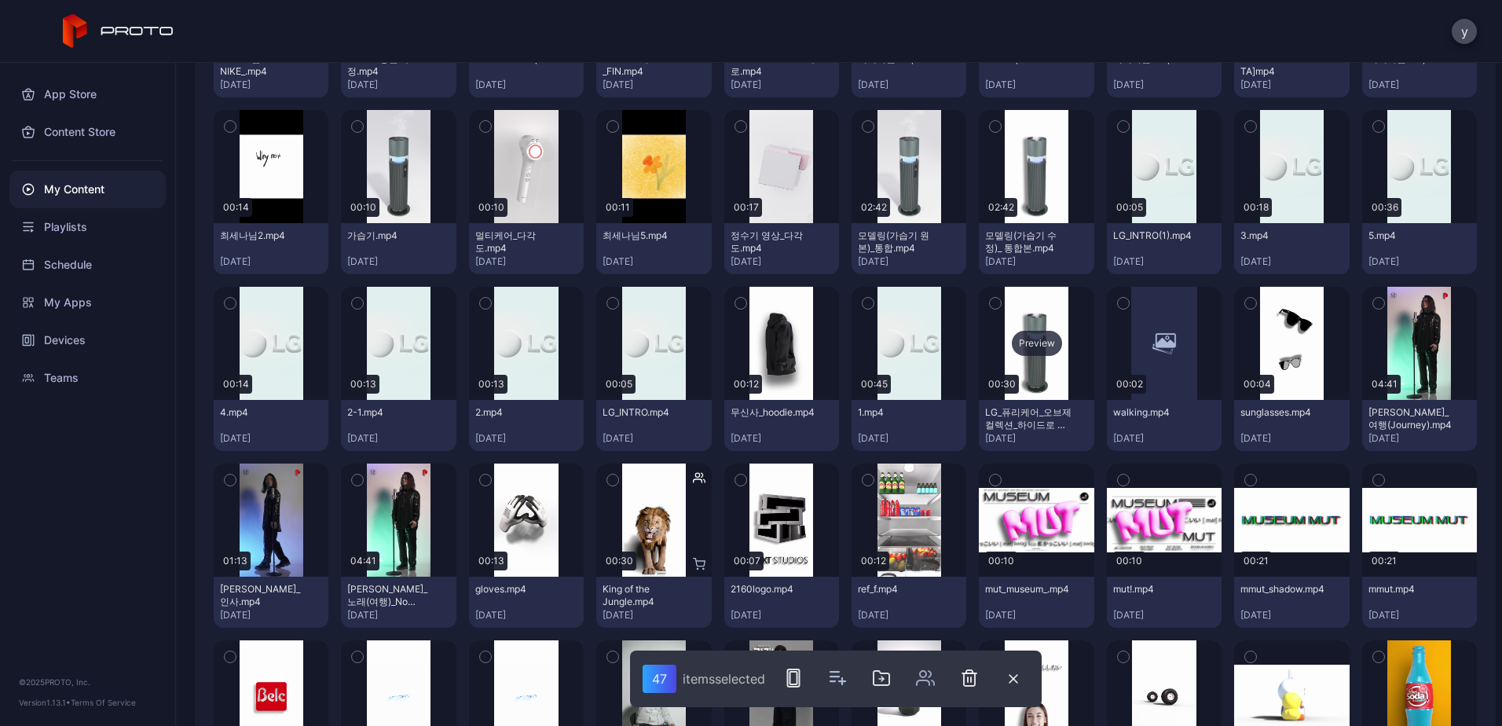
scroll to position [6120, 0]
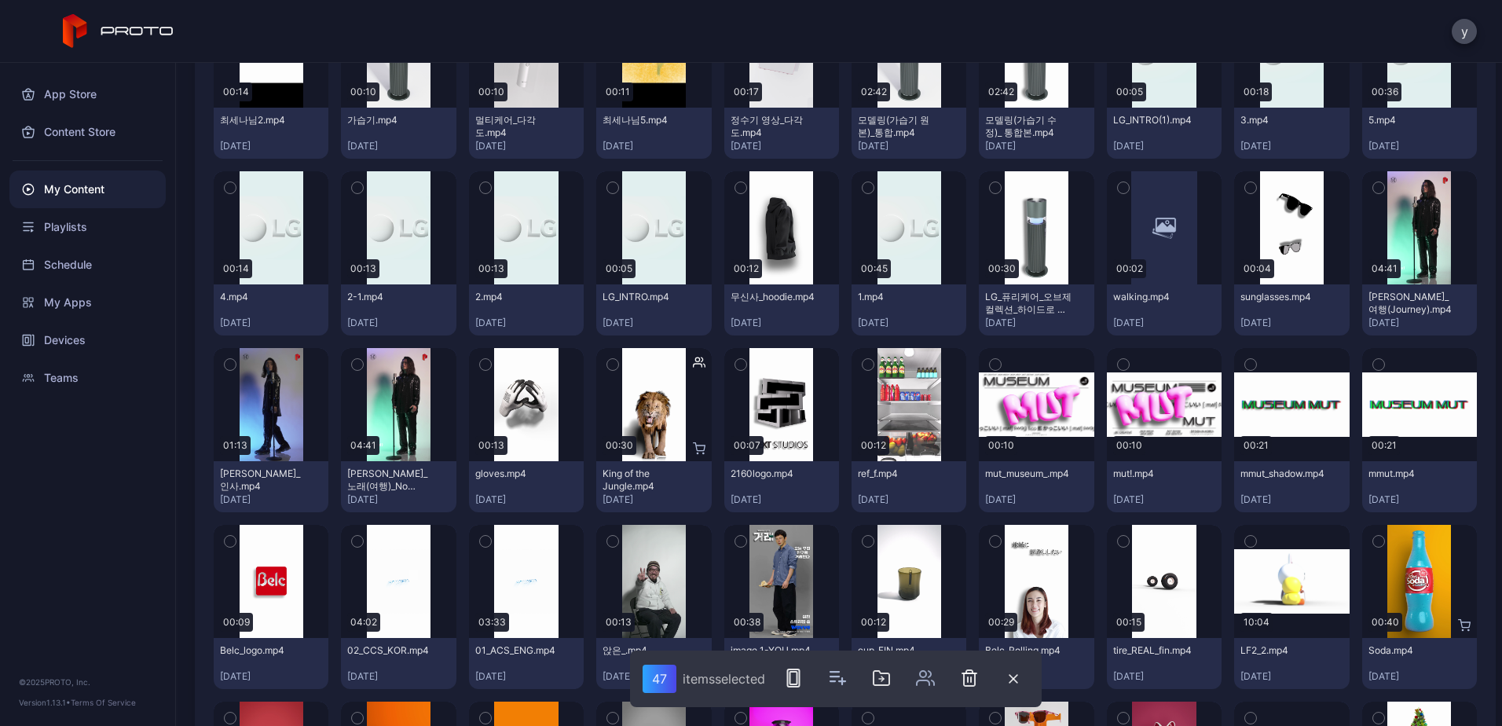
click at [347, 362] on button "button" at bounding box center [357, 364] width 33 height 33
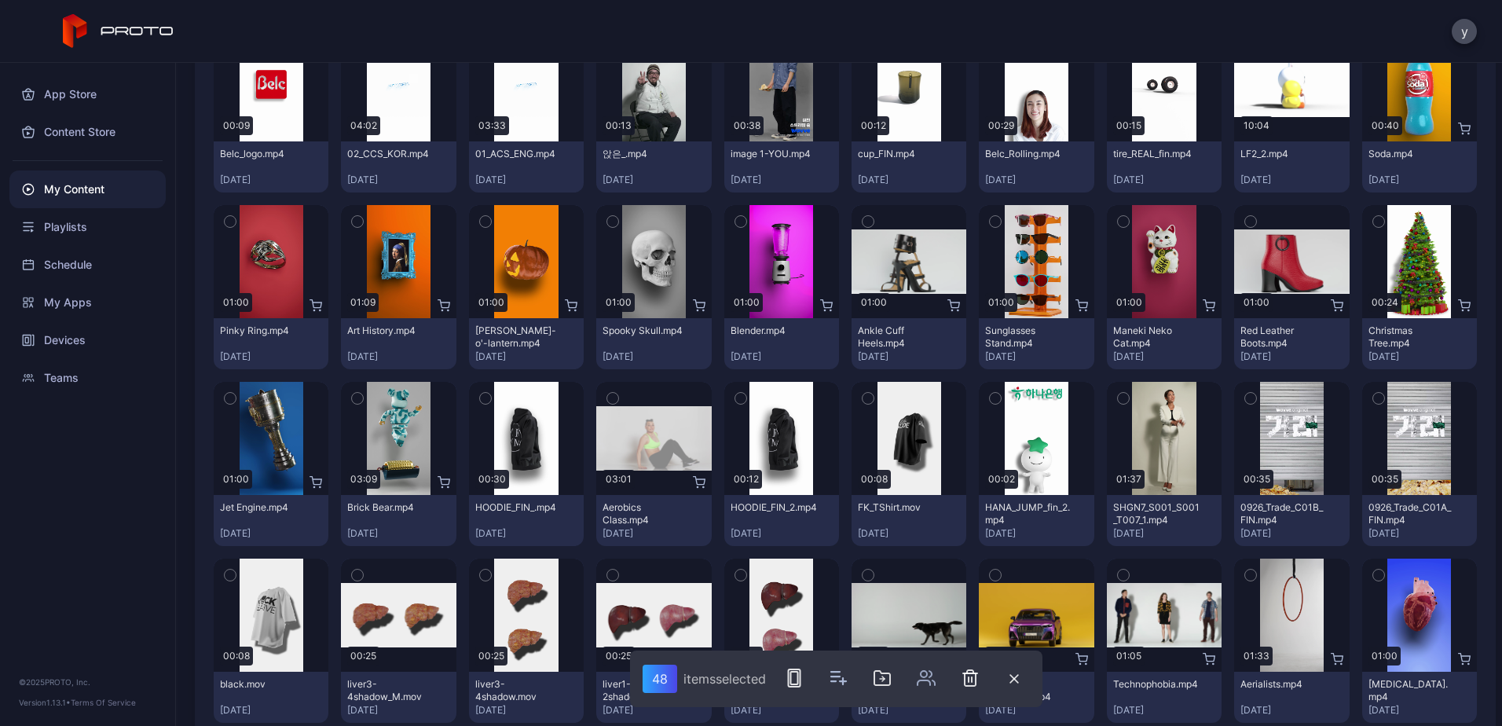
scroll to position [6513, 0]
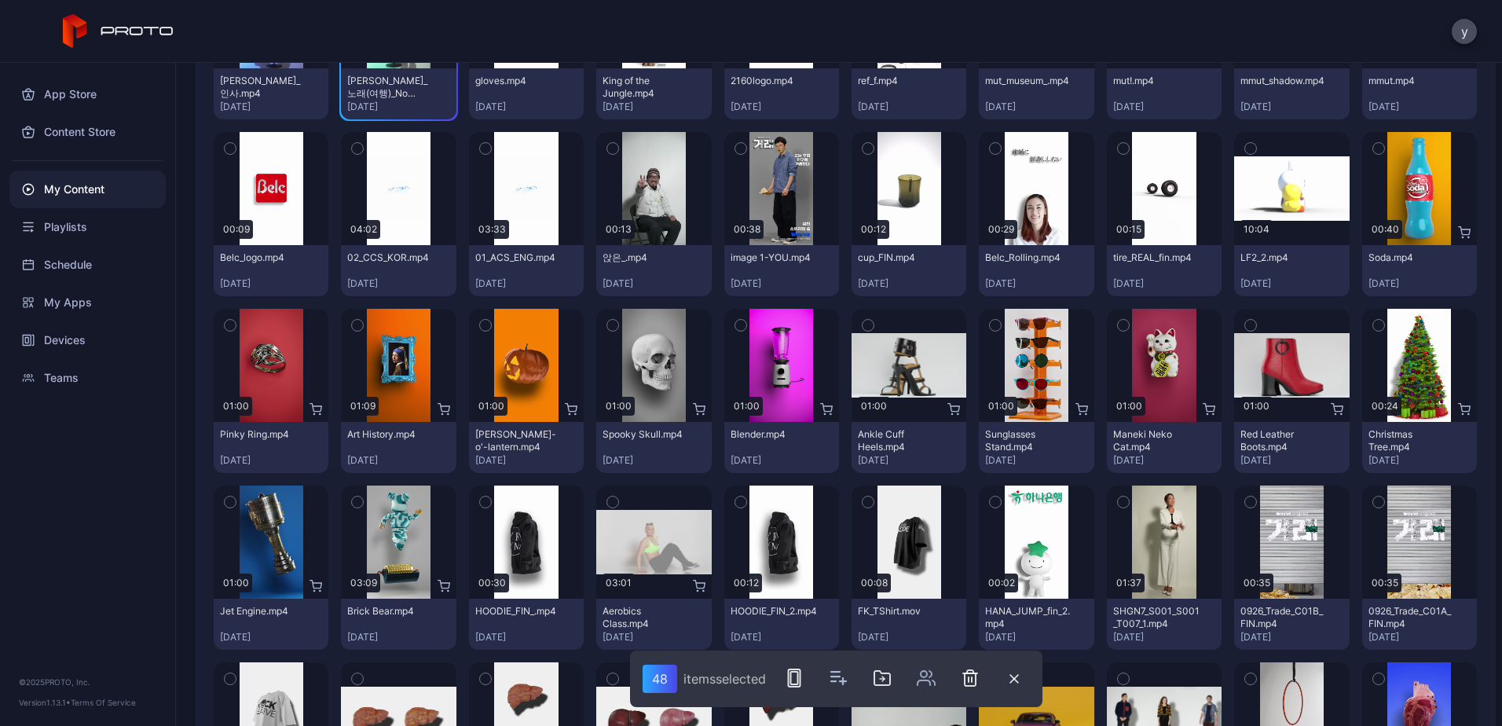
click at [1362, 147] on button "button" at bounding box center [1378, 148] width 33 height 33
click at [231, 320] on icon "button" at bounding box center [230, 325] width 11 height 17
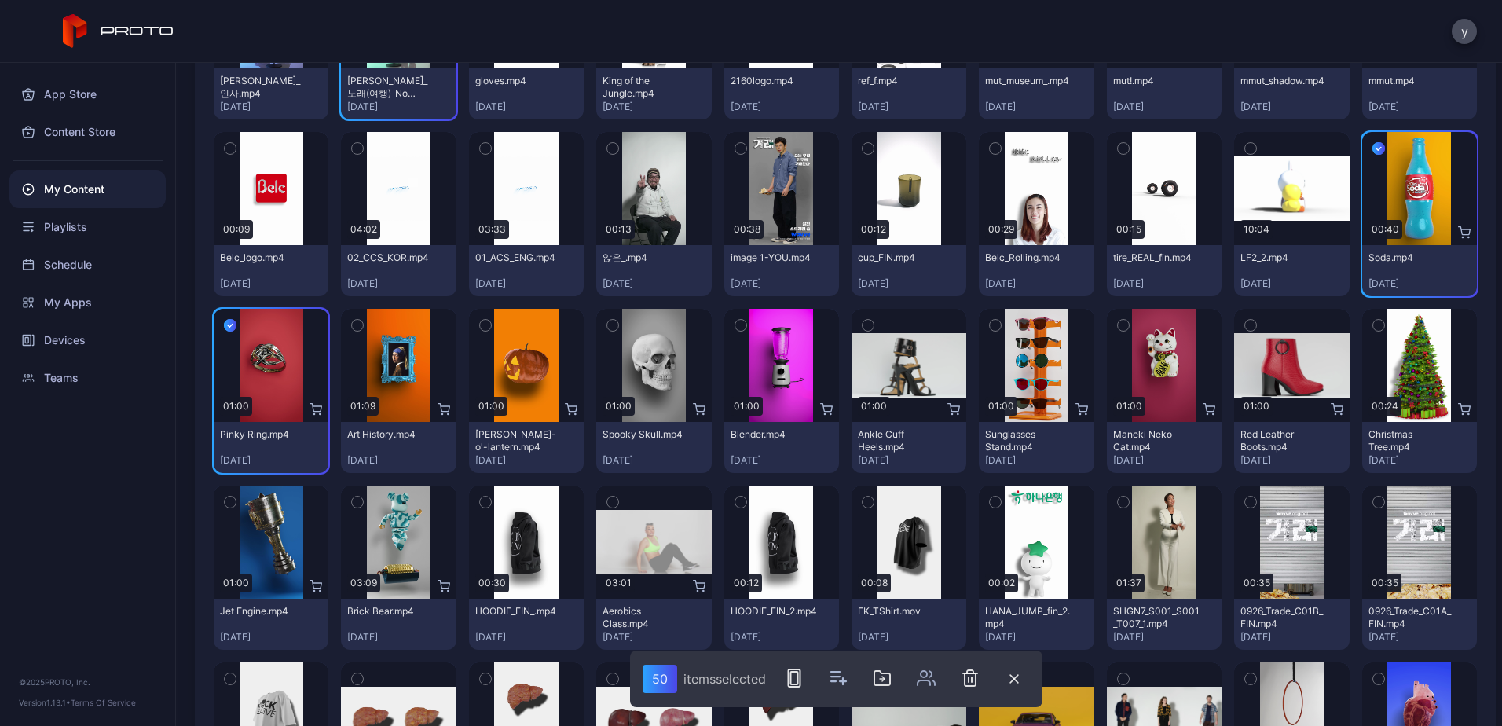
click at [358, 319] on icon "button" at bounding box center [357, 325] width 11 height 17
click at [475, 318] on button "button" at bounding box center [485, 325] width 33 height 33
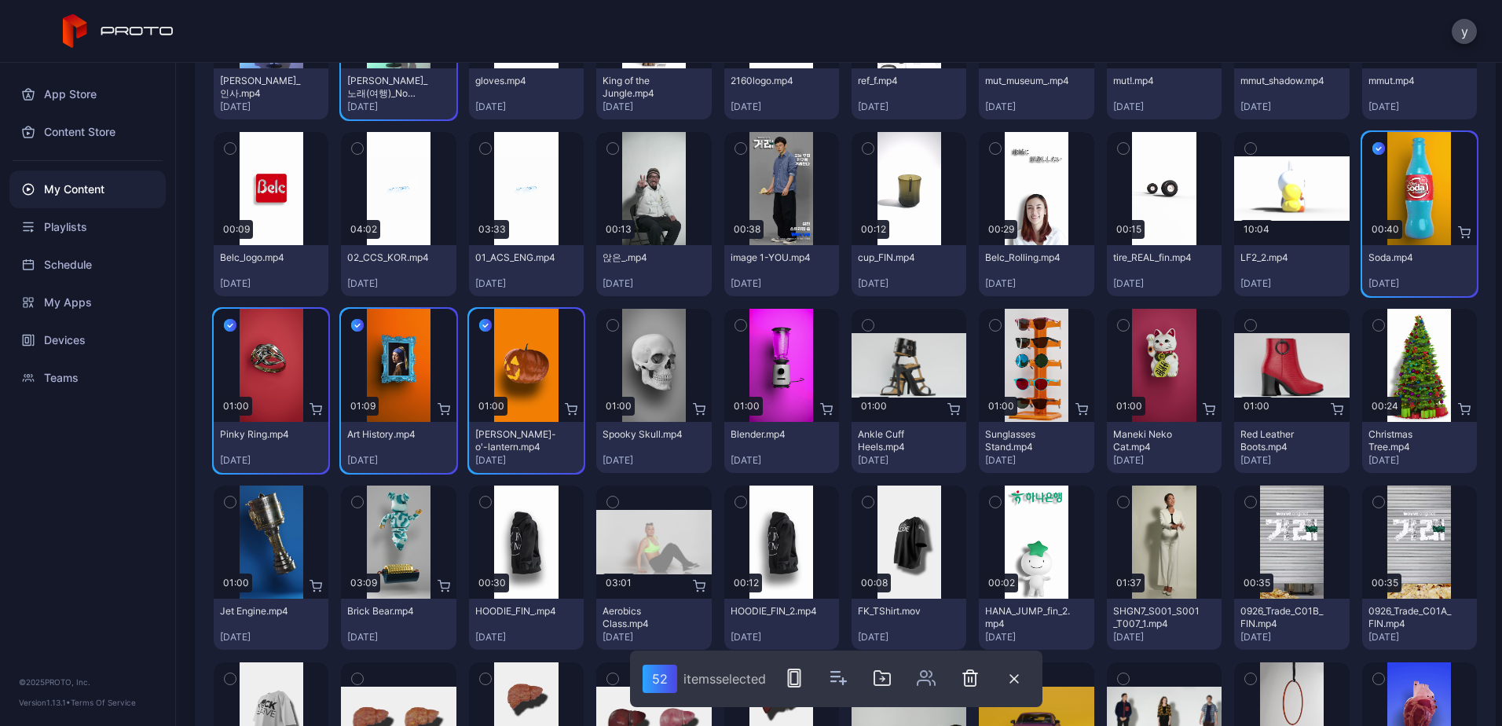
click at [600, 317] on button "button" at bounding box center [612, 325] width 33 height 33
click at [750, 319] on div "Preview" at bounding box center [781, 365] width 115 height 113
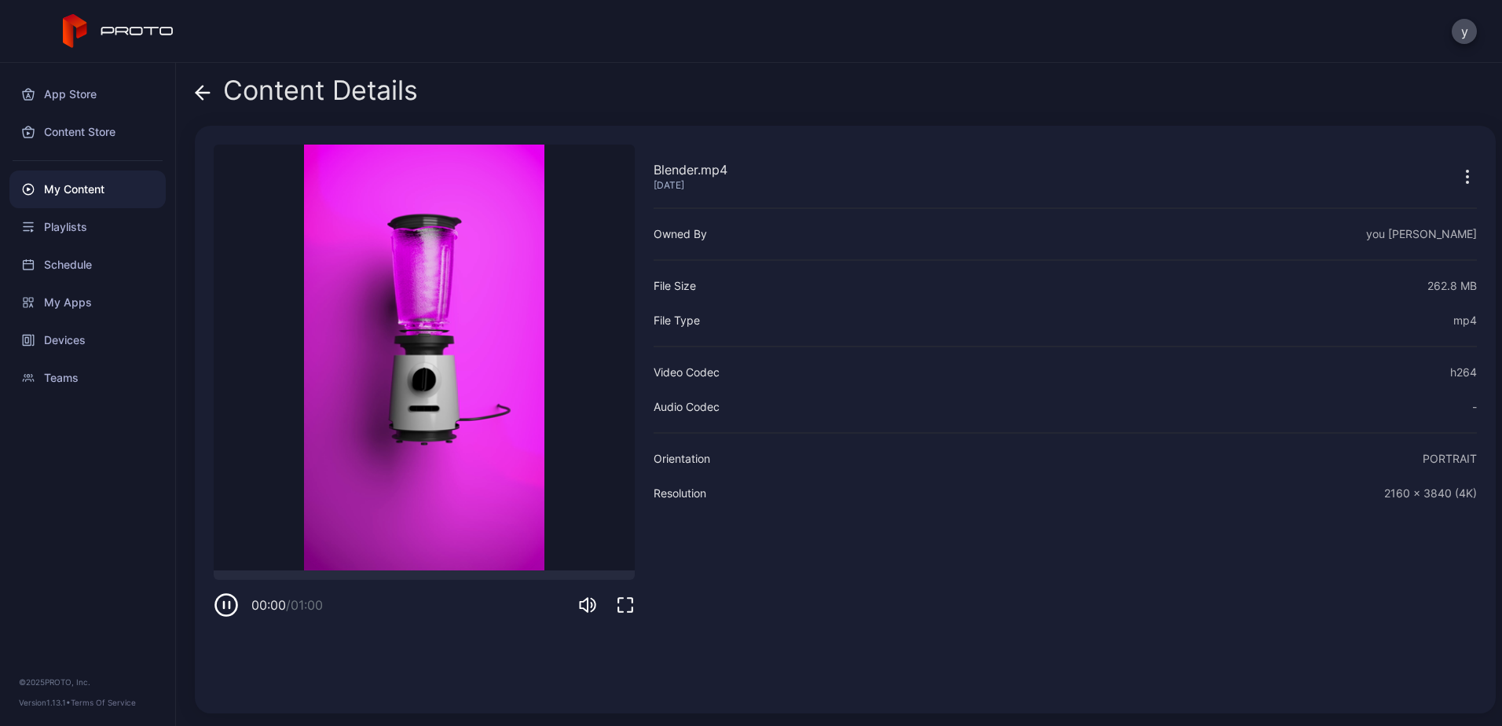
click at [197, 100] on icon at bounding box center [203, 93] width 16 height 16
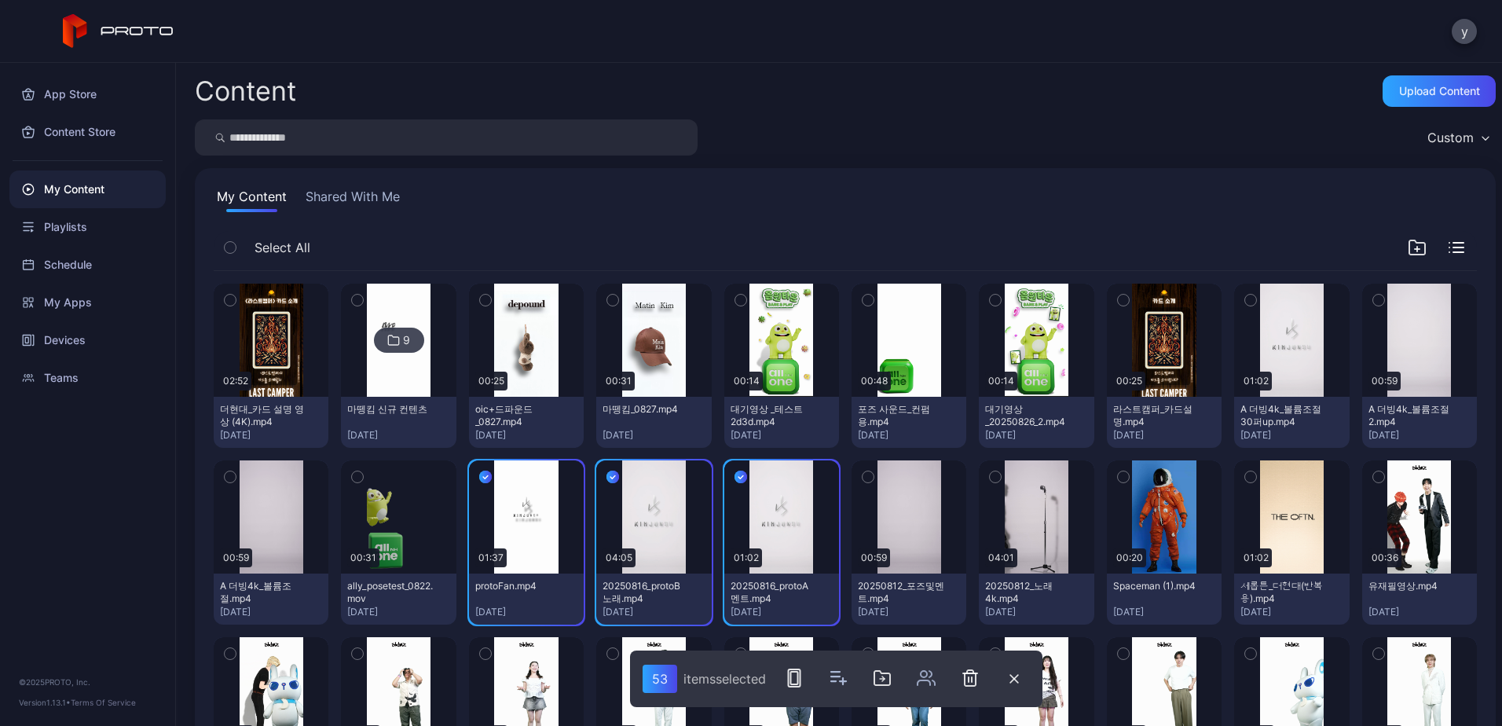
scroll to position [6513, 0]
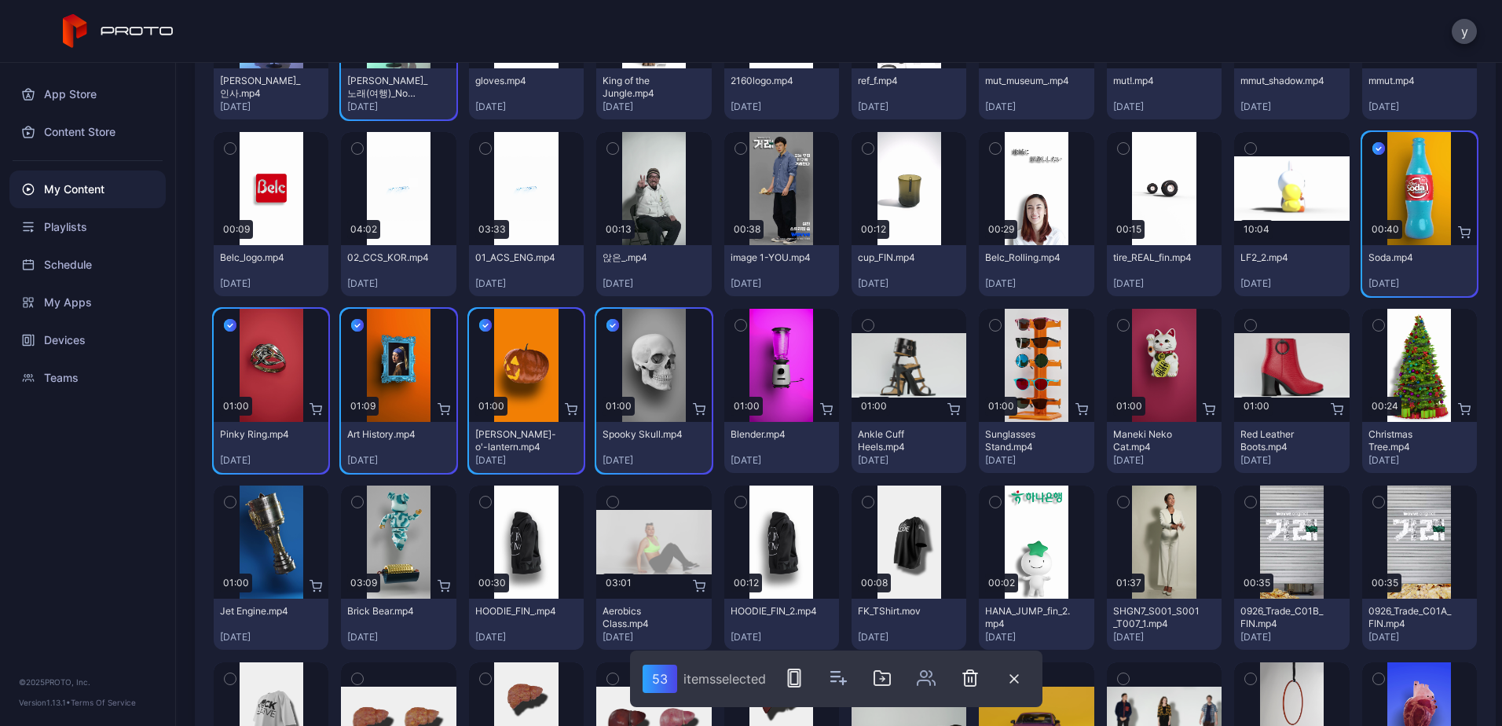
click at [736, 319] on icon "button" at bounding box center [740, 325] width 11 height 17
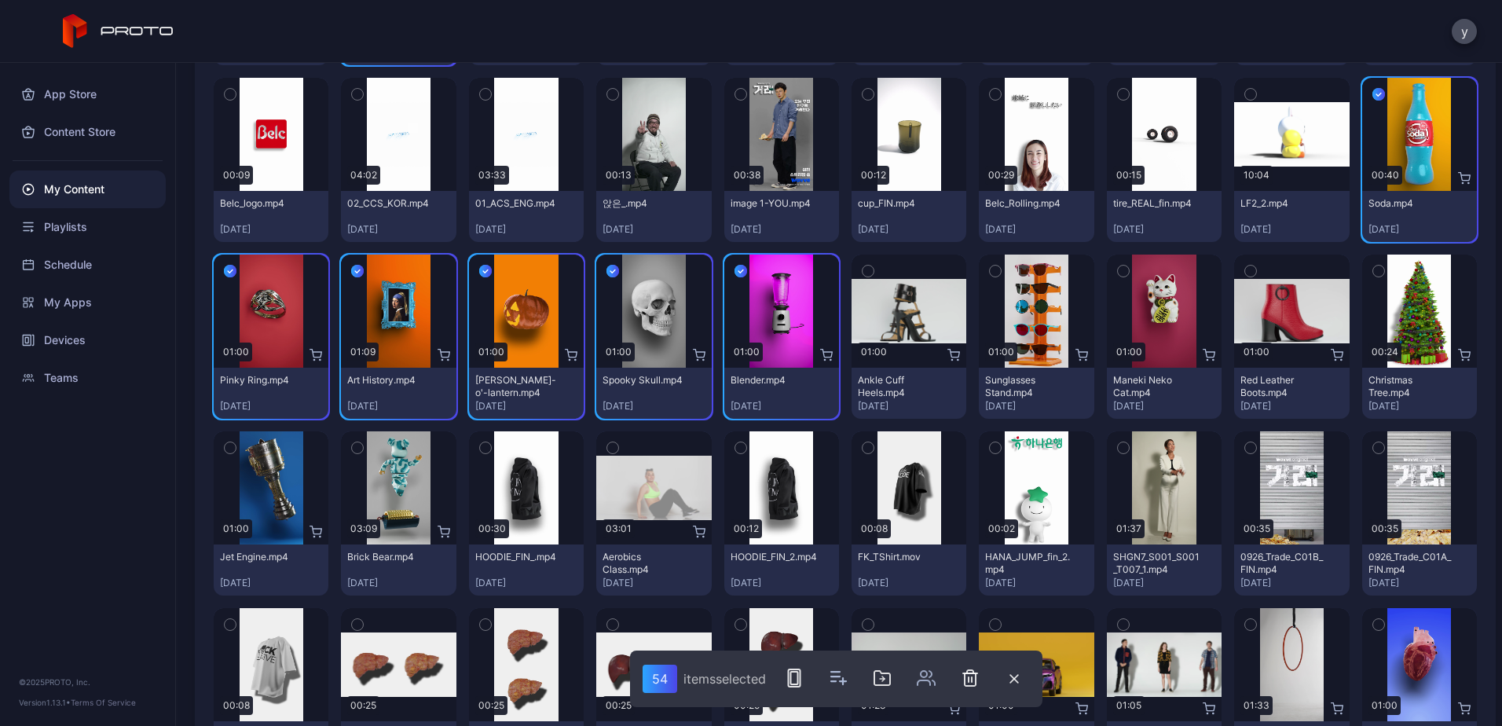
scroll to position [6592, 0]
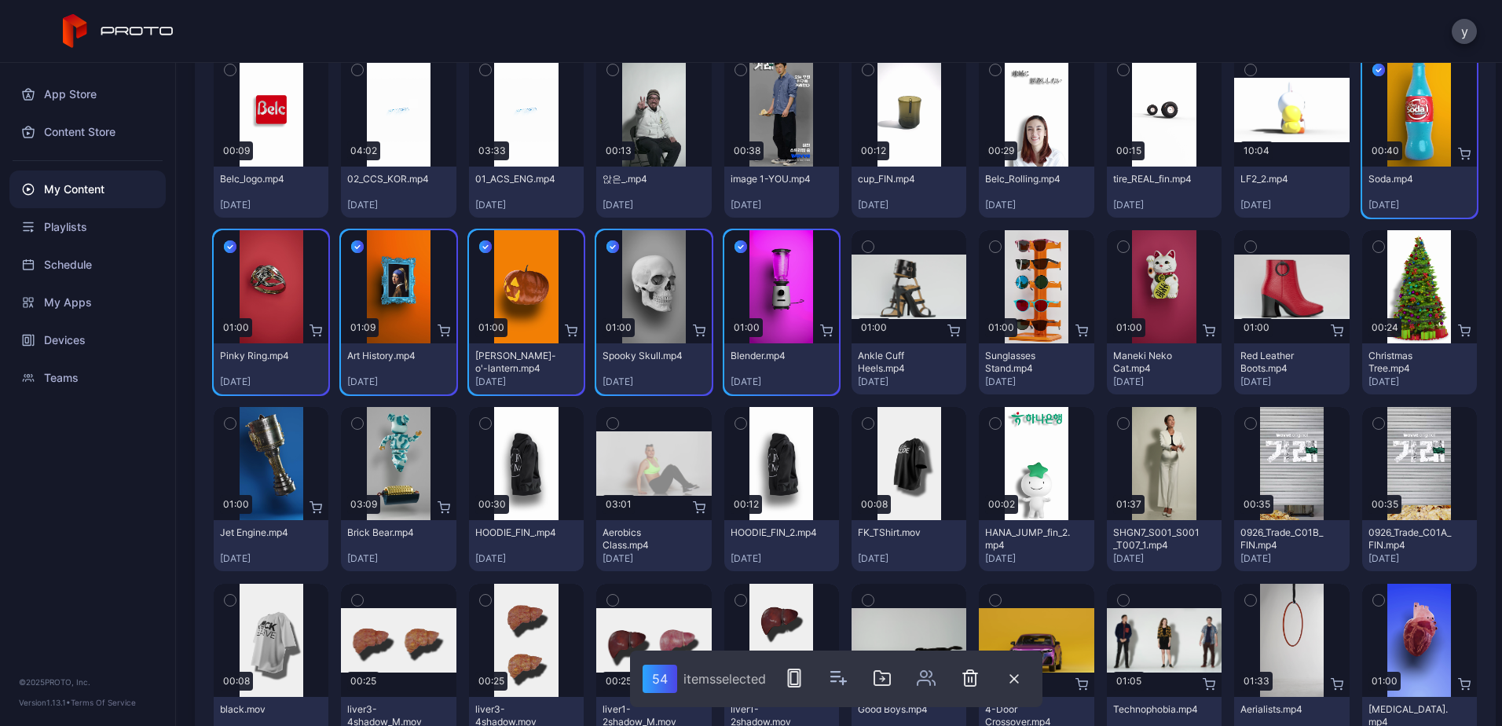
click at [228, 424] on icon "button" at bounding box center [230, 423] width 11 height 17
click at [348, 425] on button "button" at bounding box center [357, 423] width 33 height 33
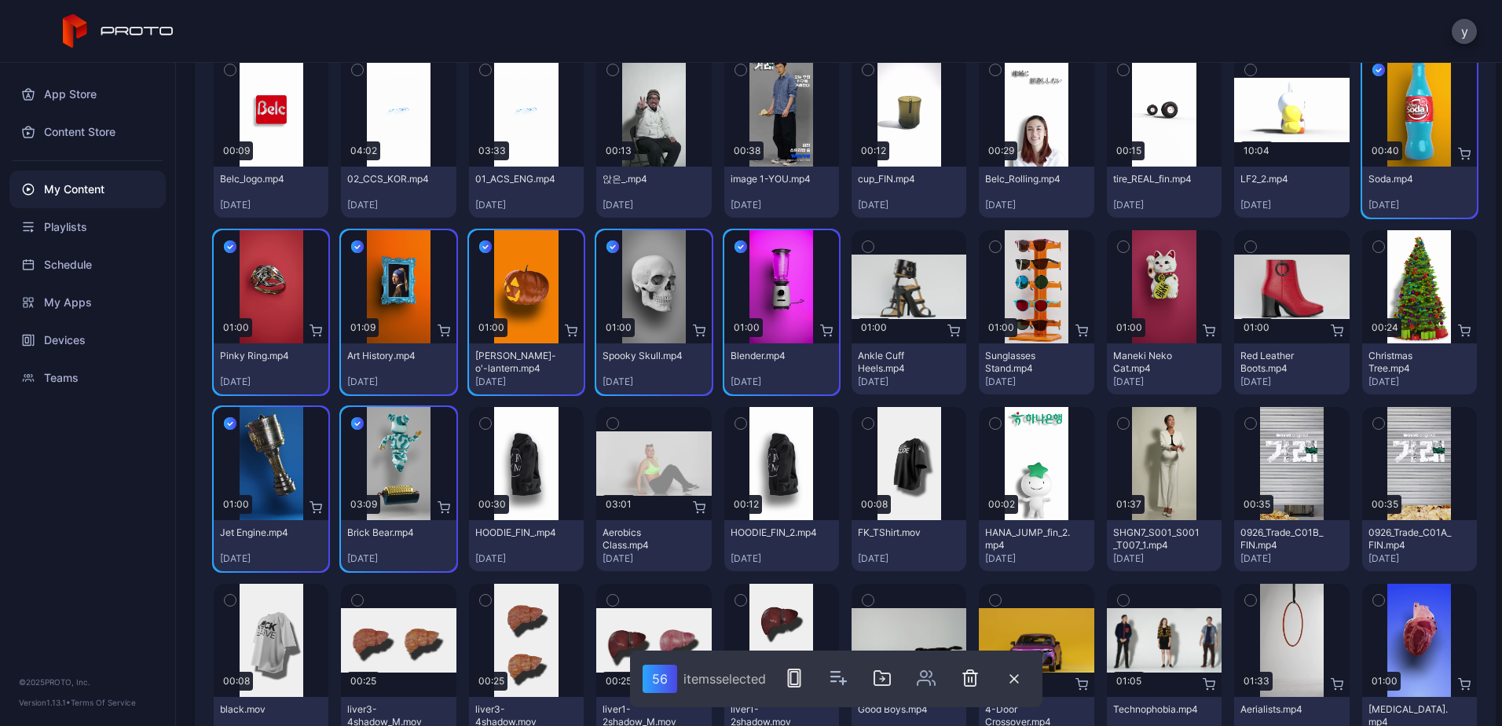
click at [480, 424] on icon "button" at bounding box center [485, 423] width 11 height 17
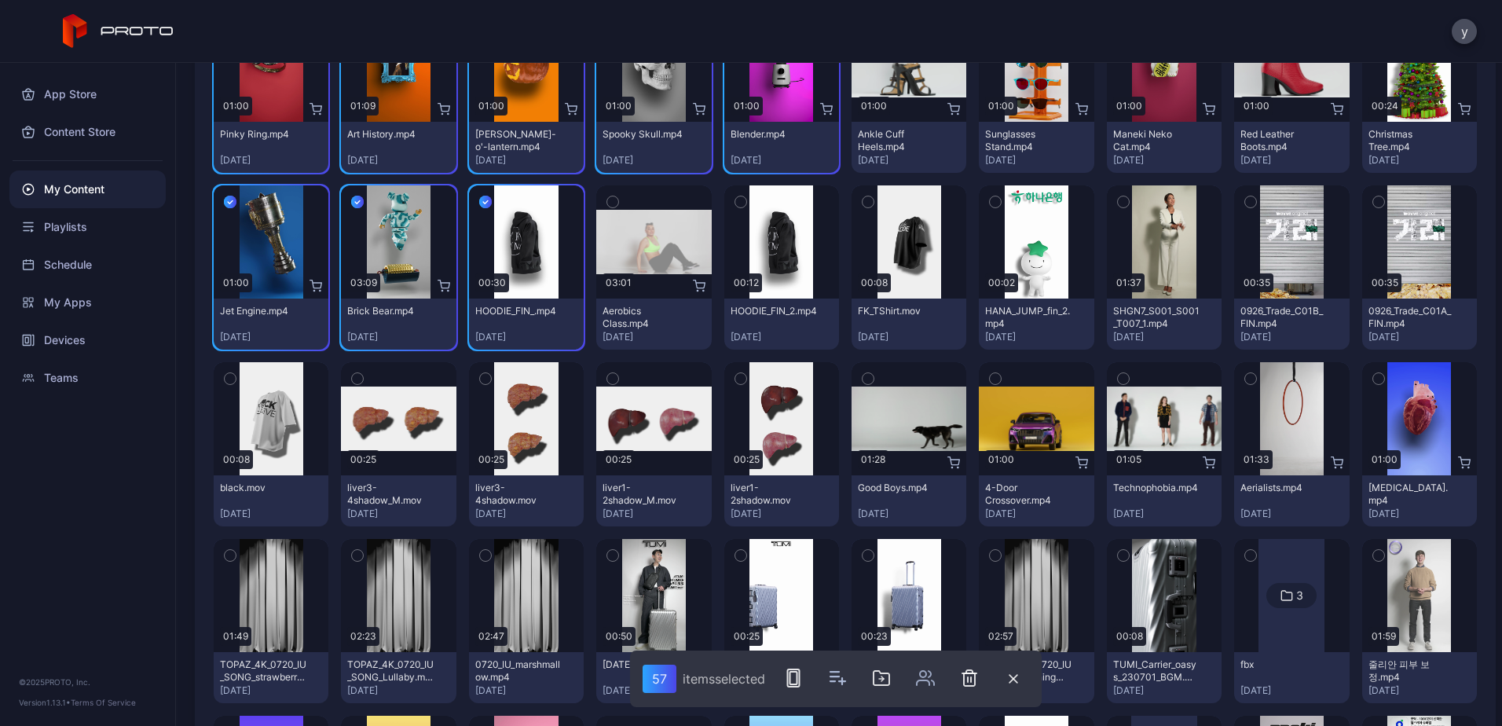
scroll to position [6827, 0]
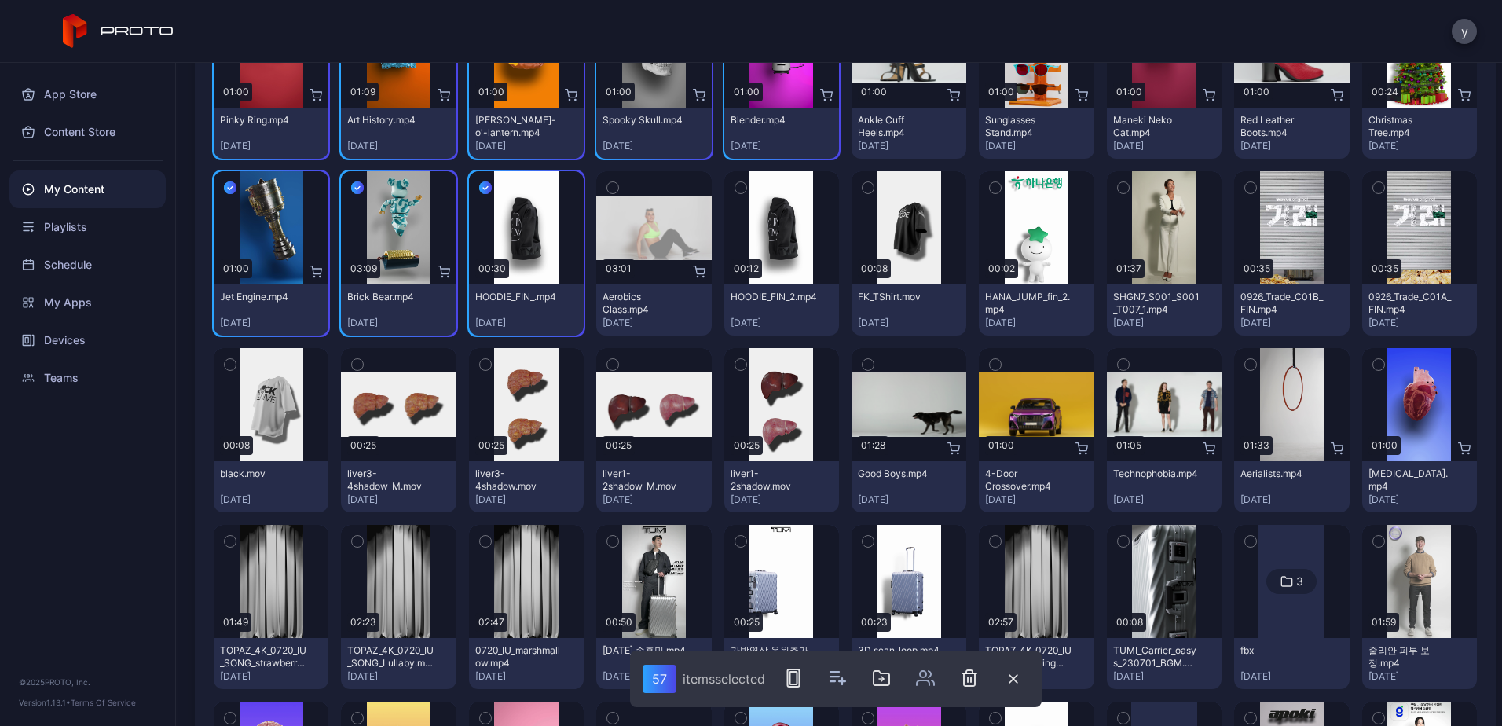
click at [1373, 181] on icon "button" at bounding box center [1378, 187] width 11 height 17
click at [1245, 188] on icon "button" at bounding box center [1250, 187] width 11 height 17
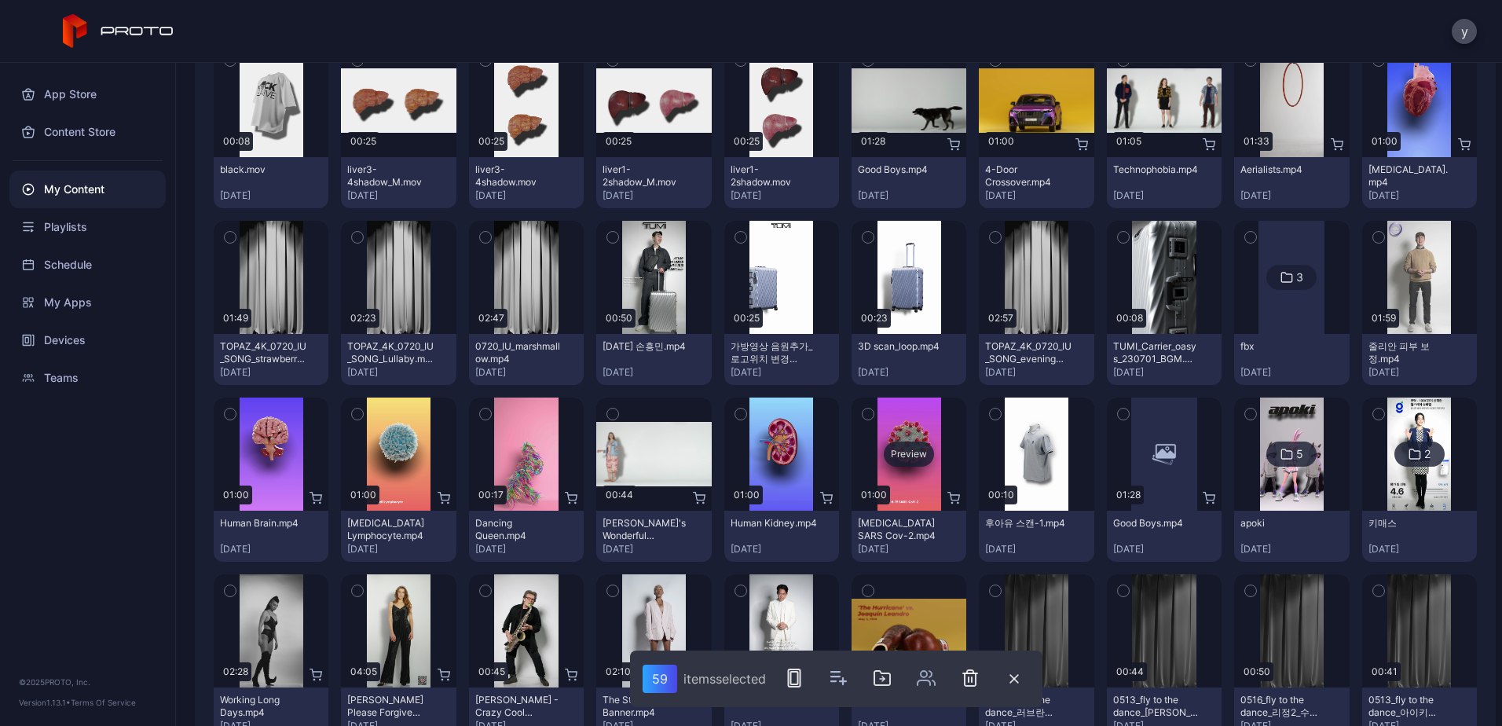
scroll to position [7141, 0]
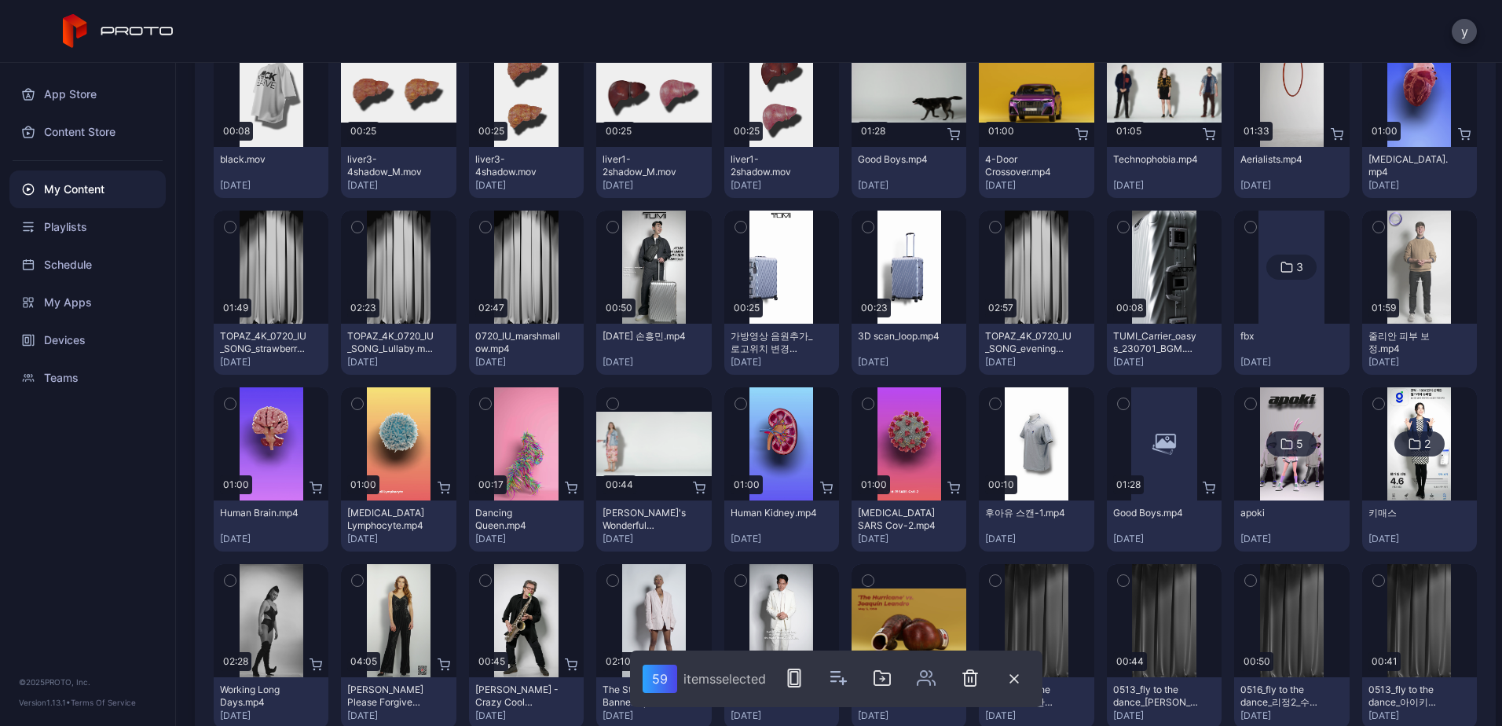
click at [222, 219] on button "button" at bounding box center [230, 226] width 33 height 33
click at [361, 221] on button "button" at bounding box center [357, 226] width 33 height 33
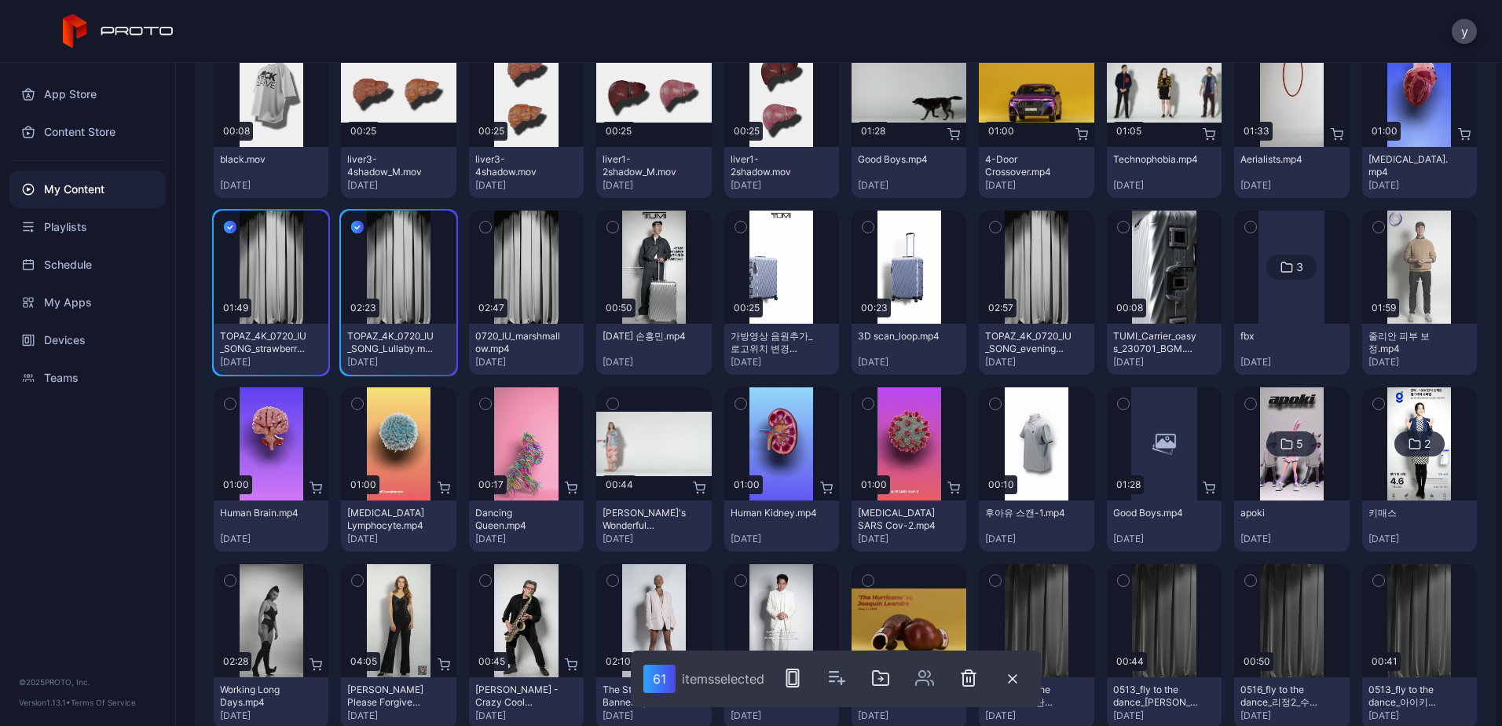
click at [489, 223] on button "button" at bounding box center [485, 226] width 33 height 33
click at [979, 223] on button "button" at bounding box center [995, 226] width 33 height 33
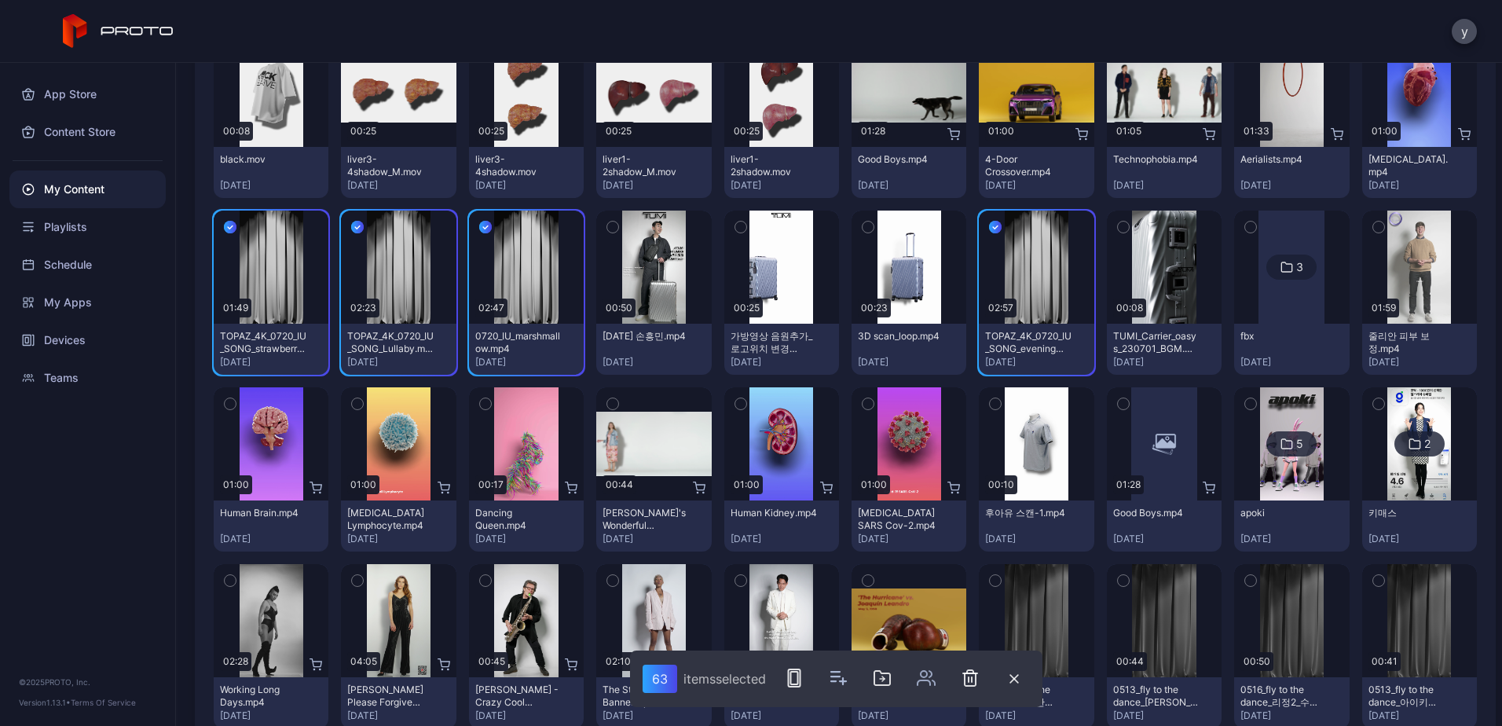
click at [1121, 226] on icon "button" at bounding box center [1123, 227] width 4 height 2
click at [618, 224] on button "button" at bounding box center [612, 226] width 33 height 33
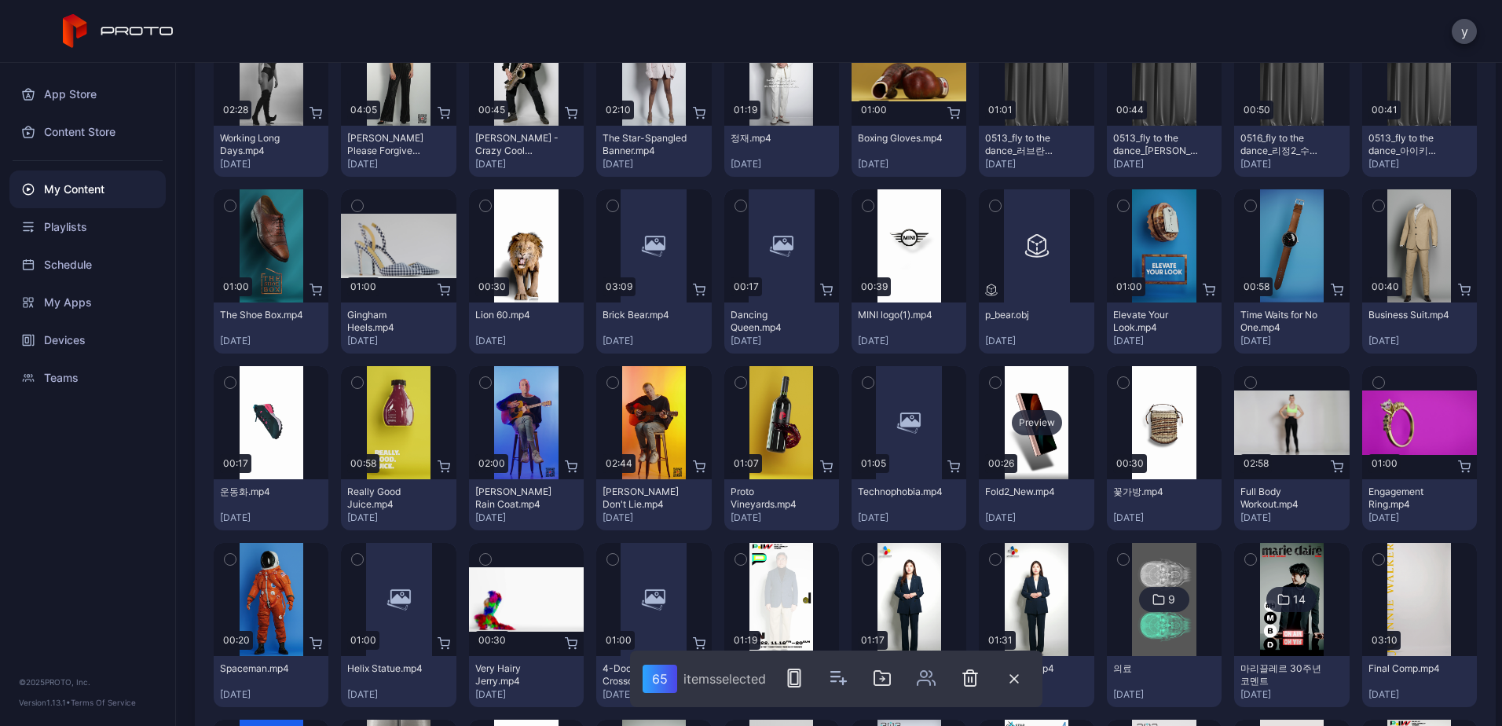
scroll to position [7691, 0]
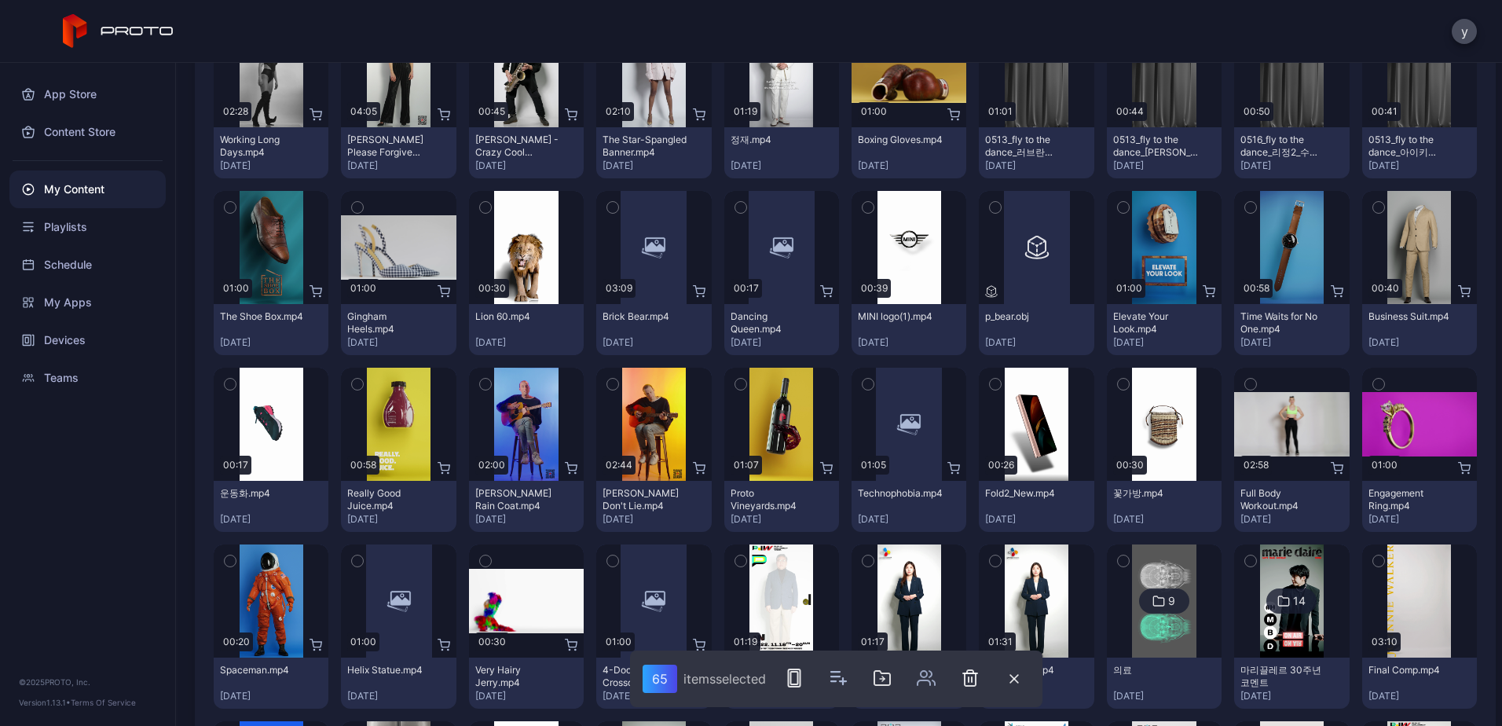
click at [1121, 207] on icon "button" at bounding box center [1123, 208] width 4 height 2
click at [1234, 202] on button "button" at bounding box center [1250, 207] width 33 height 33
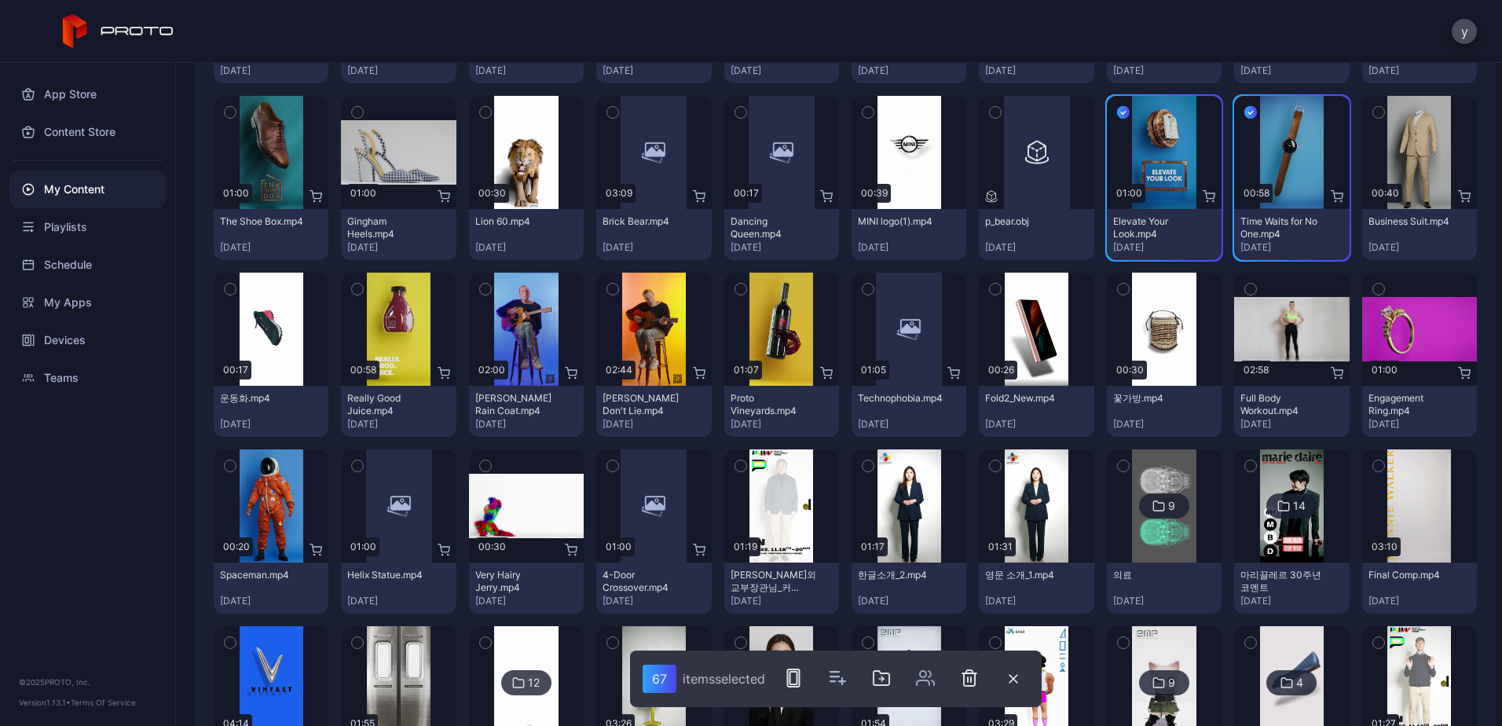
scroll to position [7927, 0]
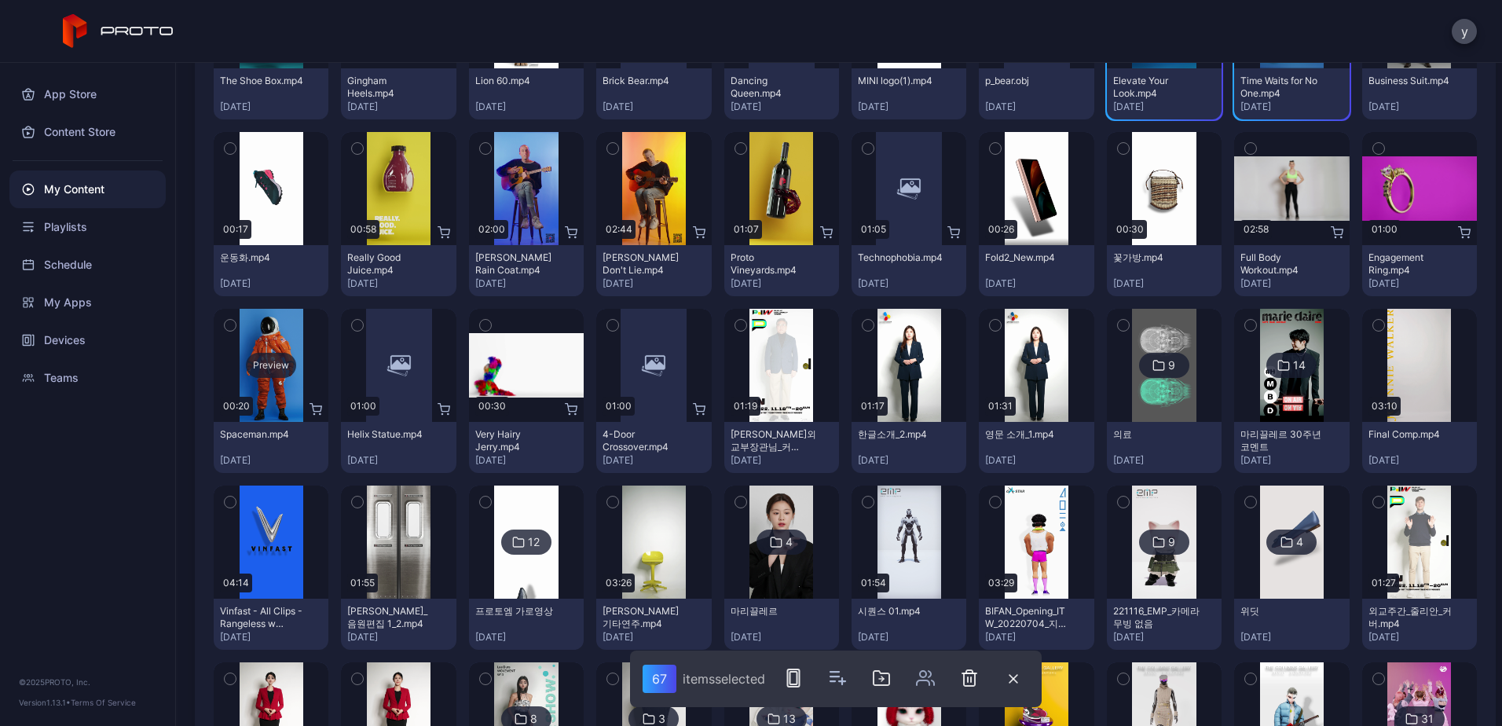
drag, startPoint x: 231, startPoint y: 325, endPoint x: 323, endPoint y: 331, distance: 92.1
click at [232, 324] on icon "button" at bounding box center [230, 325] width 4 height 2
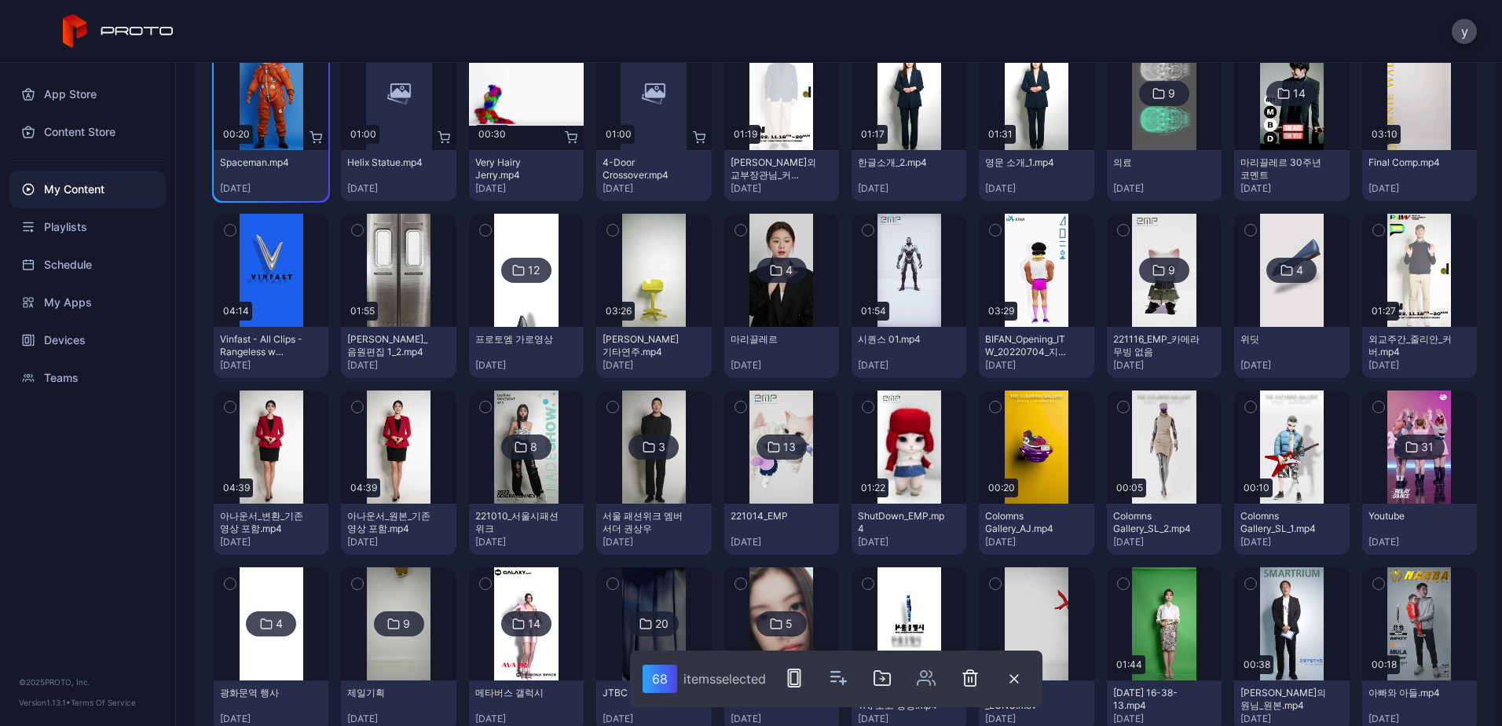
scroll to position [8241, 0]
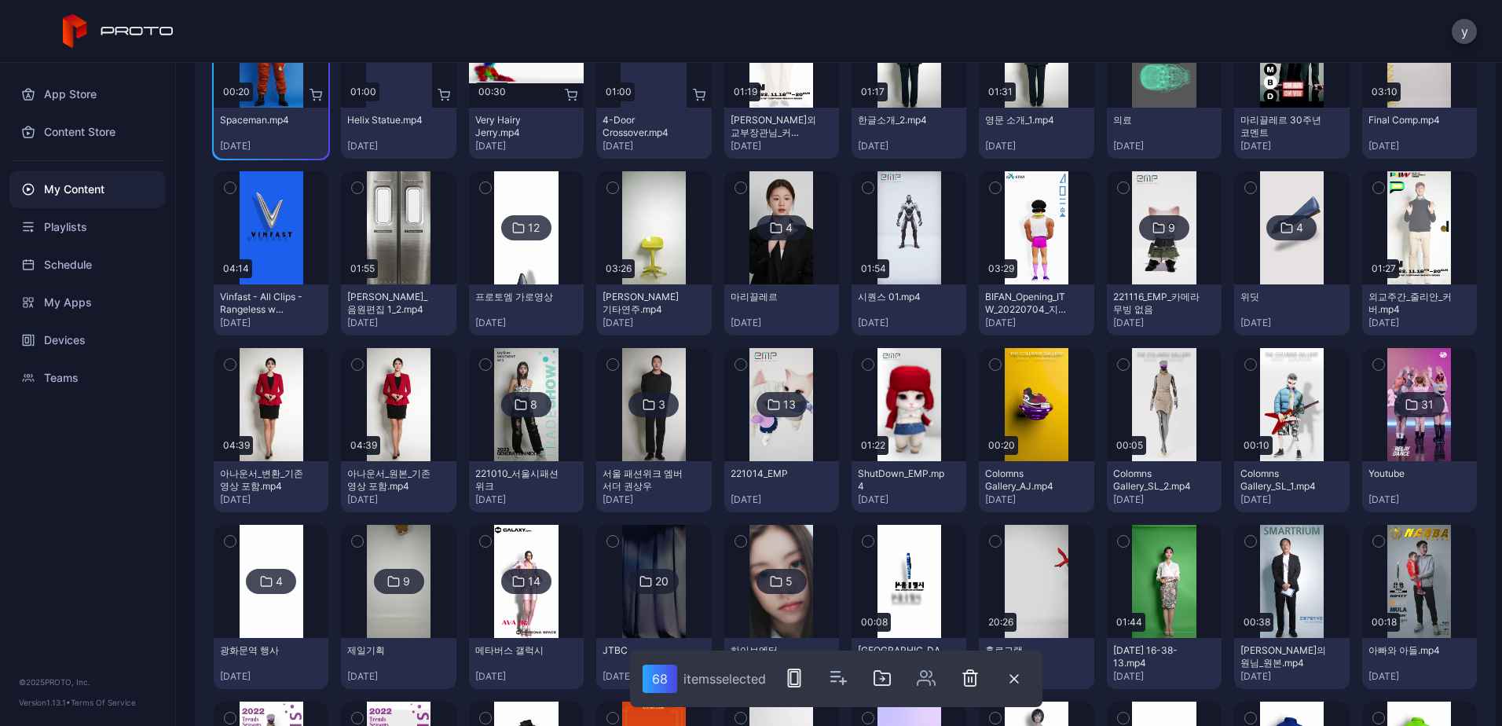
click at [862, 369] on icon "button" at bounding box center [867, 364] width 11 height 17
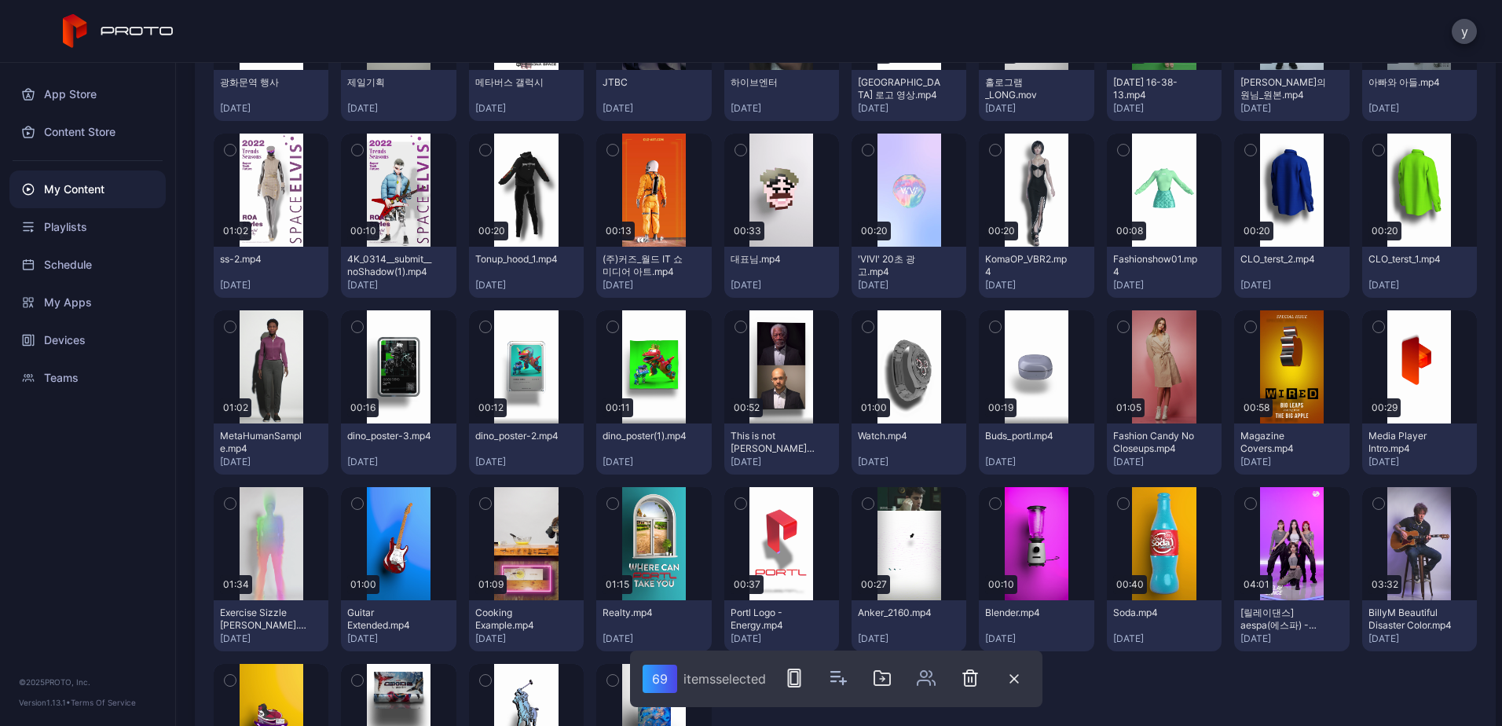
scroll to position [8955, 0]
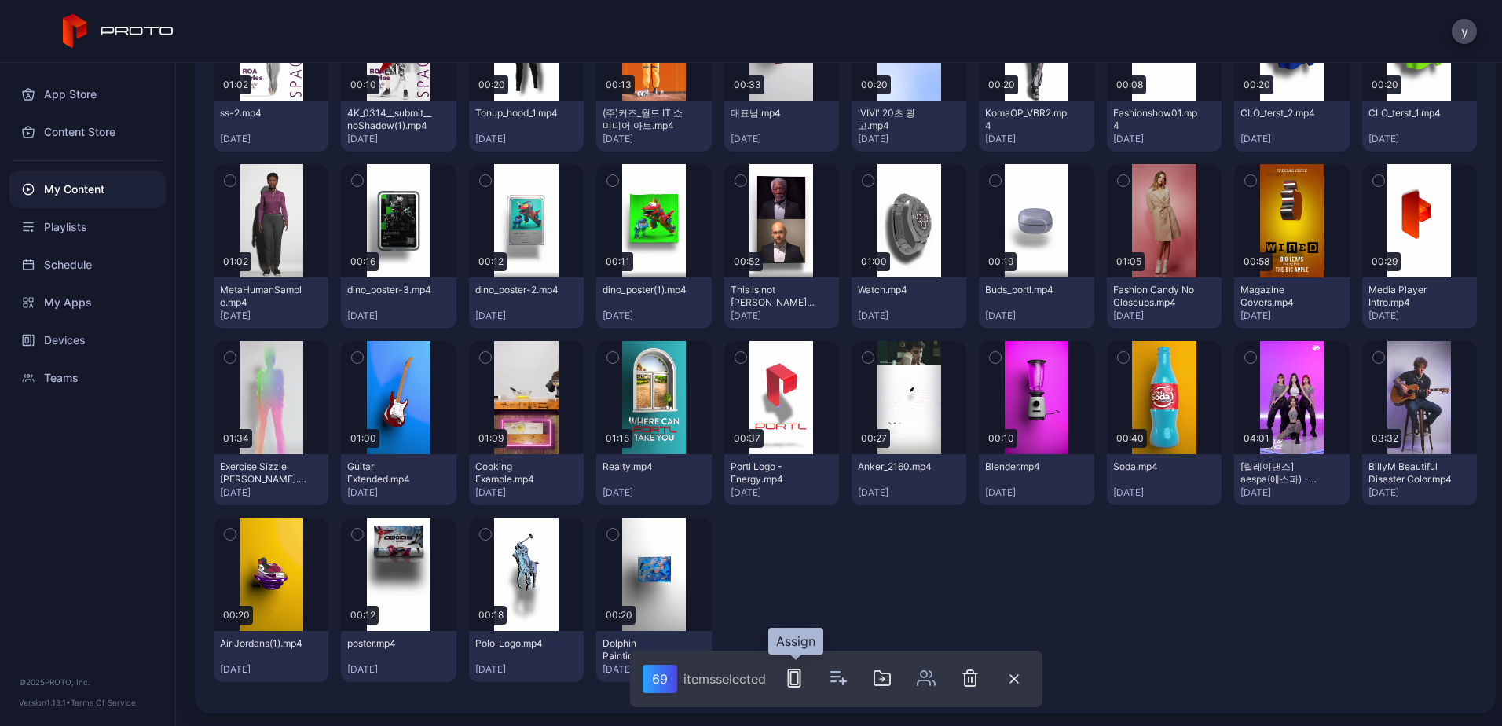
click at [797, 683] on rect "button" at bounding box center [793, 678] width 7 height 13
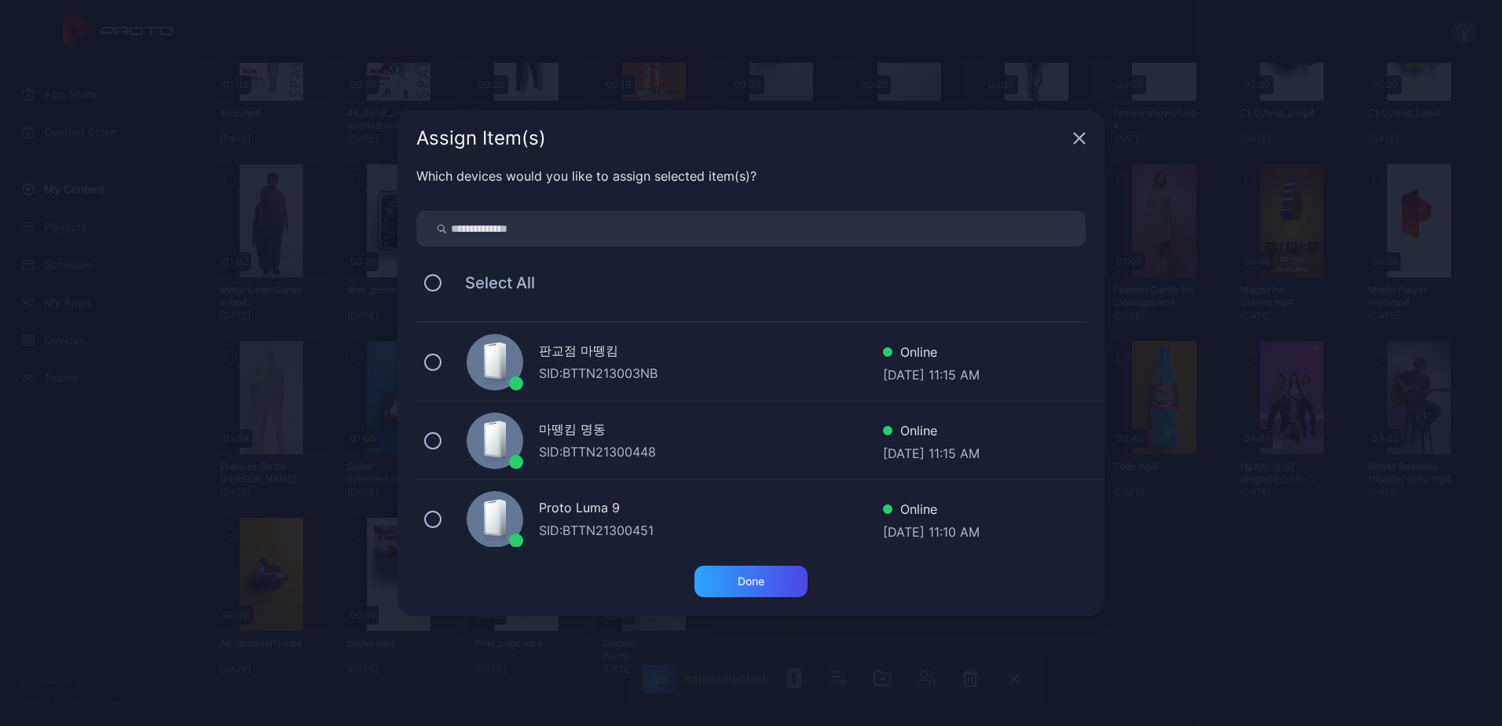
click at [442, 517] on div "Proto Luma 9 SID: BTTN21300451 Online [DATE] 11:10 AM" at bounding box center [760, 519] width 688 height 79
click at [733, 577] on div "Done" at bounding box center [750, 580] width 113 height 31
